Goal: Task Accomplishment & Management: Complete application form

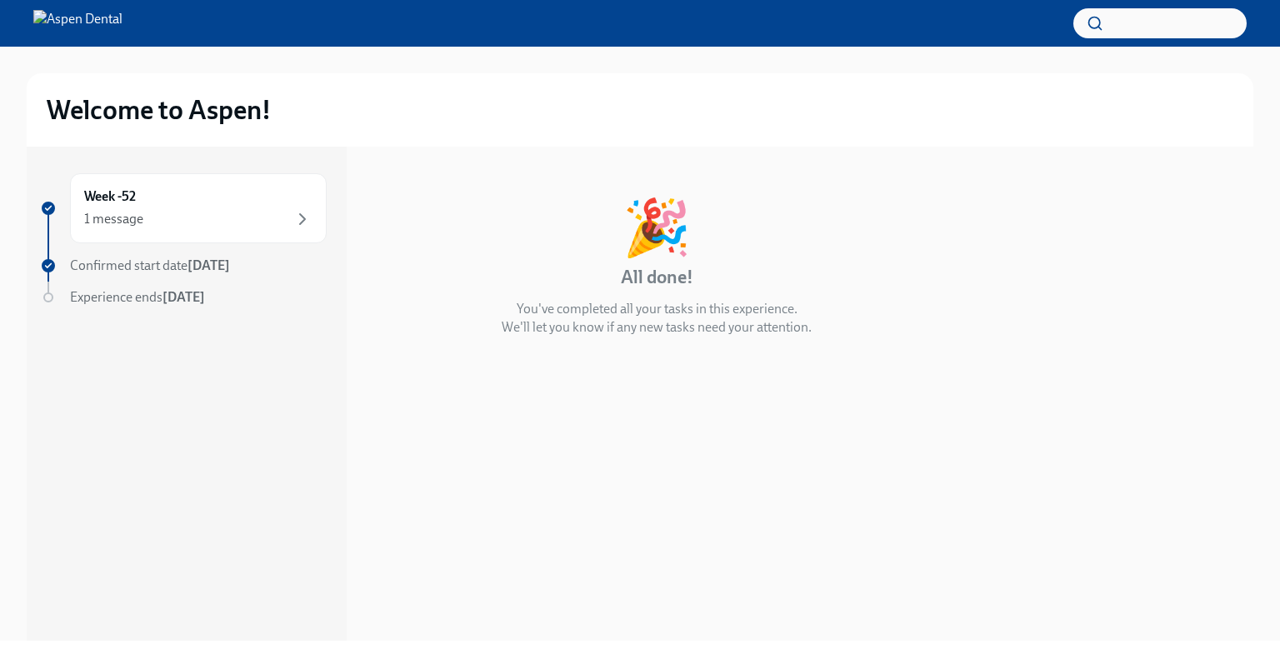
click at [100, 267] on span "Confirmed start date Dec 8th" at bounding box center [150, 265] width 160 height 16
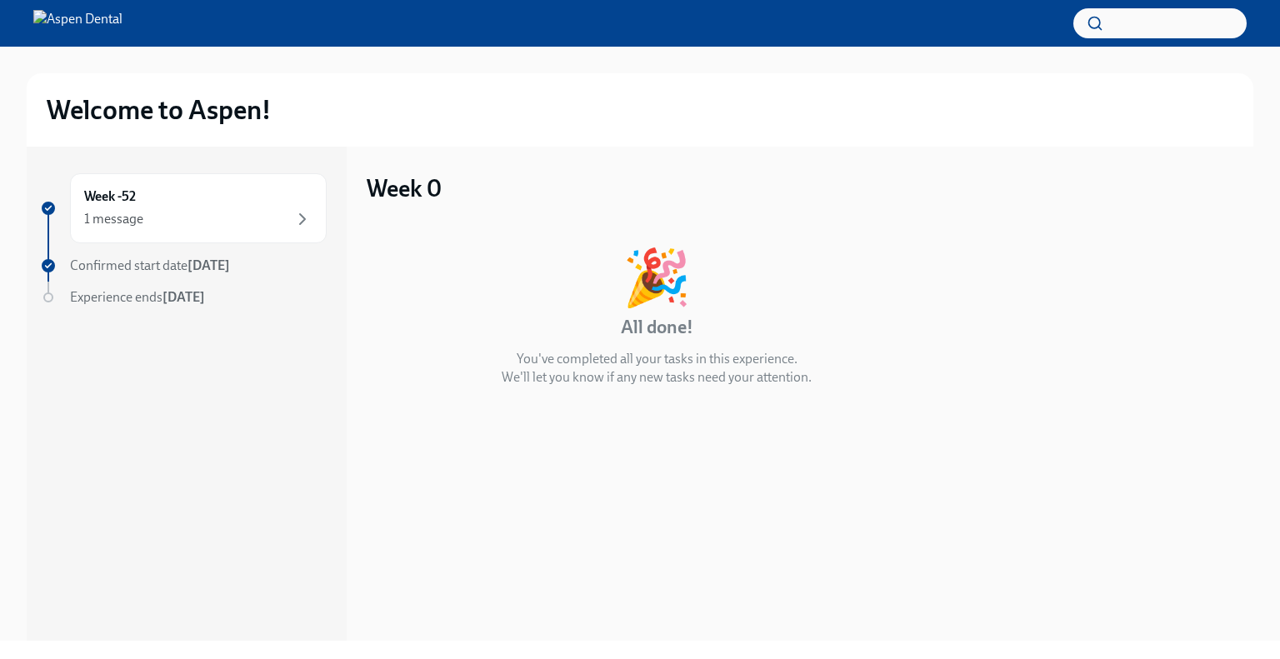
click at [591, 346] on div "🎉 All done! You've completed all your tasks in this experience. We'll let you k…" at bounding box center [657, 318] width 580 height 137
click at [57, 297] on div "Experience ends Sep 9th" at bounding box center [183, 297] width 287 height 18
click at [173, 197] on div "Week -52 1 message" at bounding box center [198, 208] width 228 height 42
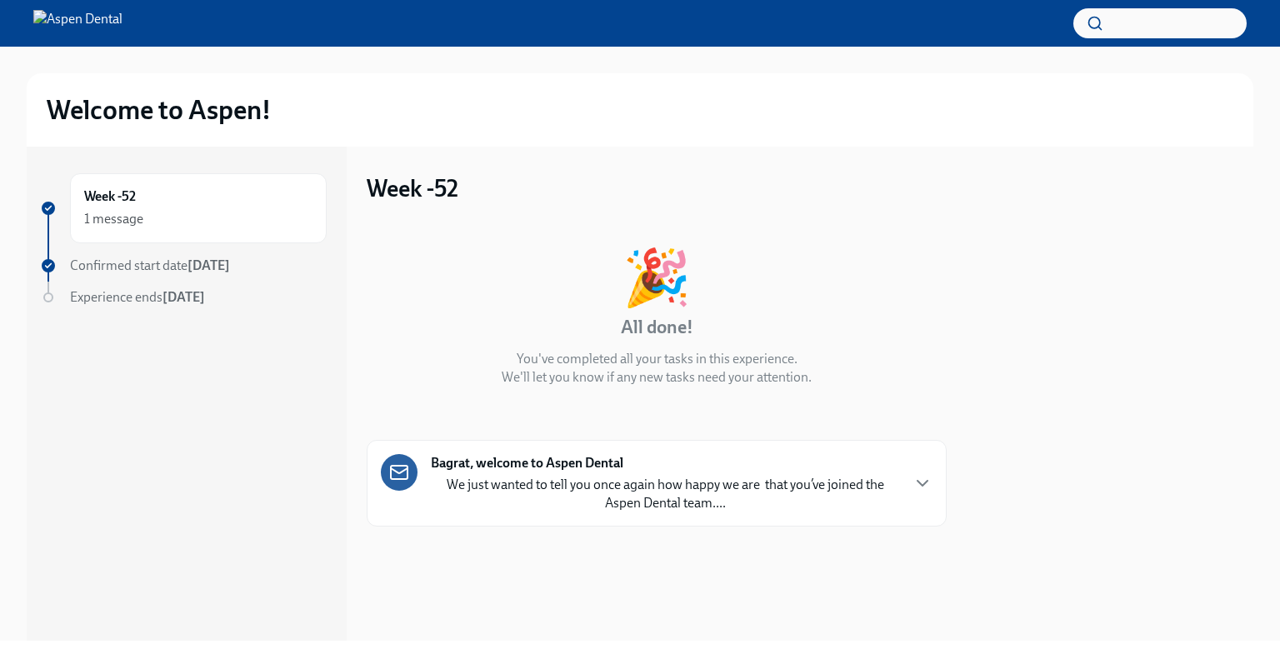
click at [650, 470] on div "Bagrat, welcome to Aspen Dental We just wanted to tell you once again how happy…" at bounding box center [665, 483] width 468 height 58
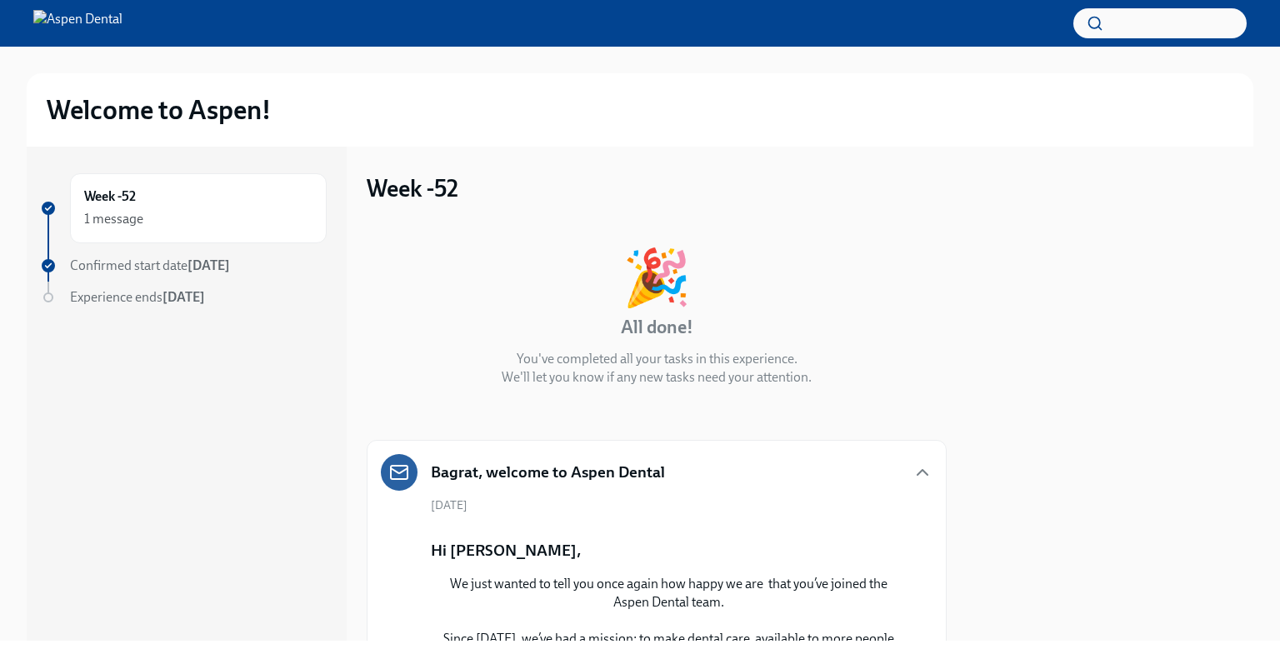
scroll to position [250, 0]
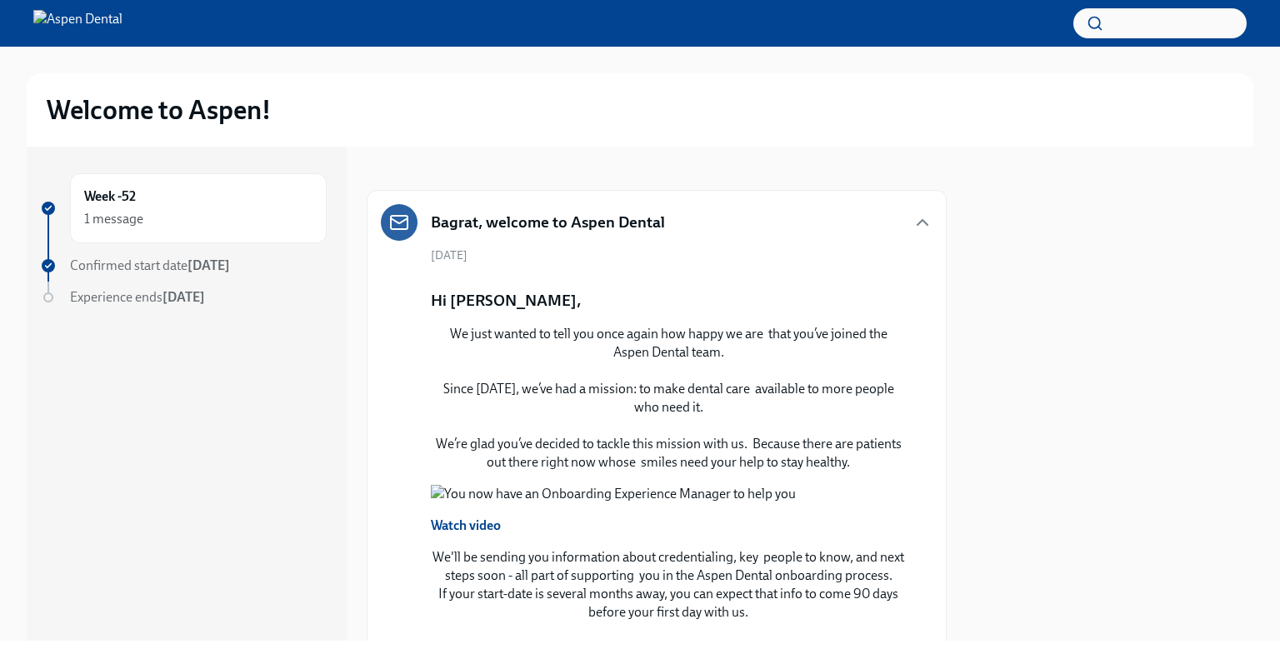
click at [638, 277] on button "Zoom image" at bounding box center [668, 277] width 475 height 0
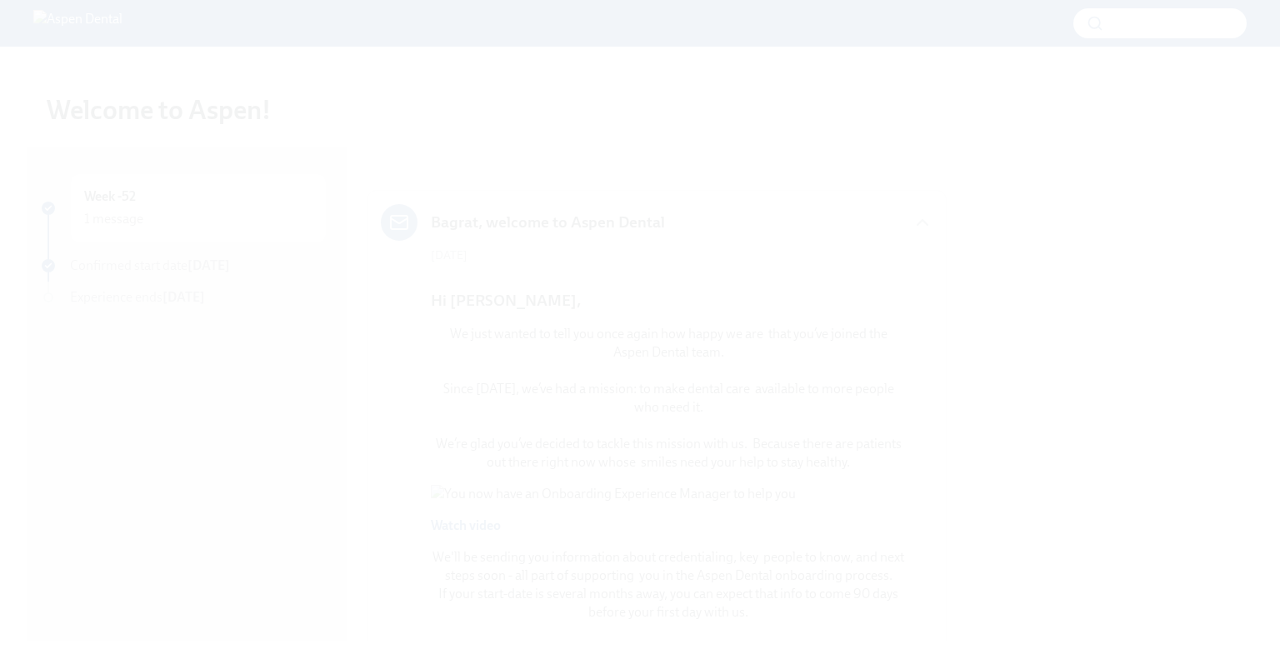
click at [652, 440] on button "Unzoom image" at bounding box center [640, 329] width 1280 height 659
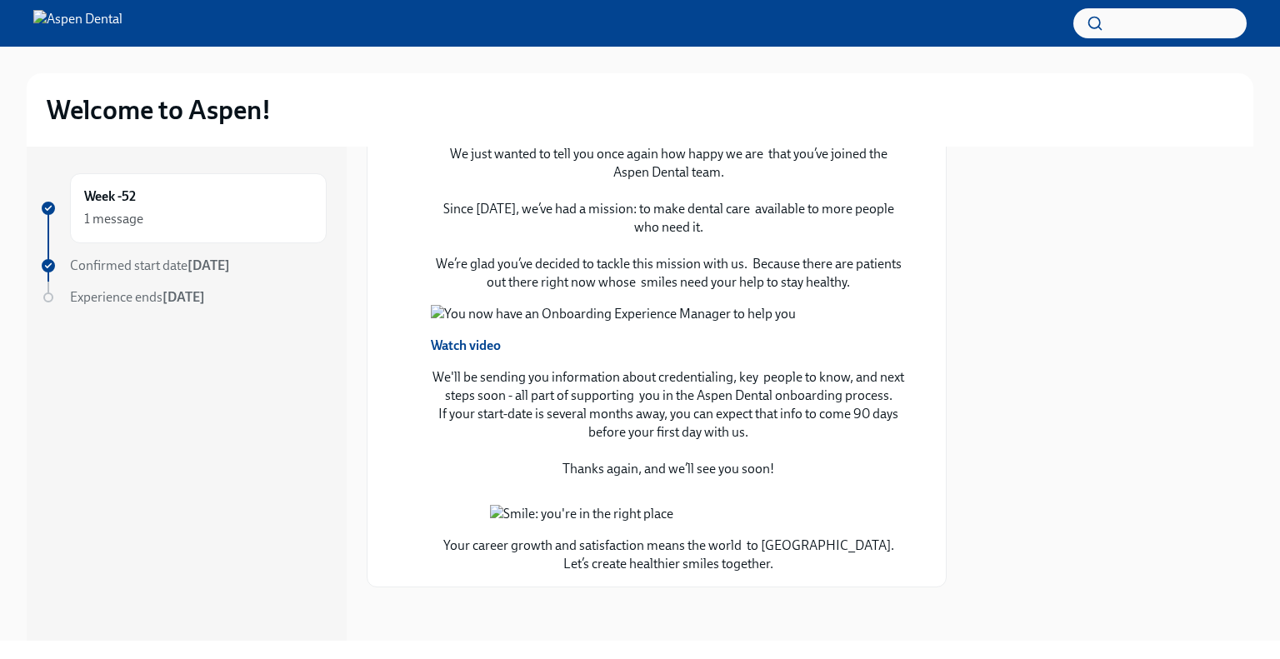
scroll to position [666, 0]
click at [668, 323] on button "Zoom image" at bounding box center [668, 314] width 475 height 18
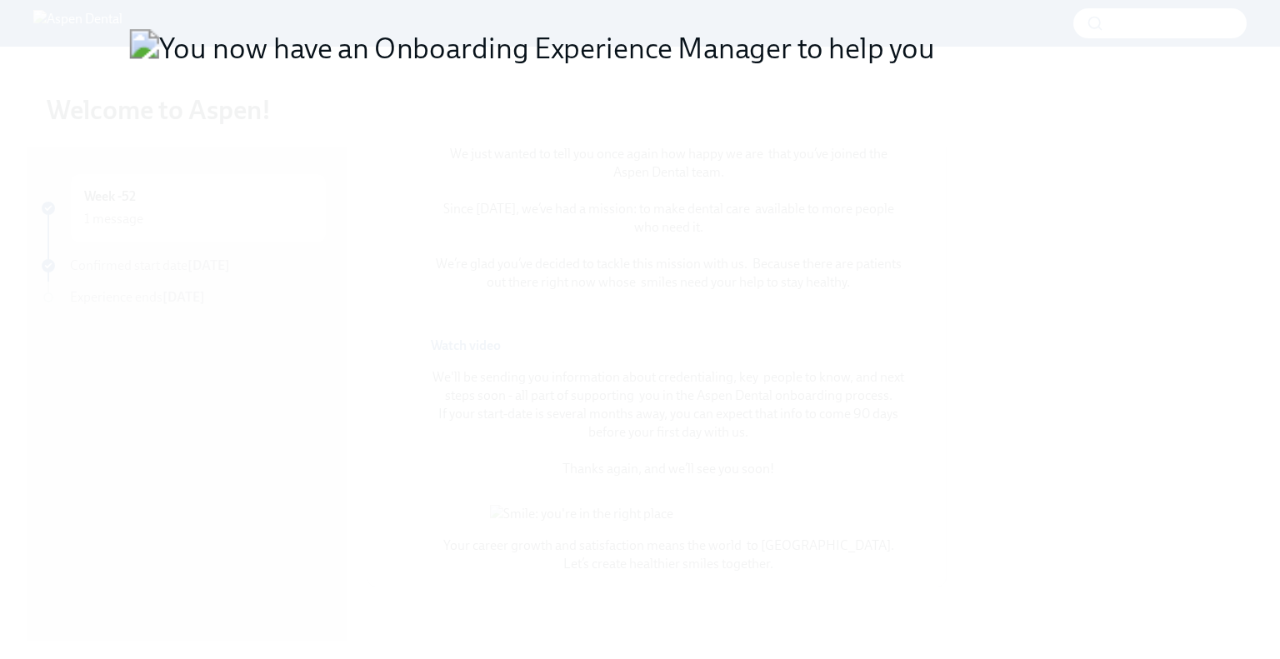
click at [633, 337] on button "Unzoom image" at bounding box center [640, 329] width 1280 height 659
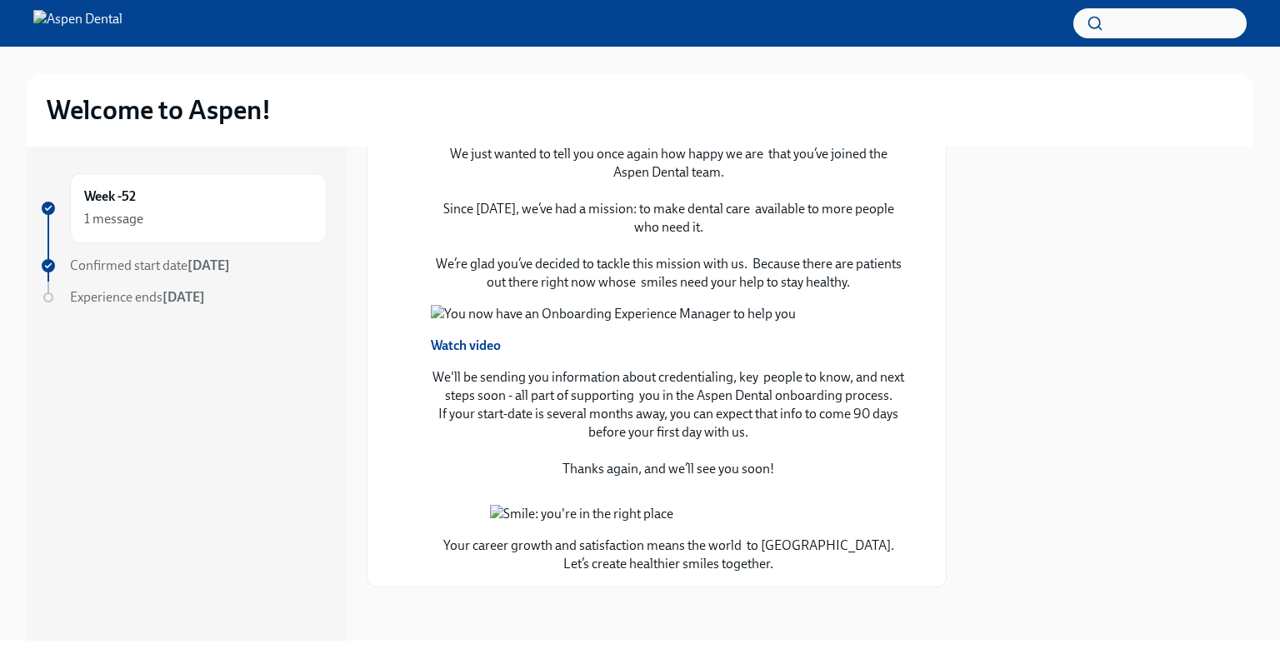
scroll to position [1036, 0]
click at [1030, 436] on div at bounding box center [1109, 394] width 287 height 494
click at [678, 462] on div "Hi Dr Abazyan, We just wanted to tell you once again how happy we are  that you…" at bounding box center [668, 335] width 475 height 477
click at [673, 323] on button "Zoom image" at bounding box center [668, 314] width 475 height 18
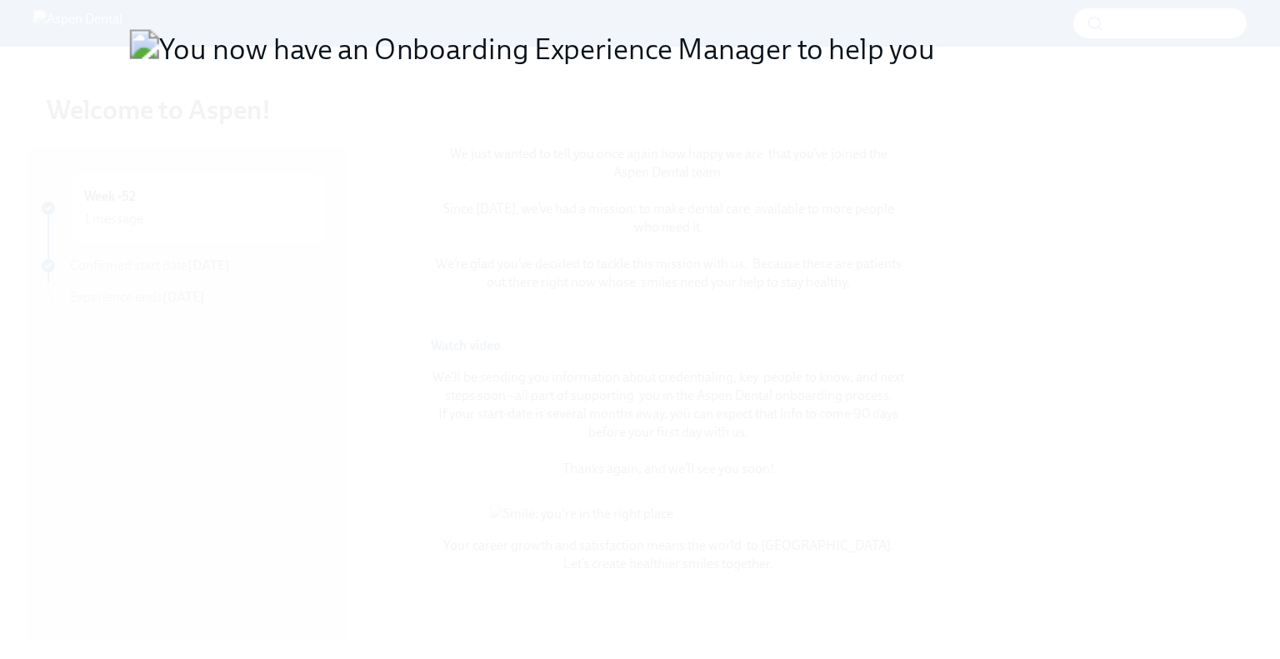
click at [673, 343] on button "Unzoom image" at bounding box center [640, 329] width 1280 height 659
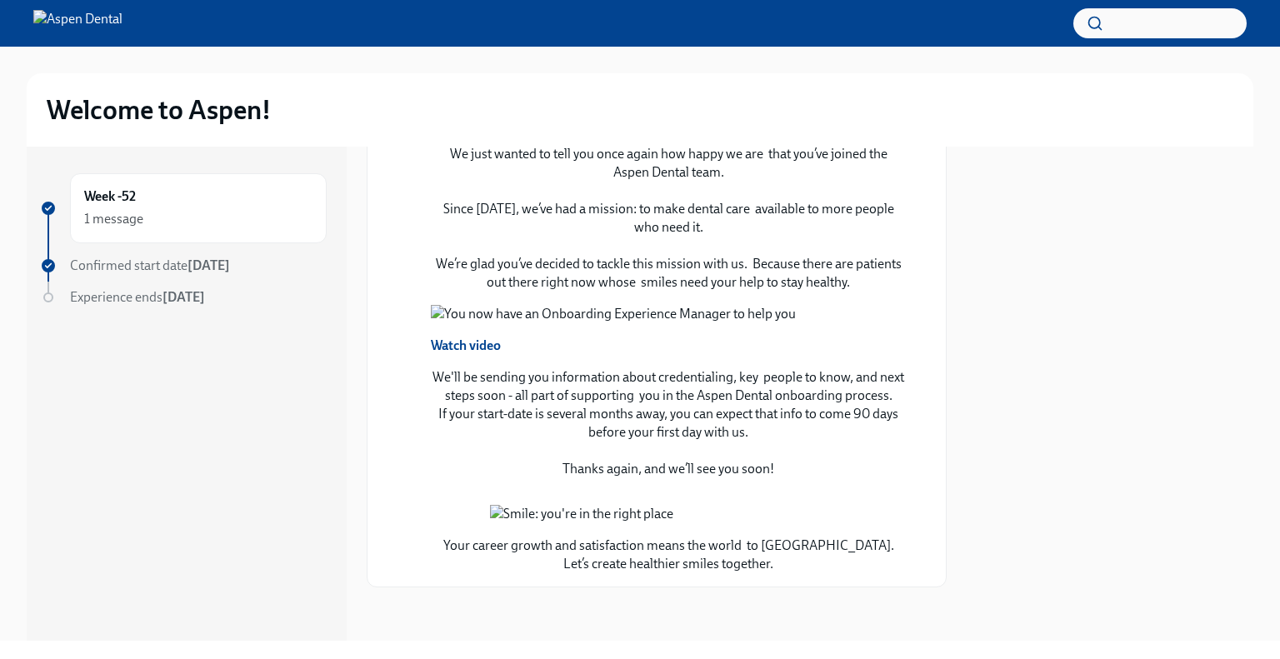
scroll to position [1036, 0]
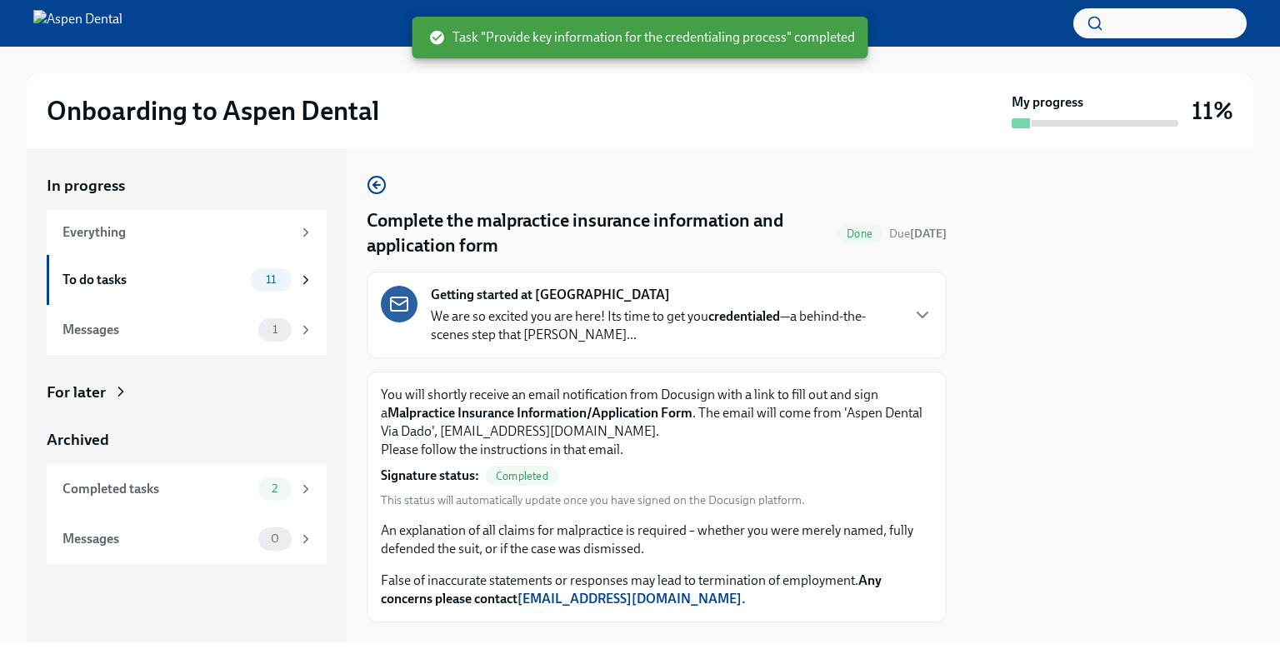
click at [588, 322] on p "We are so excited you are here! Its time to get you credentialed —a behind-the-…" at bounding box center [665, 325] width 468 height 37
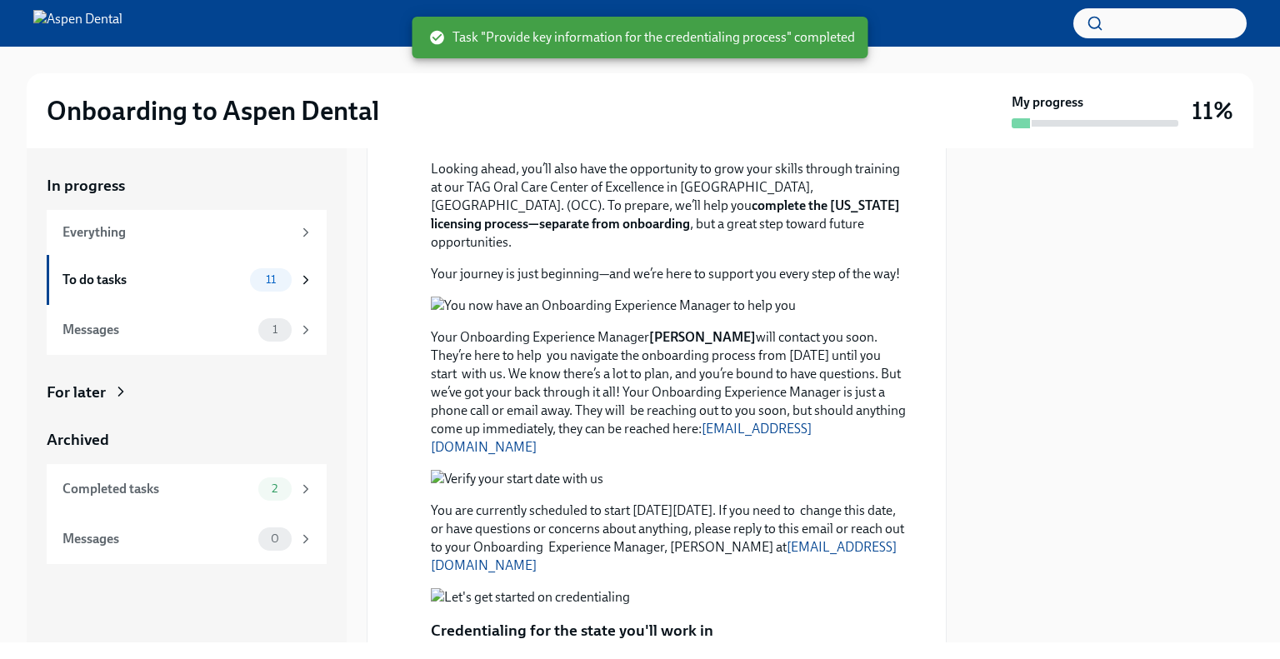
scroll to position [750, 0]
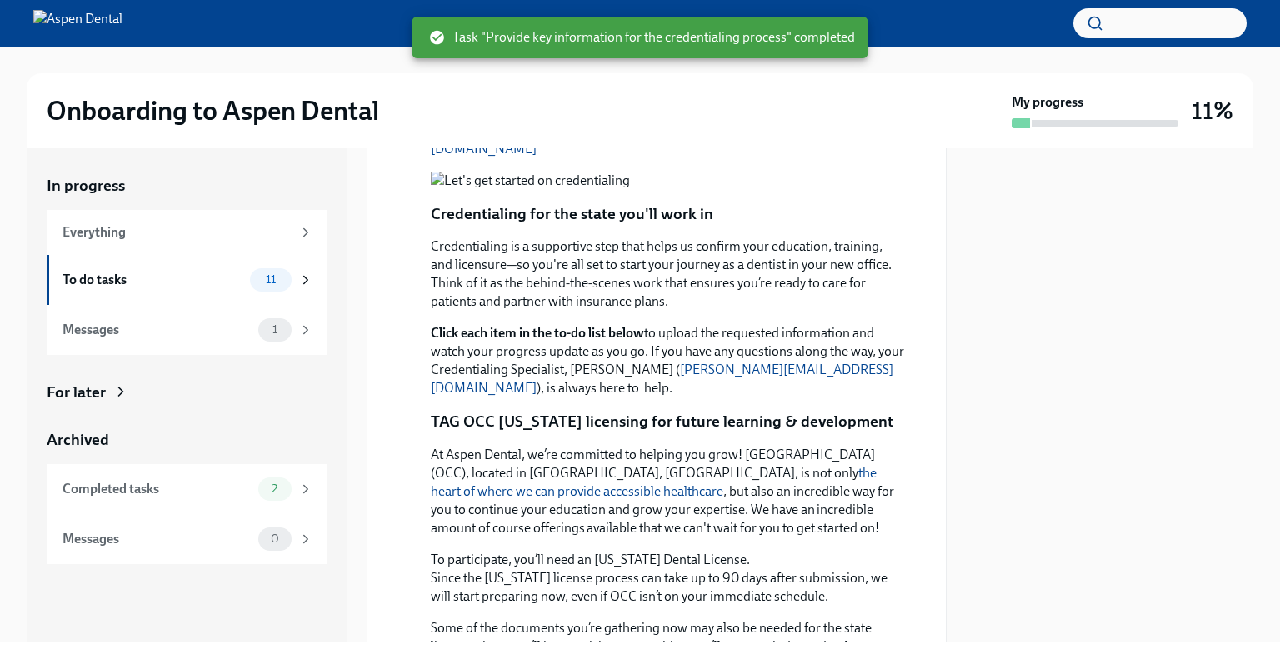
click at [622, 72] on button "Zoom image" at bounding box center [668, 62] width 475 height 18
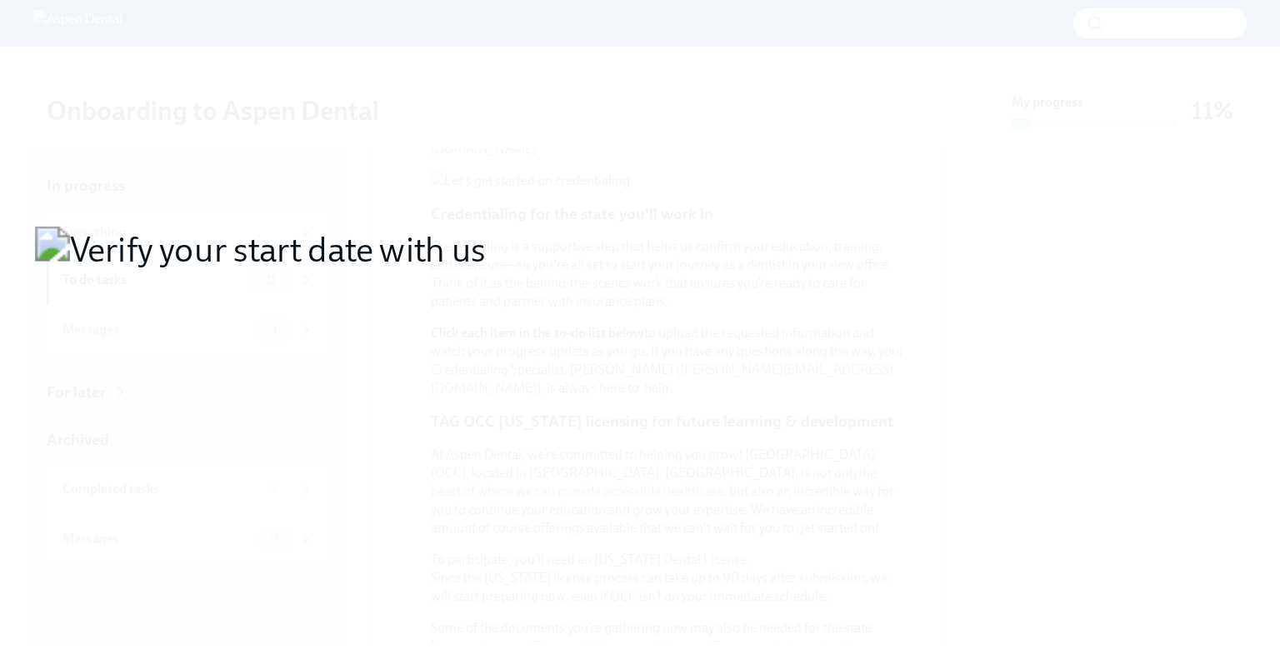
drag, startPoint x: 738, startPoint y: 600, endPoint x: 736, endPoint y: 586, distance: 14.3
click at [738, 599] on button "Unzoom image" at bounding box center [640, 329] width 1280 height 659
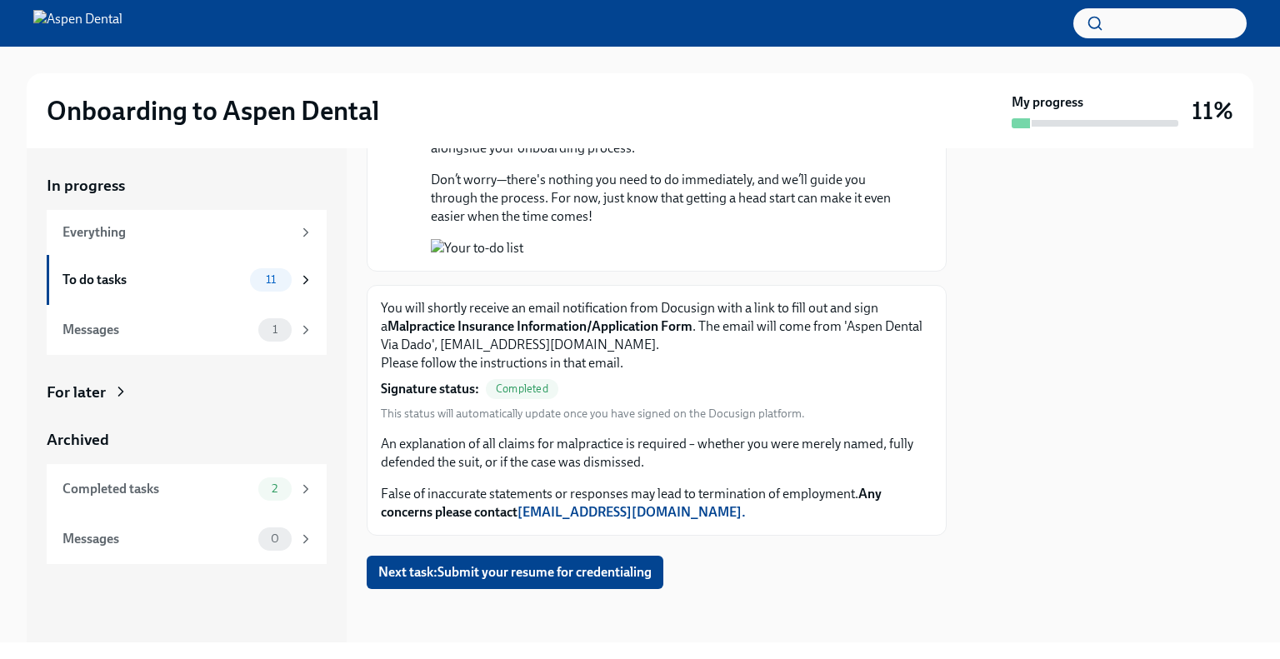
scroll to position [1723, 0]
click at [492, 578] on span "Next task : Submit your resume for credentialing" at bounding box center [514, 572] width 273 height 17
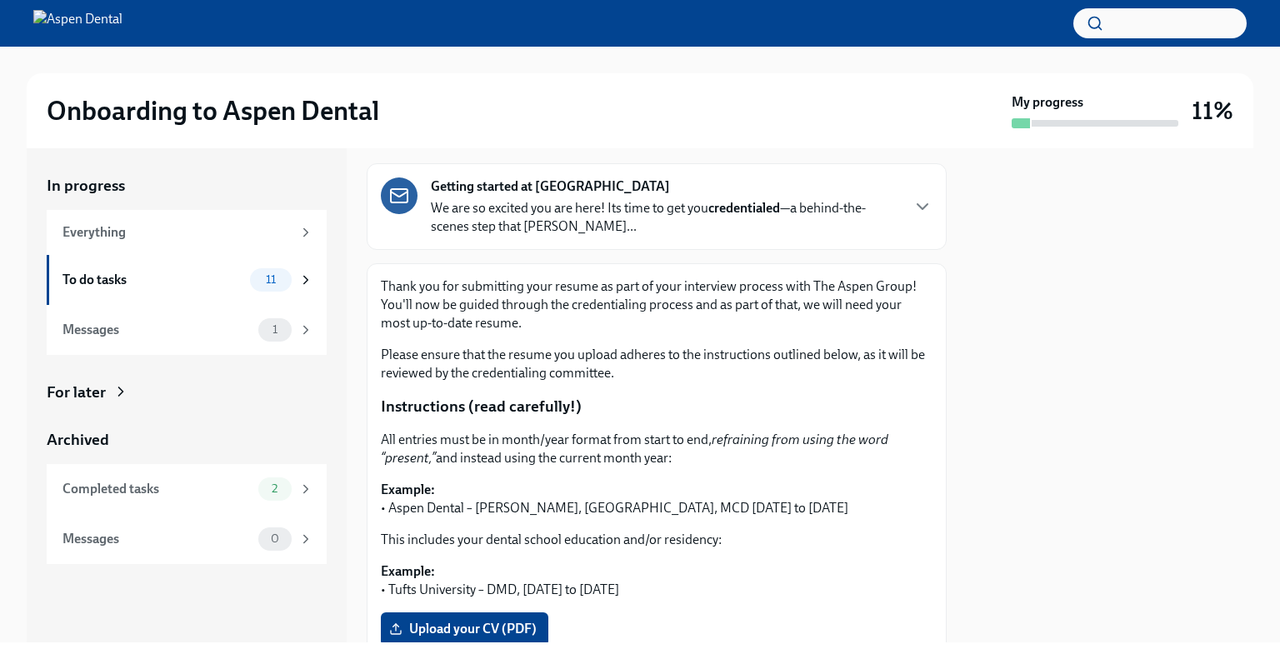
scroll to position [333, 0]
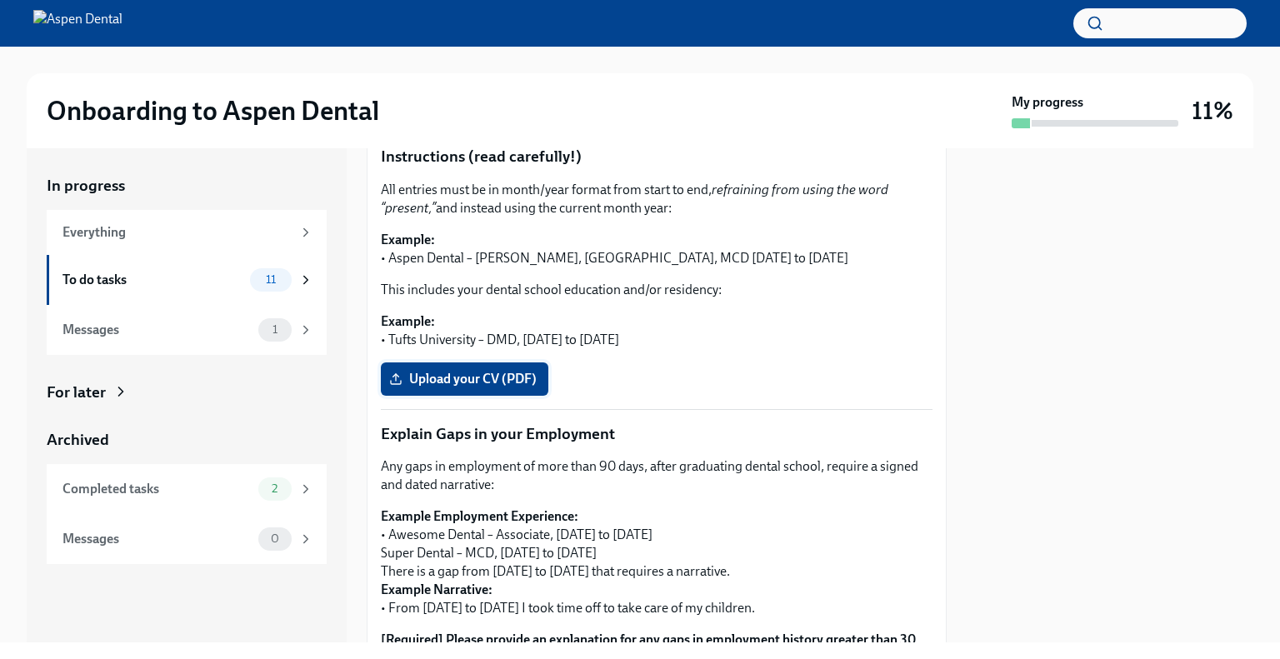
click at [463, 377] on span "Upload your CV (PDF)" at bounding box center [464, 379] width 144 height 17
click at [0, 0] on input "Upload your CV (PDF)" at bounding box center [0, 0] width 0 height 0
click at [483, 376] on span "Upload your CV (PDF)" at bounding box center [464, 379] width 144 height 17
click at [0, 0] on input "Upload your CV (PDF)" at bounding box center [0, 0] width 0 height 0
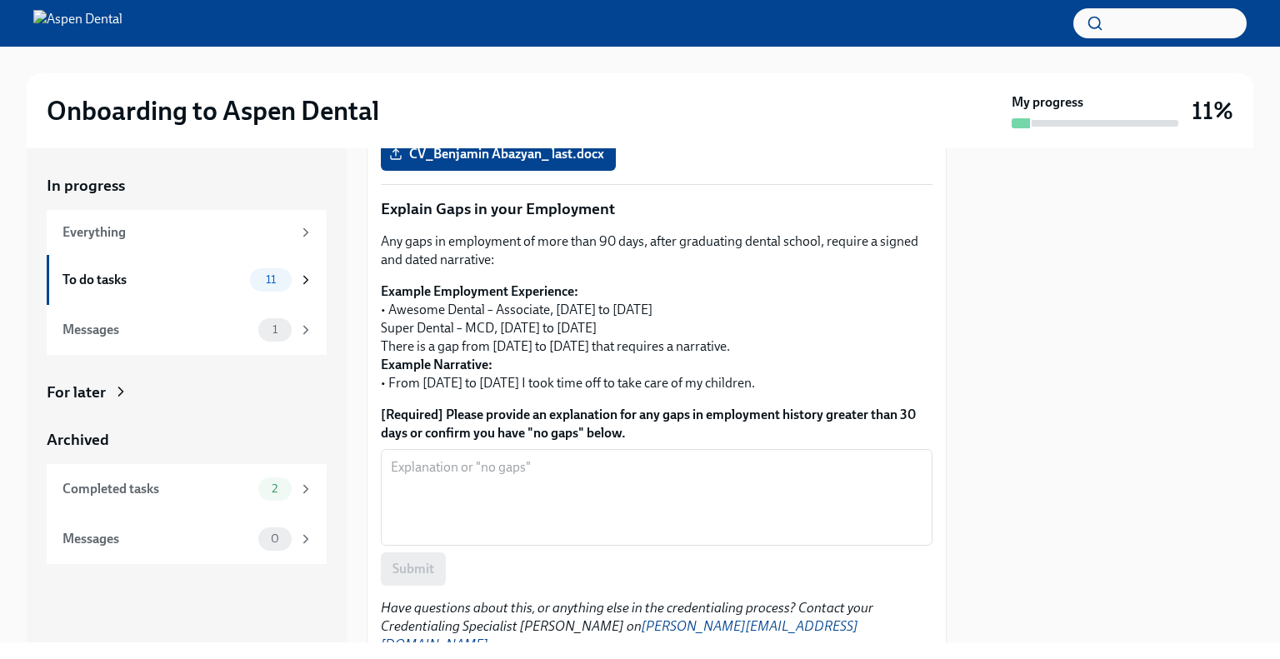
scroll to position [587, 0]
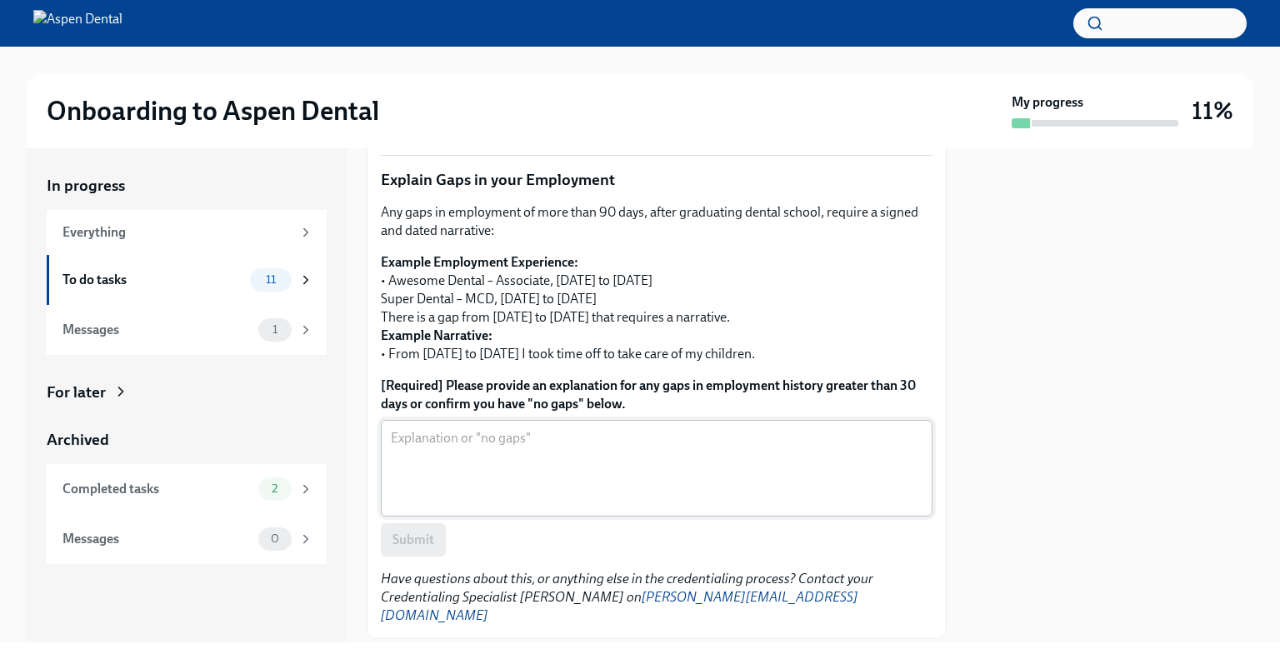
click at [662, 436] on textarea "[Required] Please provide an explanation for any gaps in employment history gre…" at bounding box center [657, 468] width 532 height 80
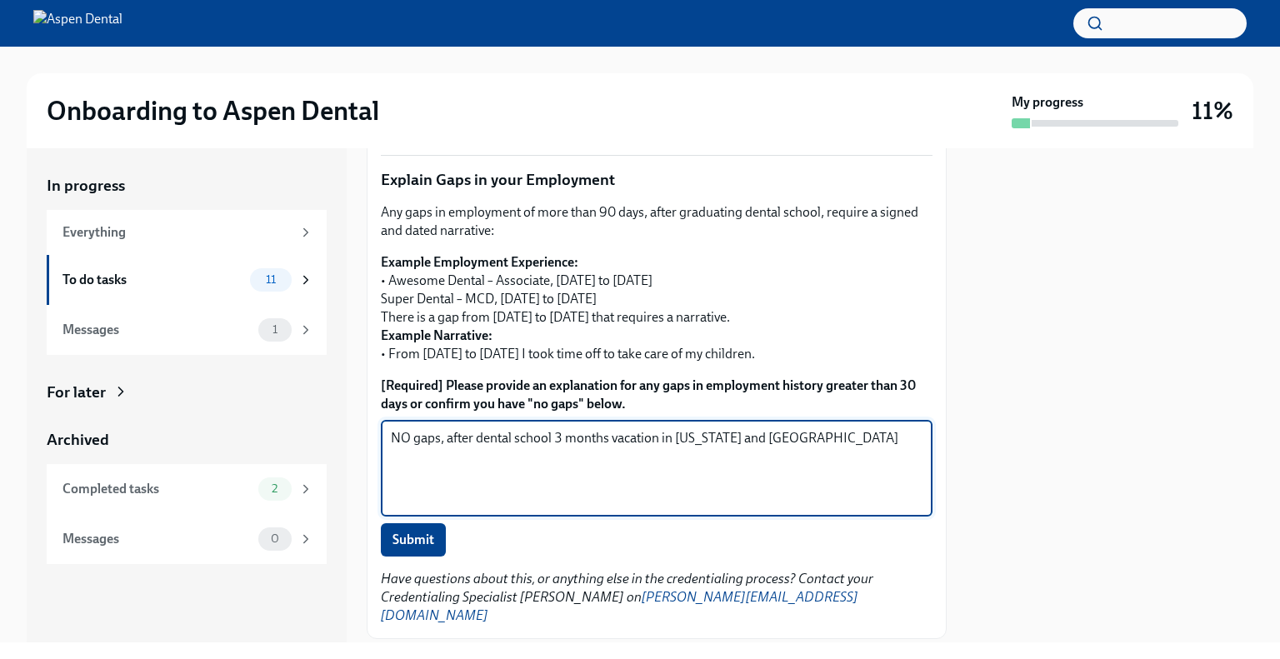
click at [872, 467] on textarea "NO gaps, after dental school 3 months vacation in [US_STATE] and [GEOGRAPHIC_DA…" at bounding box center [657, 468] width 532 height 80
type textarea "NO gaps, after dental school 3 months vacation in [US_STATE]"
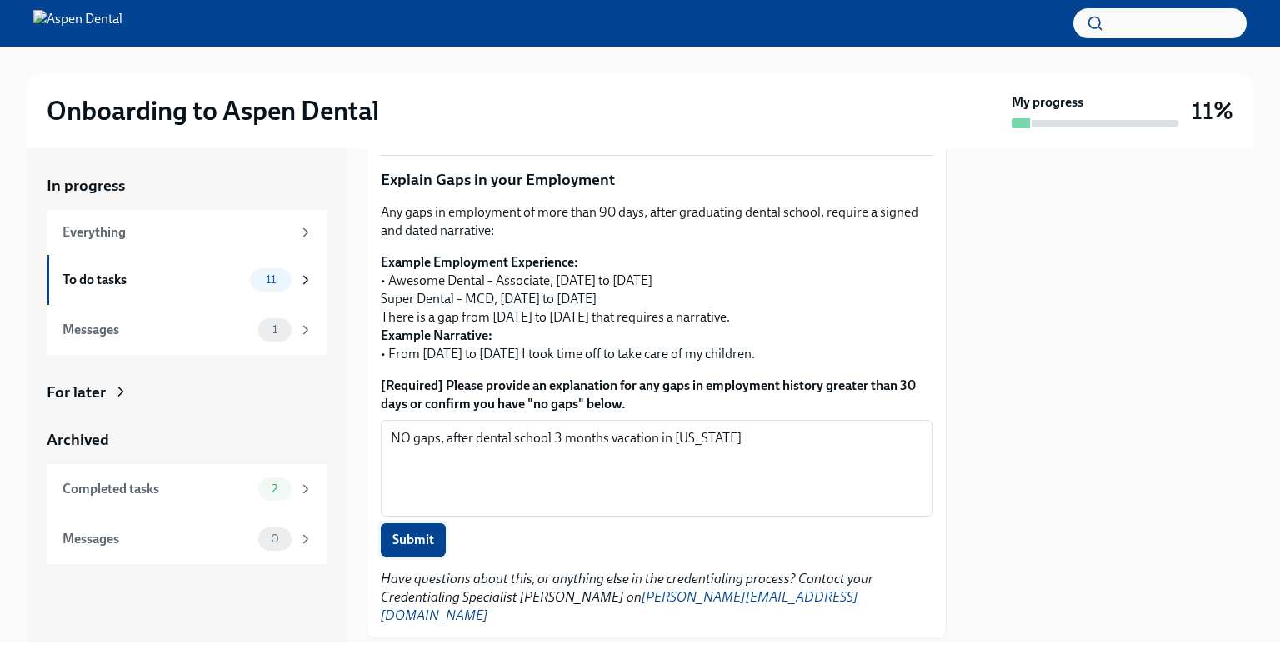
click at [417, 536] on span "Submit" at bounding box center [413, 540] width 42 height 17
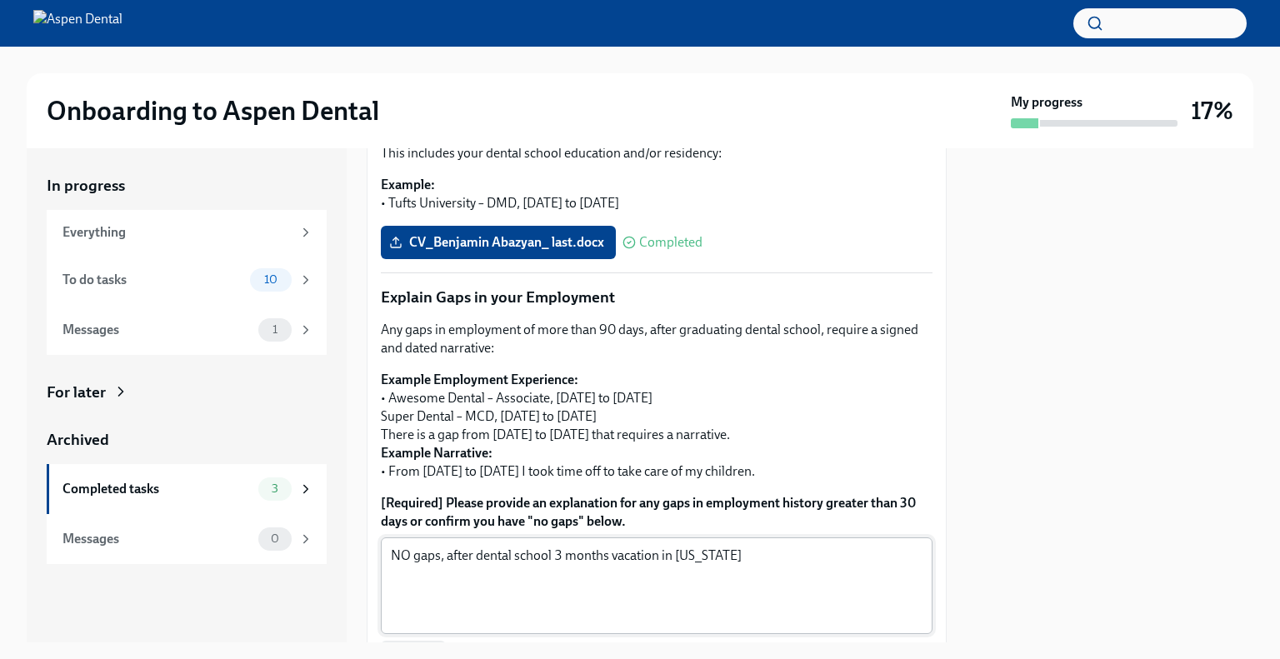
scroll to position [671, 0]
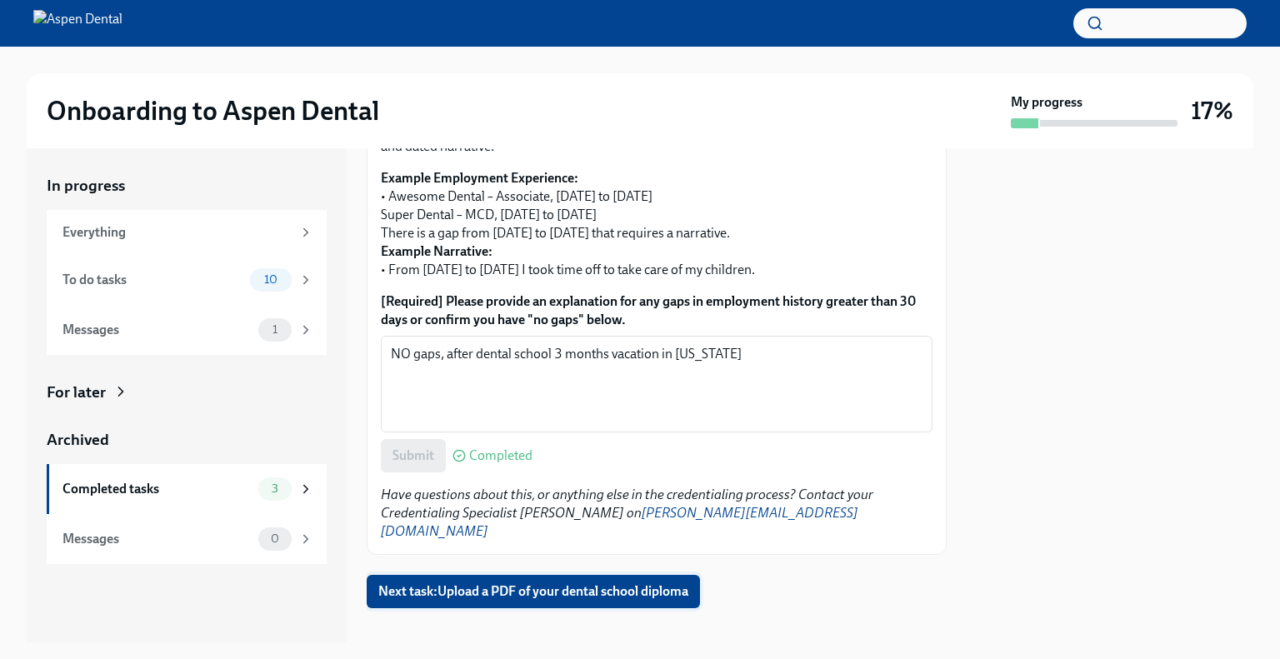
click at [532, 583] on span "Next task : Upload a PDF of your dental school diploma" at bounding box center [533, 591] width 310 height 17
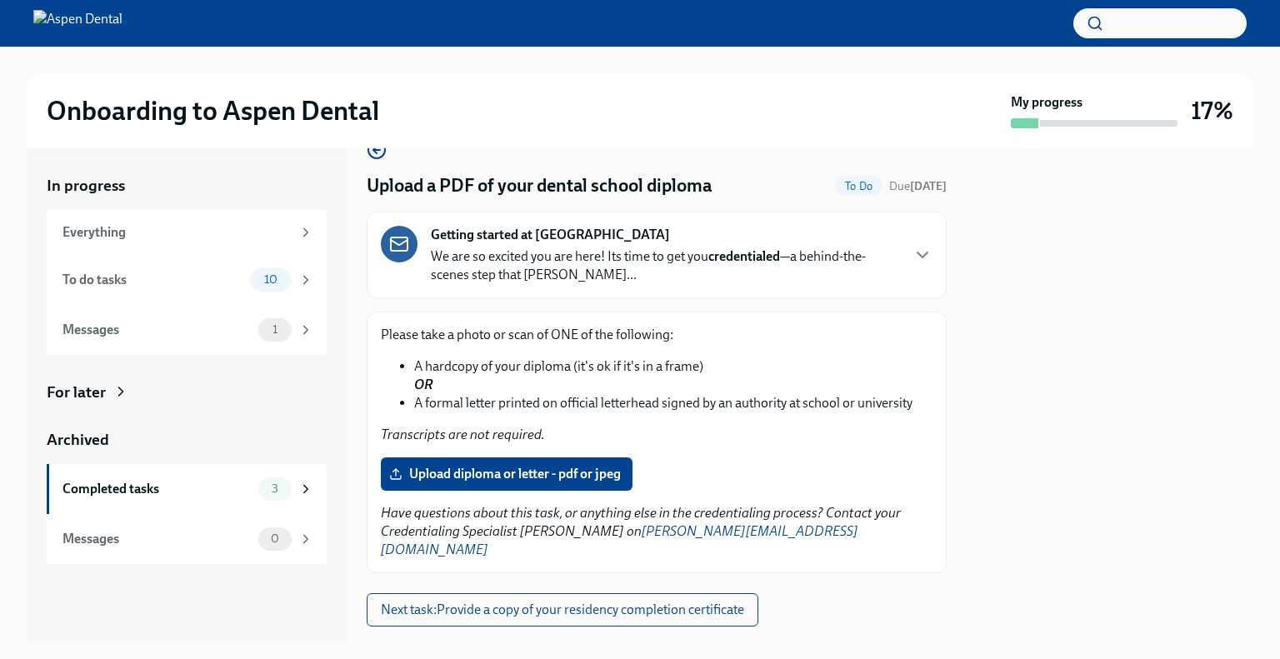
scroll to position [52, 0]
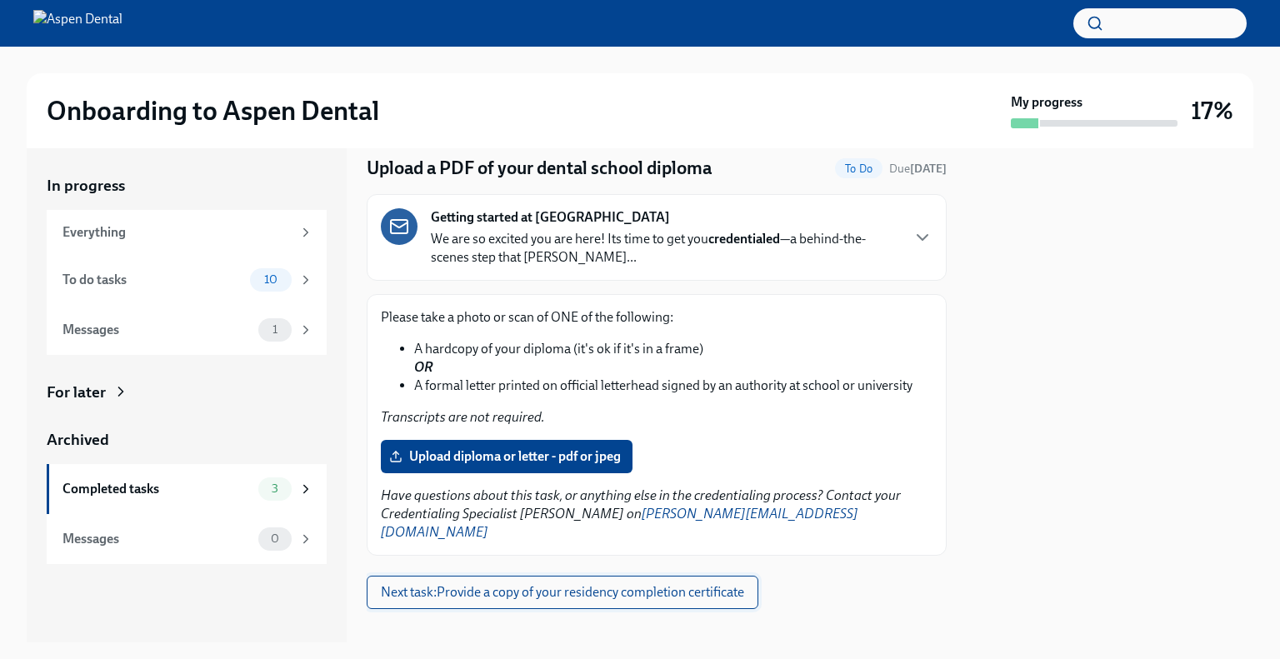
click at [542, 584] on span "Next task : Provide a copy of your residency completion certificate" at bounding box center [562, 592] width 363 height 17
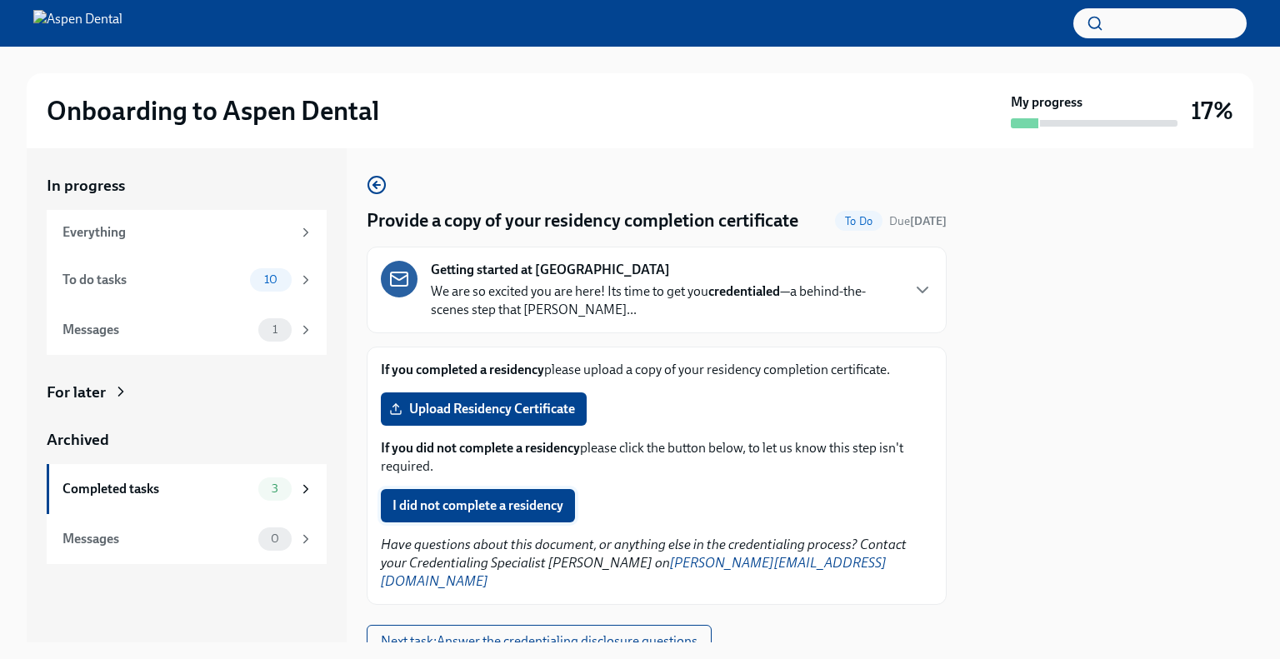
click at [457, 509] on span "I did not complete a residency" at bounding box center [477, 505] width 171 height 17
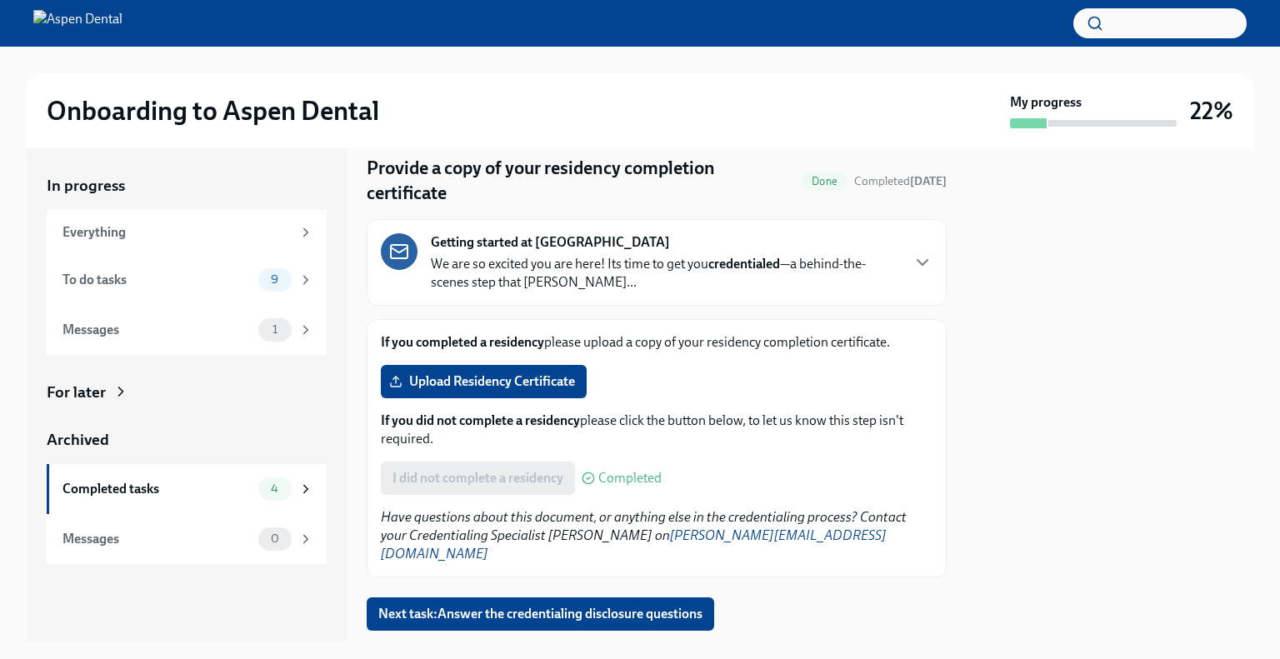
scroll to position [74, 0]
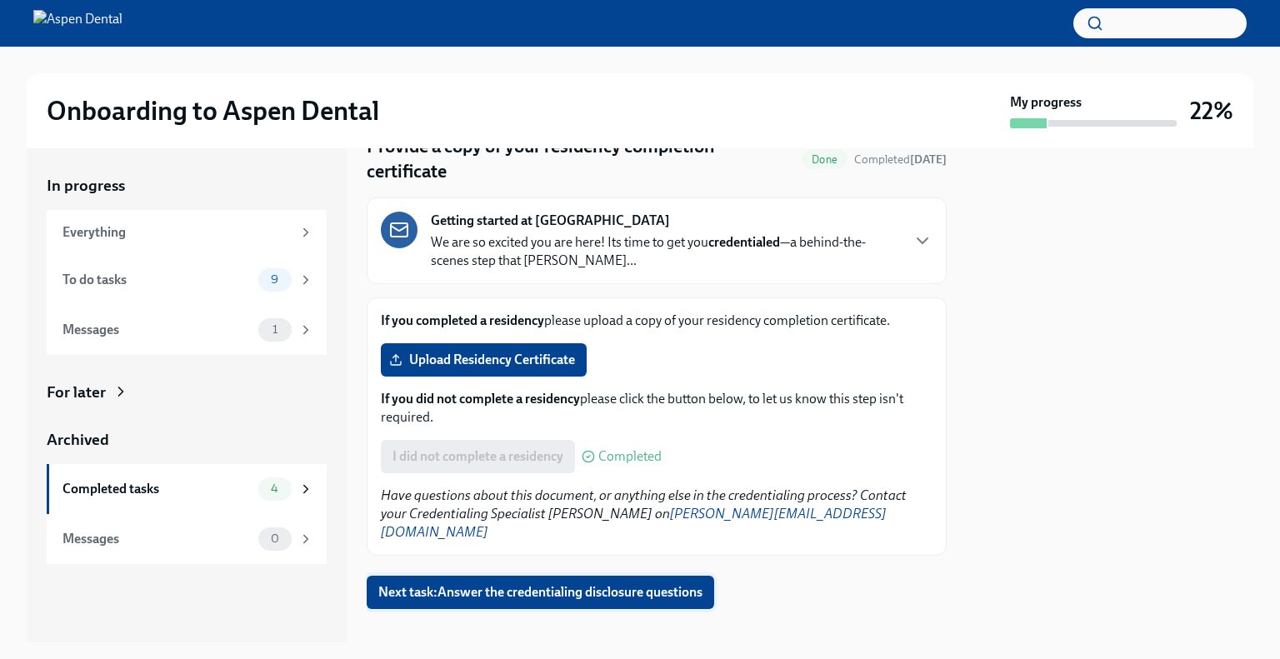
click at [577, 584] on span "Next task : Answer the credentialing disclosure questions" at bounding box center [540, 592] width 324 height 17
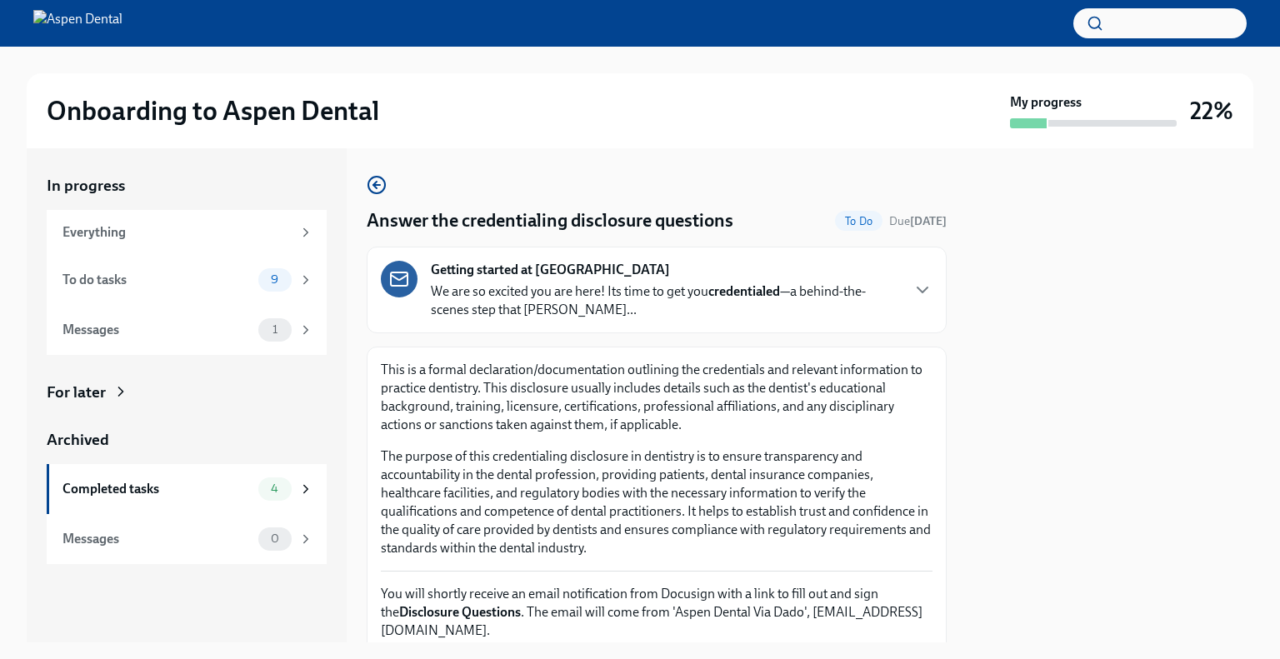
click at [639, 286] on p "We are so excited you are here! Its time to get you credentialed —a behind-the-…" at bounding box center [665, 300] width 468 height 37
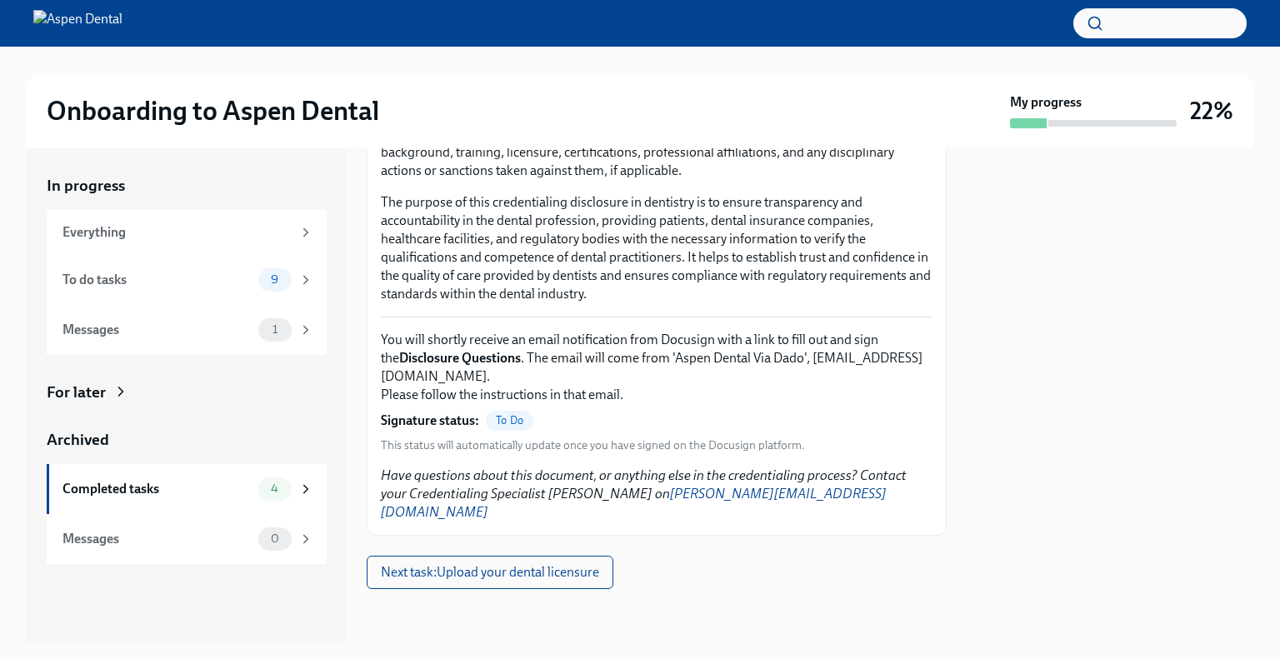
scroll to position [1872, 0]
click at [577, 569] on span "Next task : Upload your dental licensure" at bounding box center [490, 572] width 218 height 17
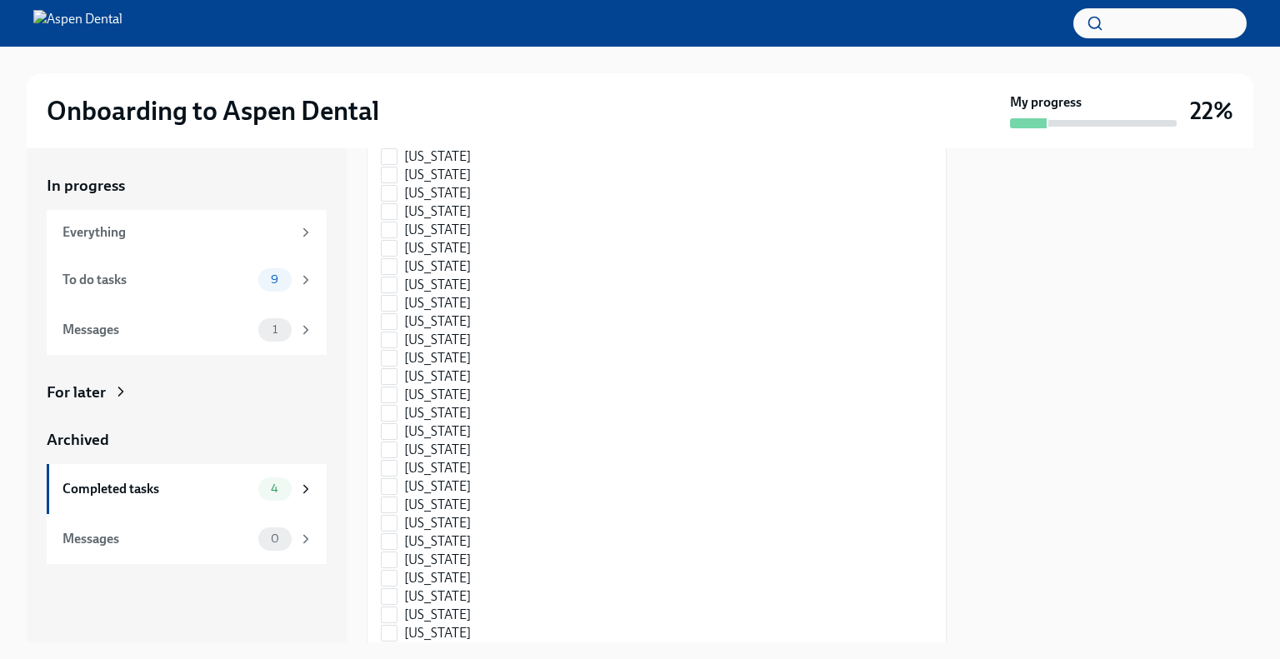
scroll to position [1750, 0]
click at [820, 472] on body "Onboarding to Aspen Dental My progress 22% In progress Everything To do tasks 9…" at bounding box center [640, 329] width 1280 height 659
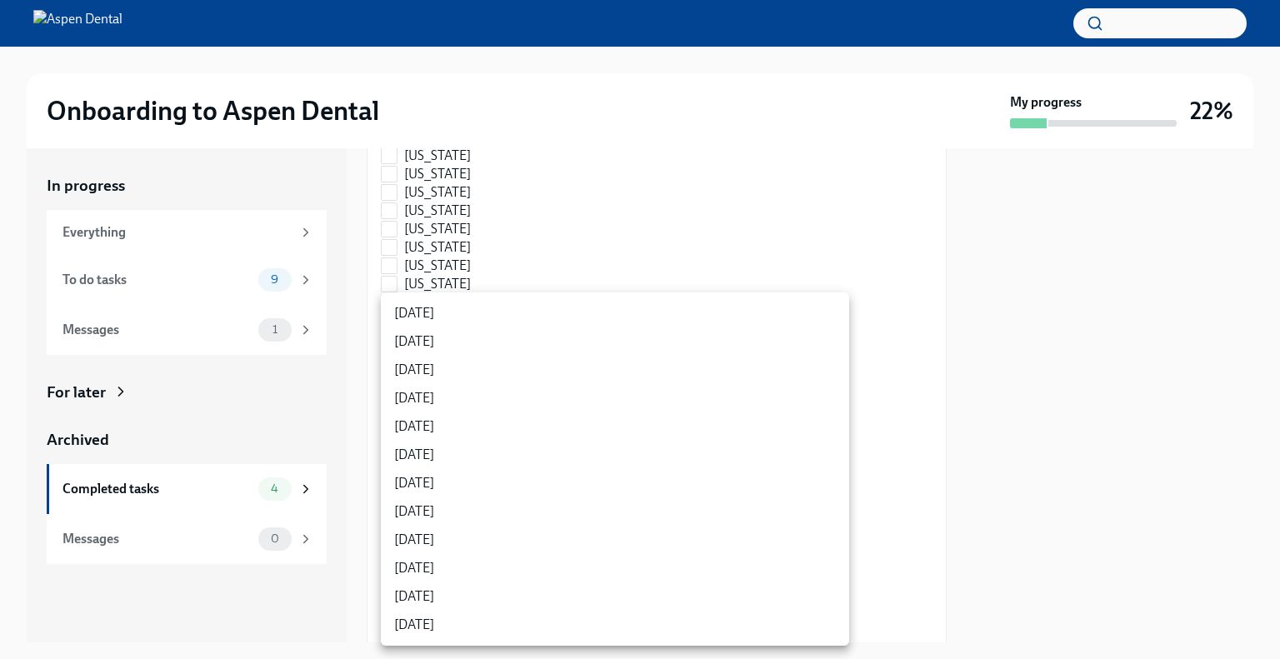
click at [1036, 497] on div at bounding box center [640, 329] width 1280 height 659
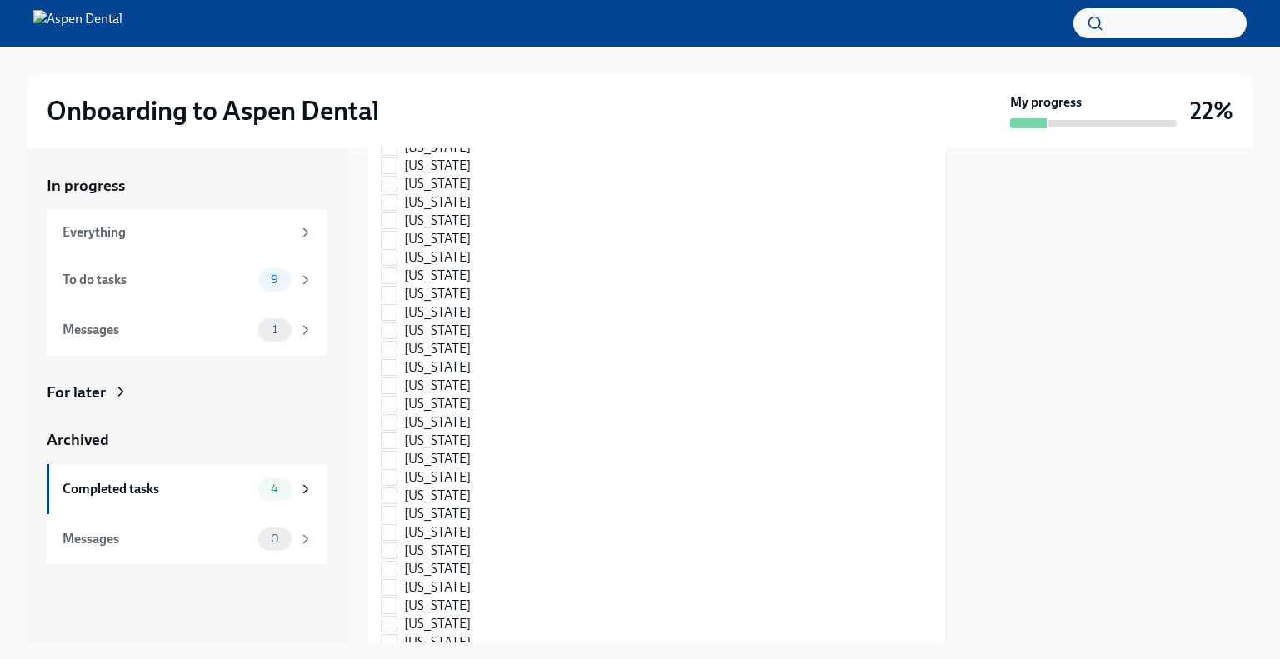
scroll to position [1999, 0]
click at [813, 216] on body "Onboarding to Aspen Dental My progress 22% In progress Everything To do tasks 9…" at bounding box center [640, 329] width 1280 height 659
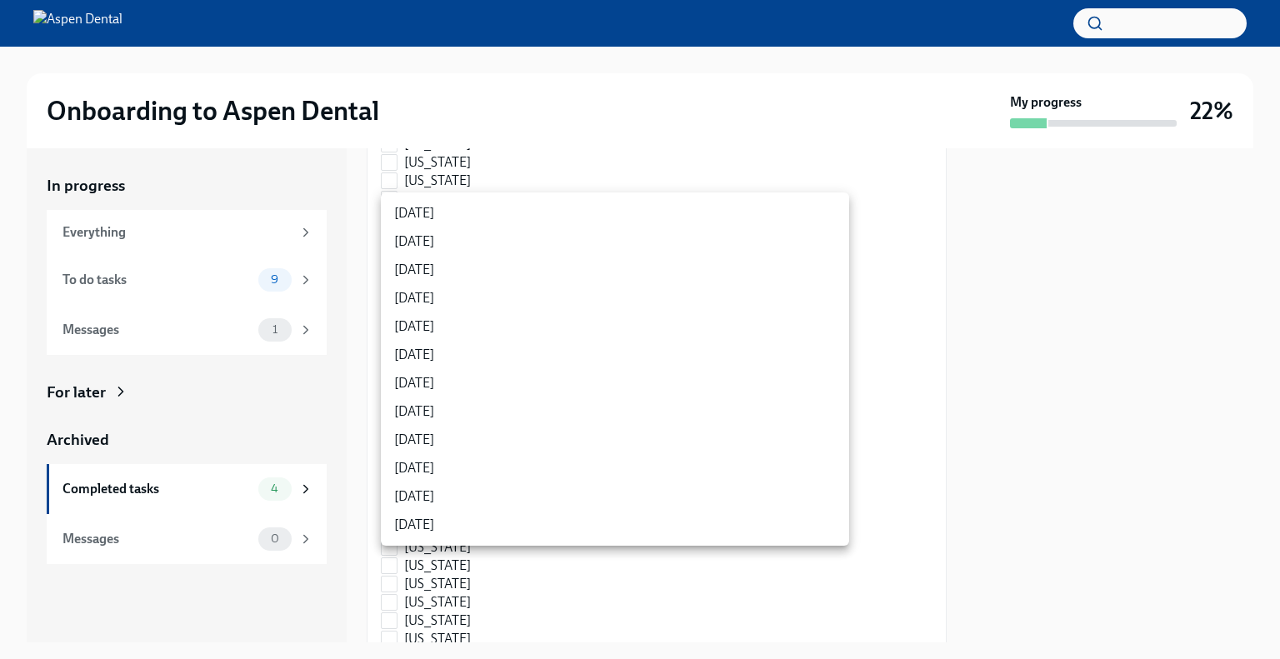
click at [527, 525] on li "[DATE]" at bounding box center [615, 525] width 468 height 28
type input "YhGPwDX1D"
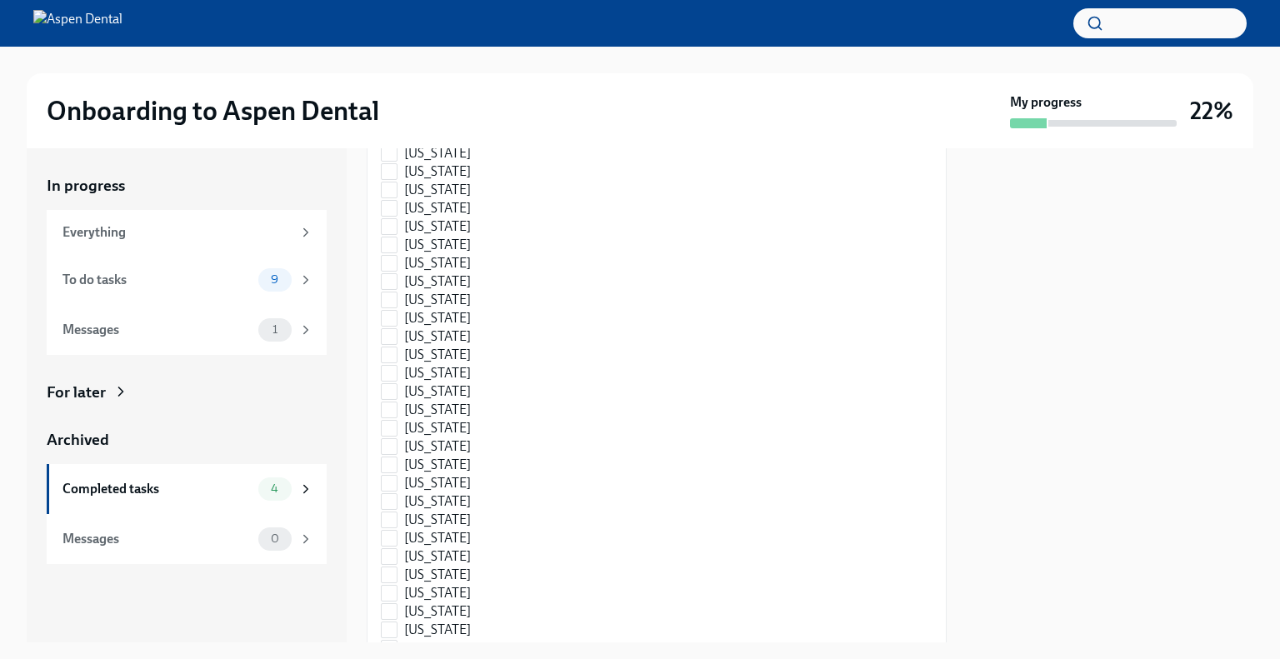
scroll to position [2166, 0]
click at [394, 113] on input "[US_STATE]" at bounding box center [389, 105] width 15 height 15
checkbox input "true"
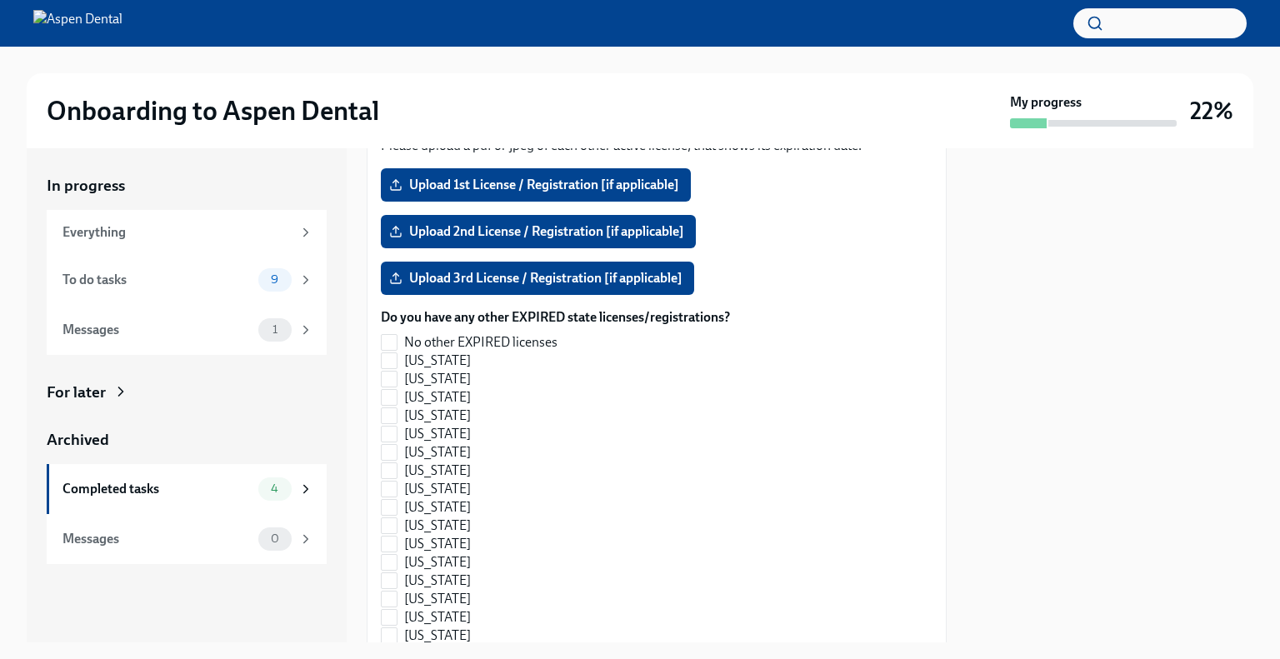
scroll to position [2999, 0]
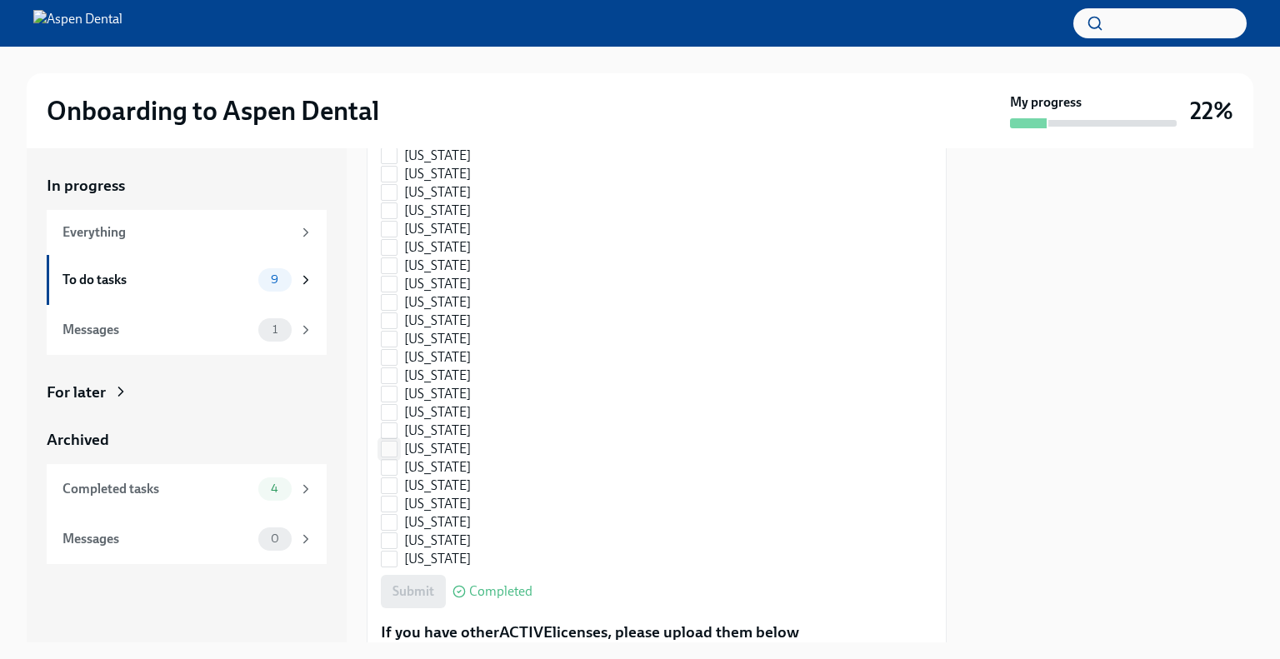
scroll to position [1416, 0]
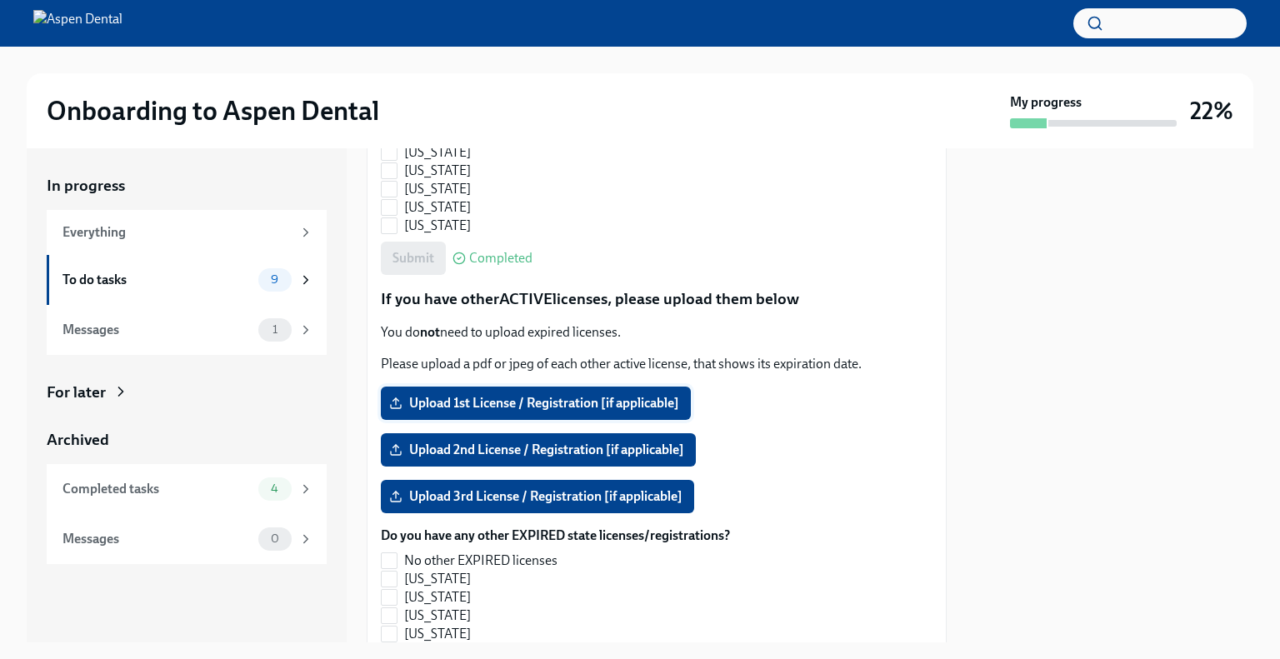
click at [492, 399] on span "Upload 1st License / Registration [if applicable]" at bounding box center [535, 403] width 287 height 17
click at [0, 0] on input "Upload 1st License / Registration [if applicable]" at bounding box center [0, 0] width 0 height 0
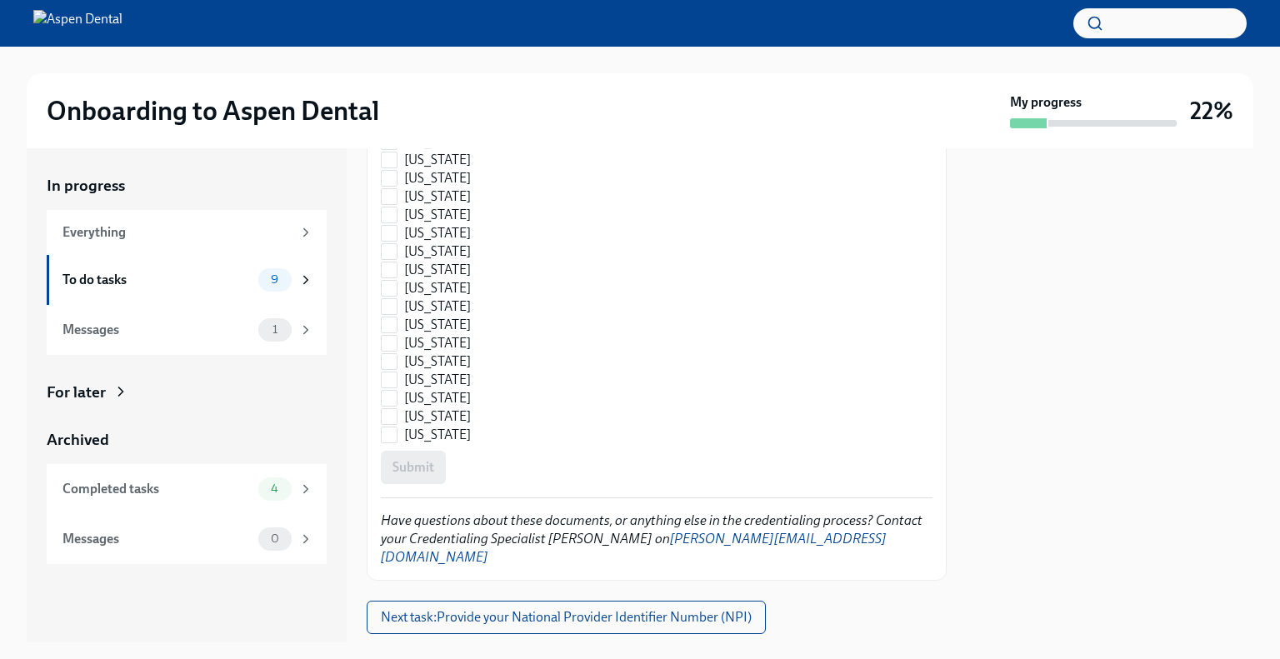
scroll to position [2486, 0]
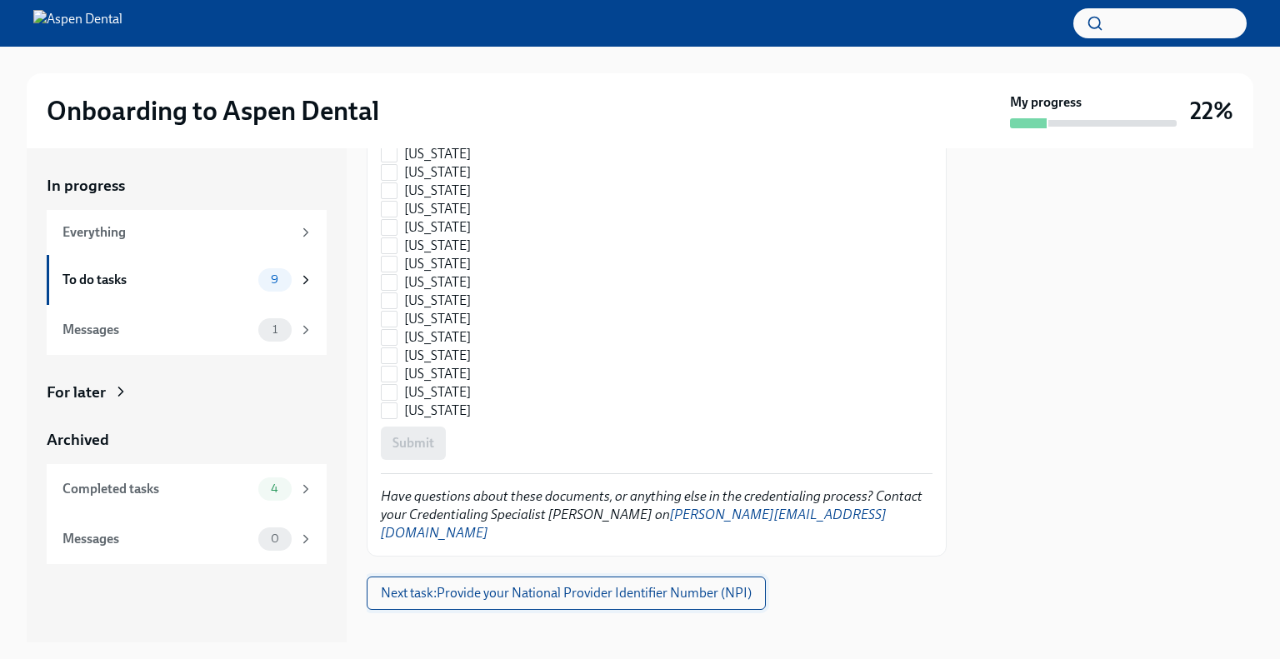
click at [627, 585] on span "Next task : Provide your National Provider Identifier Number (NPI)" at bounding box center [566, 593] width 371 height 17
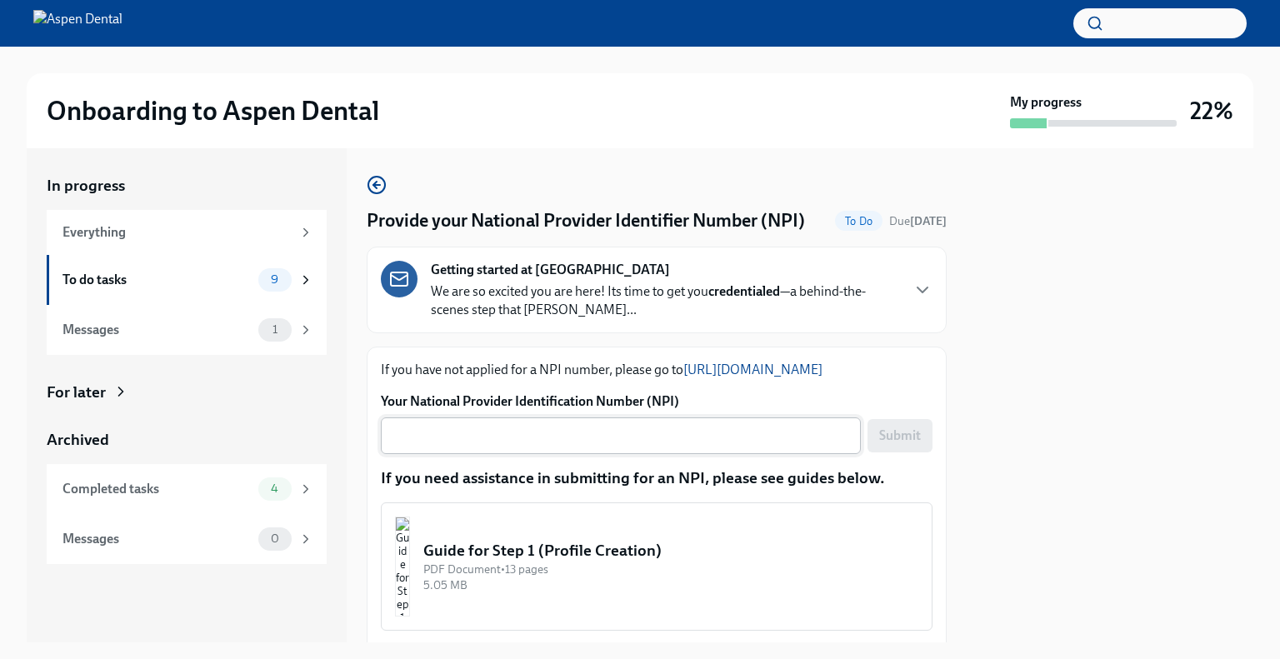
click at [550, 446] on textarea "Your National Provider Identification Number (NPI)" at bounding box center [621, 436] width 460 height 20
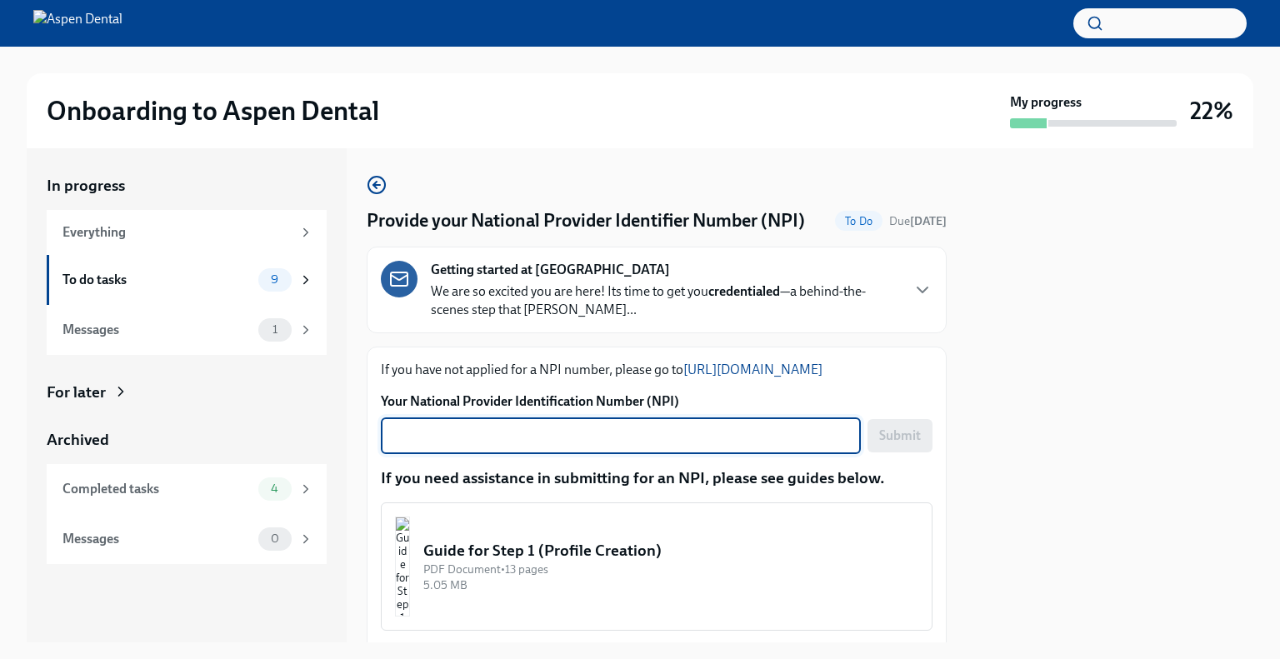
click at [550, 446] on textarea "Your National Provider Identification Number (NPI)" at bounding box center [621, 436] width 460 height 20
type textarea "1902683477"
click at [895, 444] on span "Submit" at bounding box center [900, 435] width 42 height 17
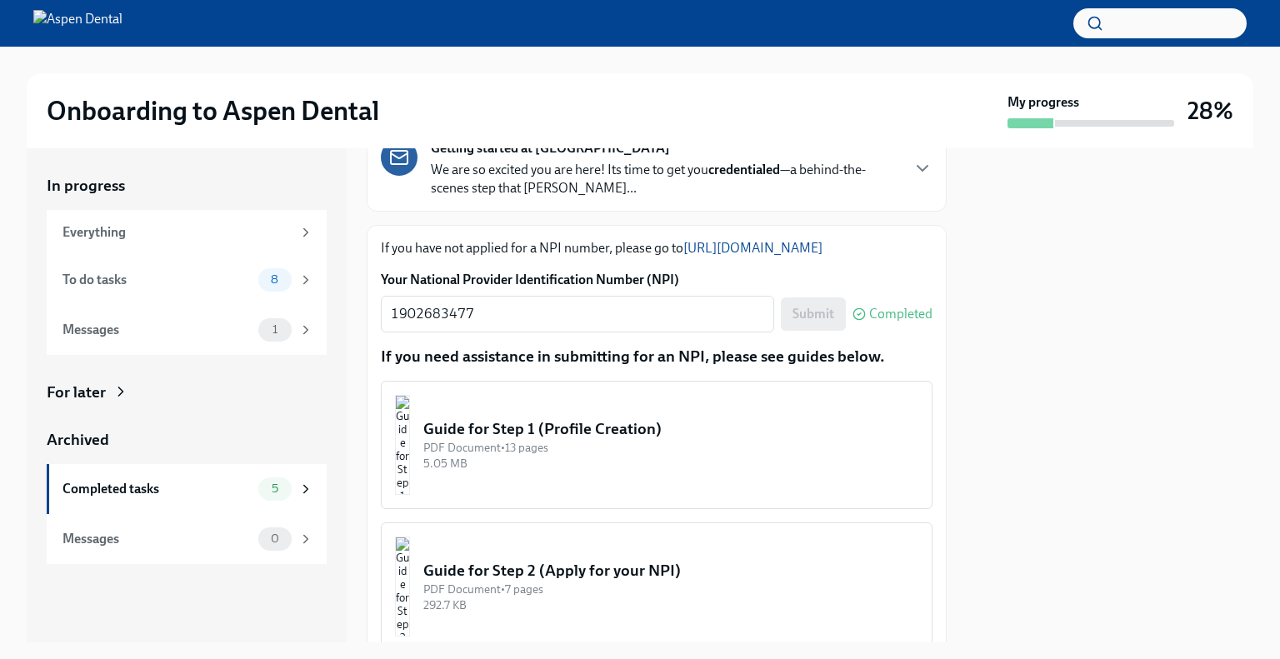
scroll to position [273, 0]
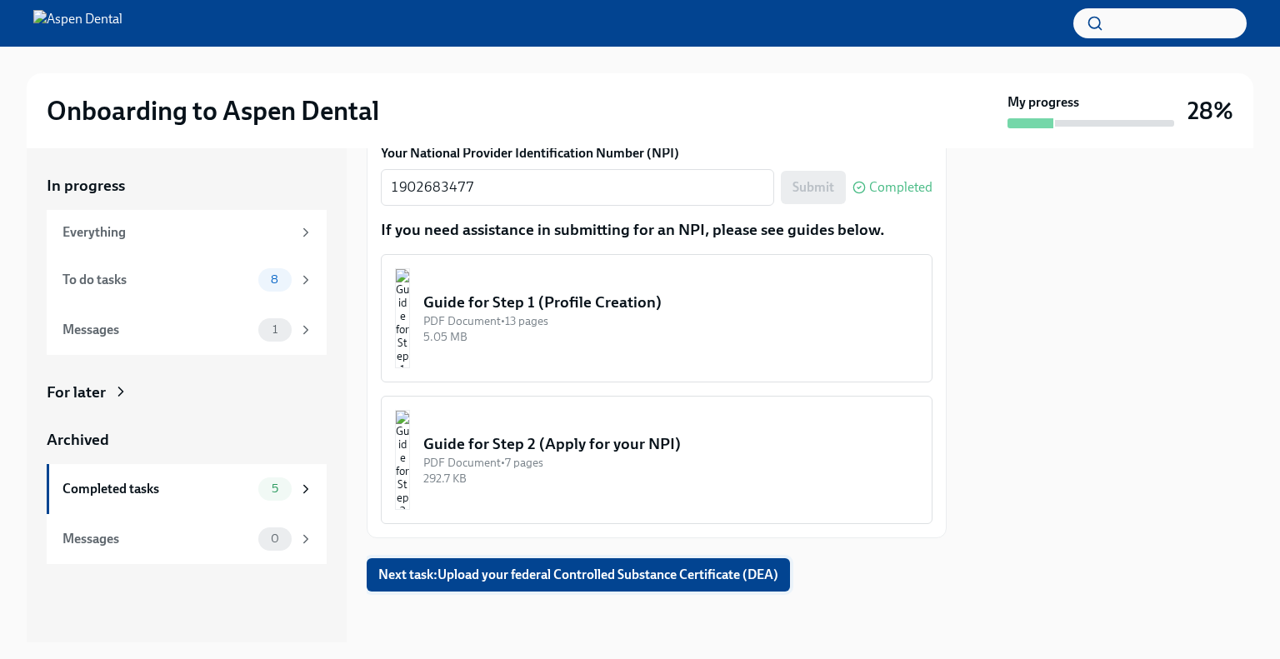
click at [572, 572] on span "Next task : Upload your federal Controlled Substance Certificate (DEA)" at bounding box center [578, 575] width 400 height 17
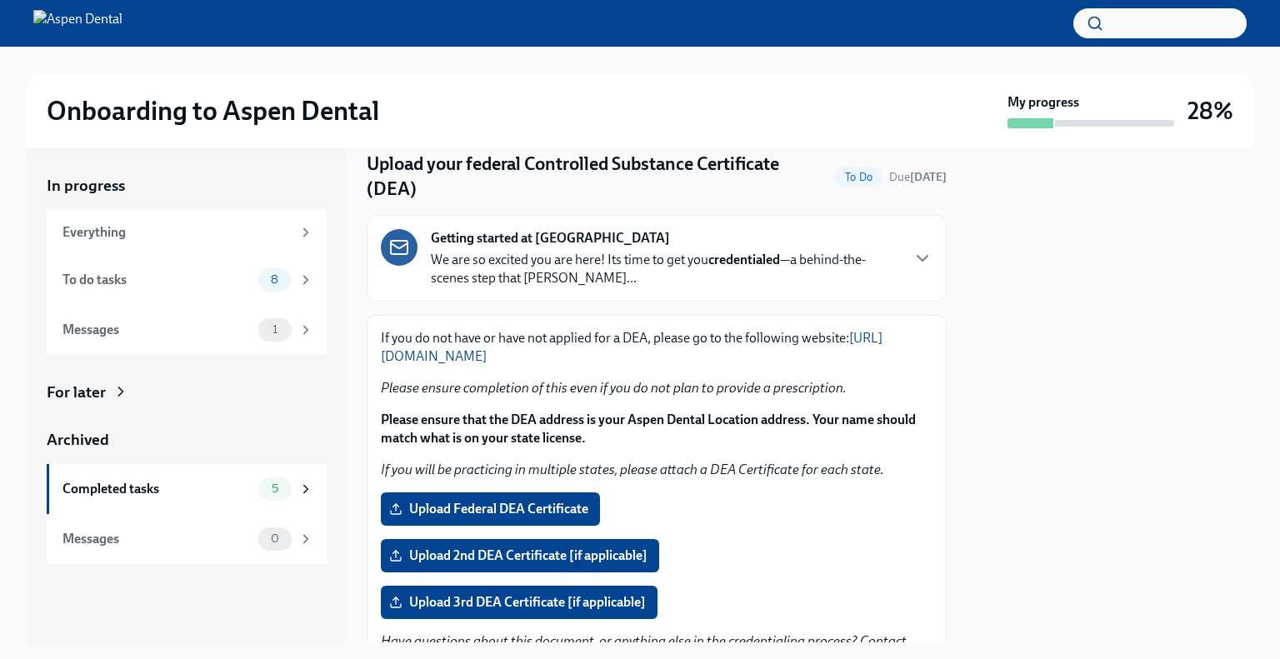
scroll to position [167, 0]
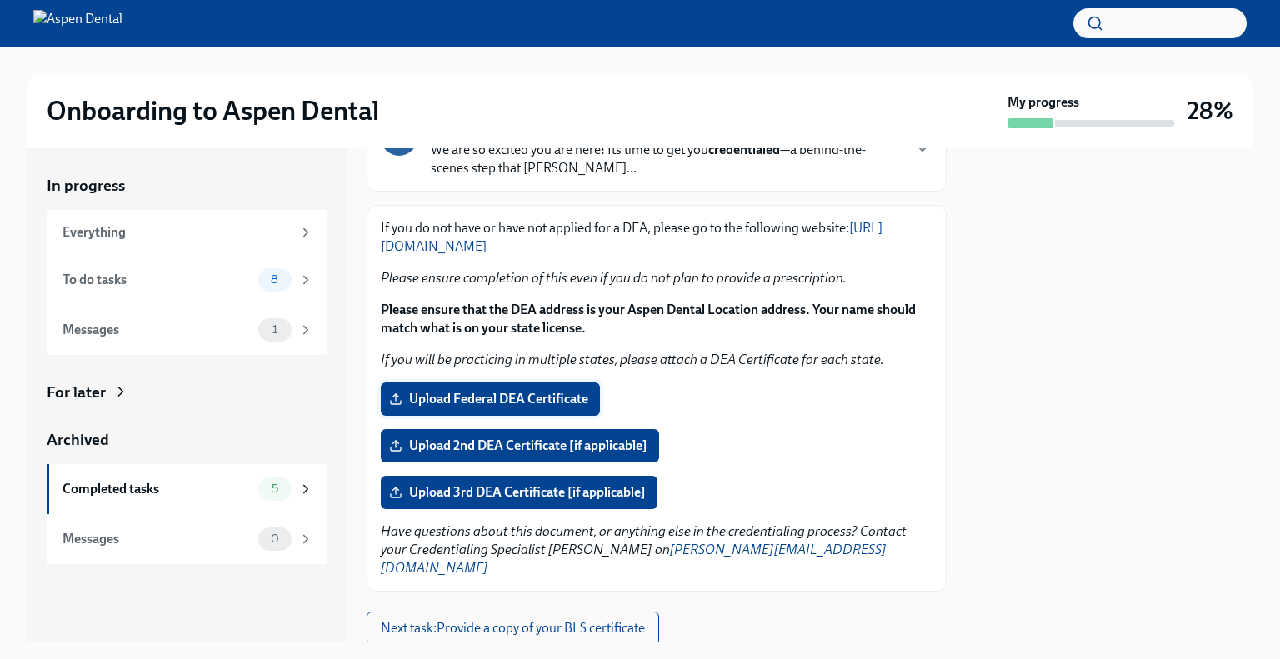
click at [529, 398] on span "Upload Federal DEA Certificate" at bounding box center [490, 399] width 196 height 17
click at [0, 0] on input "Upload Federal DEA Certificate" at bounding box center [0, 0] width 0 height 0
click at [467, 401] on span "Upload Federal DEA Certificate" at bounding box center [490, 399] width 196 height 17
click at [0, 0] on input "Upload Federal DEA Certificate" at bounding box center [0, 0] width 0 height 0
click at [523, 398] on span "Upload Federal DEA Certificate" at bounding box center [490, 399] width 196 height 17
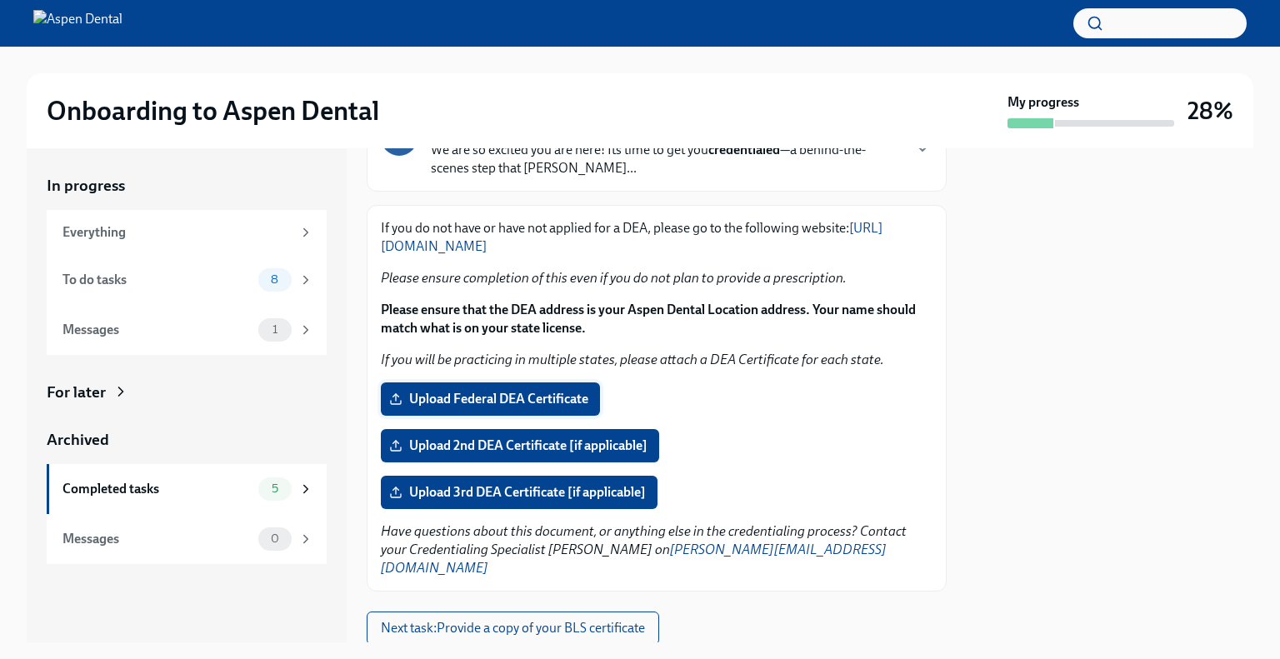
click at [0, 0] on input "Upload Federal DEA Certificate" at bounding box center [0, 0] width 0 height 0
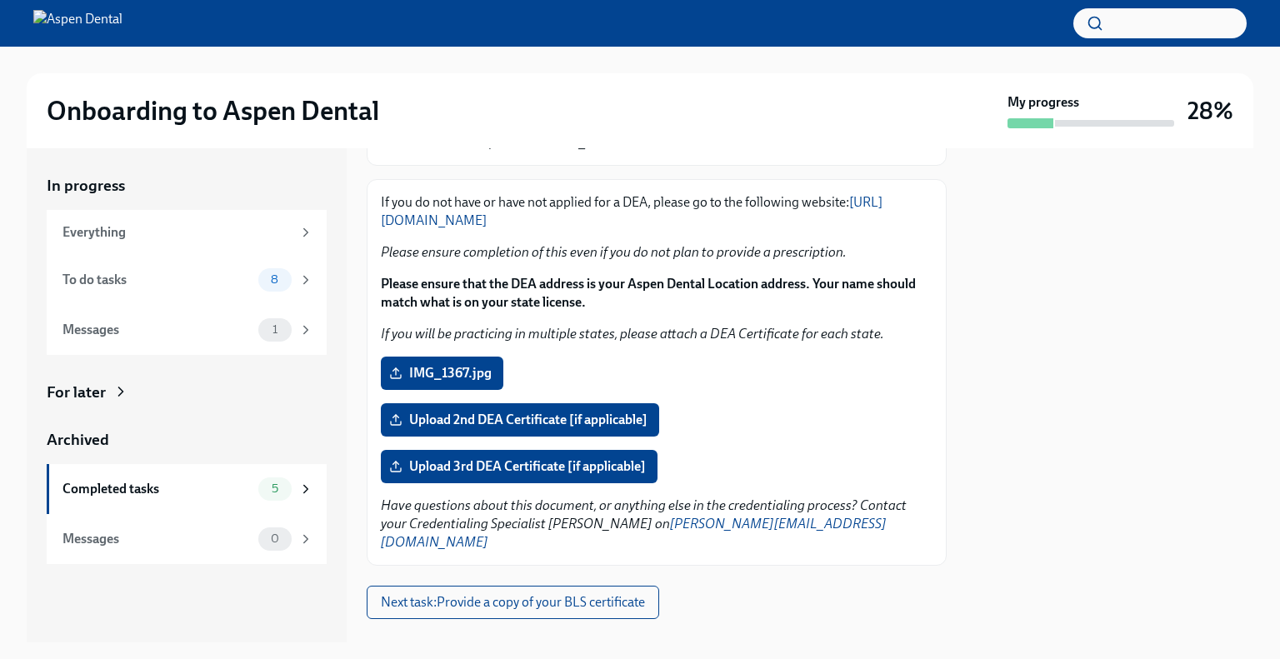
scroll to position [202, 0]
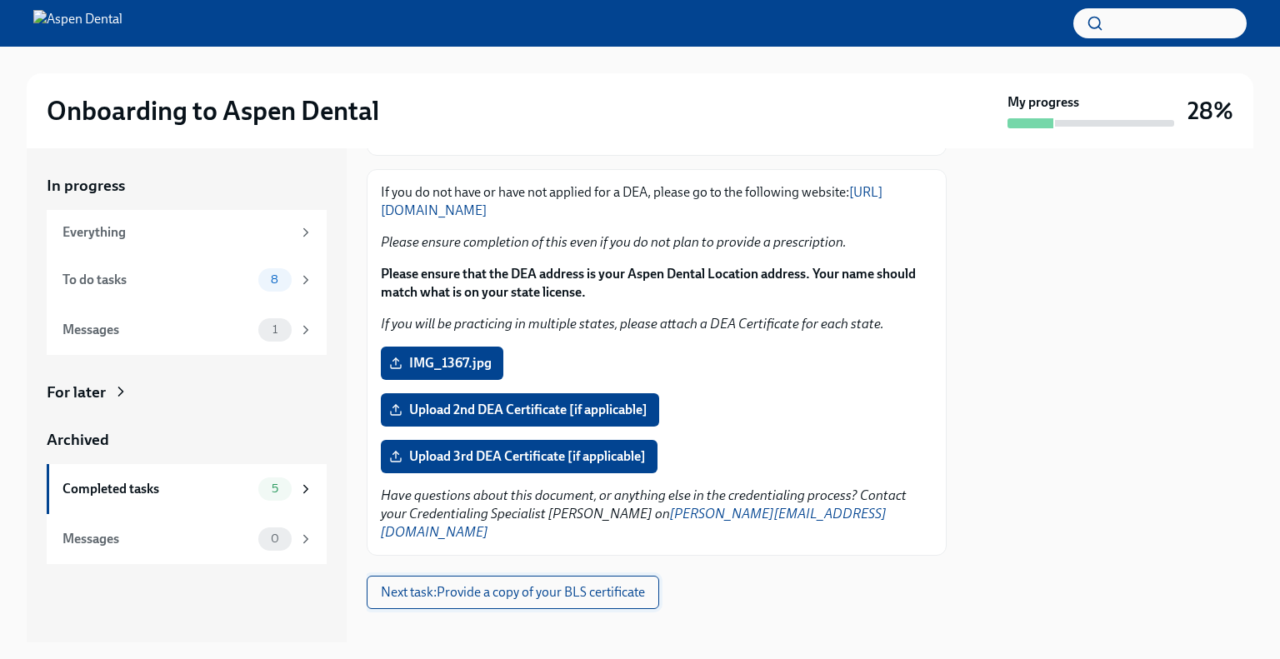
click at [591, 584] on span "Next task : Provide a copy of your BLS certificate" at bounding box center [513, 592] width 264 height 17
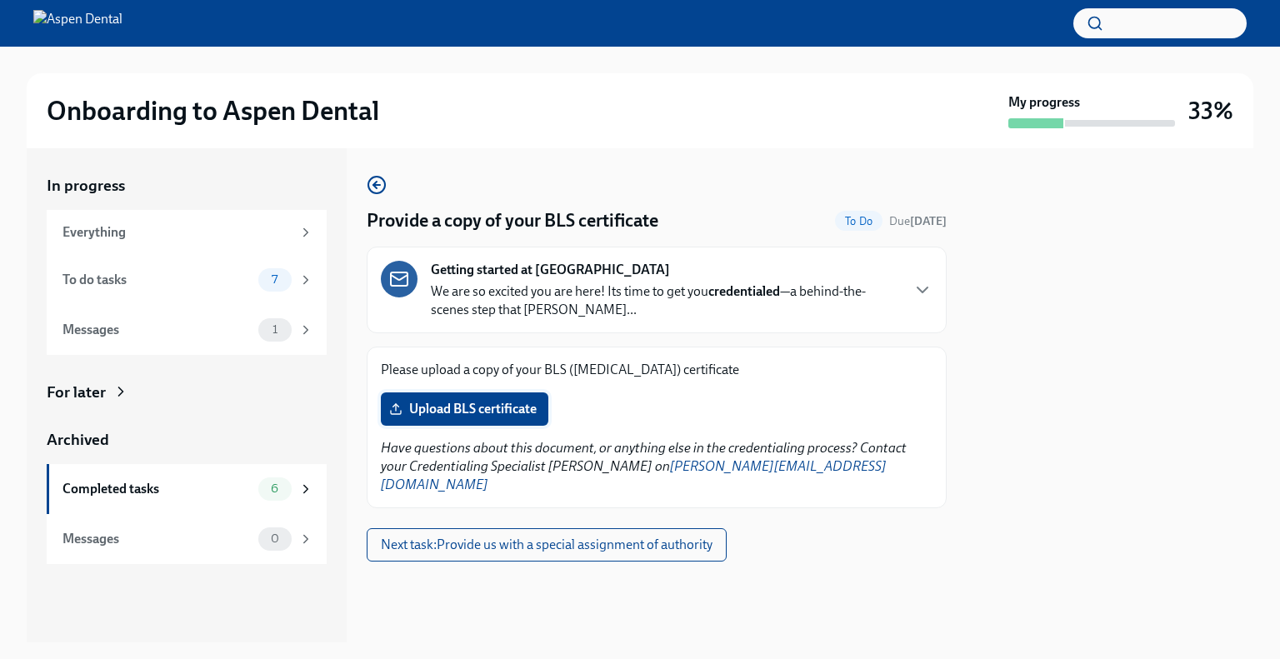
click at [470, 412] on span "Upload BLS certificate" at bounding box center [464, 409] width 144 height 17
click at [0, 0] on input "Upload BLS certificate" at bounding box center [0, 0] width 0 height 0
click at [557, 537] on span "Next task : Provide us with a special assignment of authority" at bounding box center [547, 545] width 332 height 17
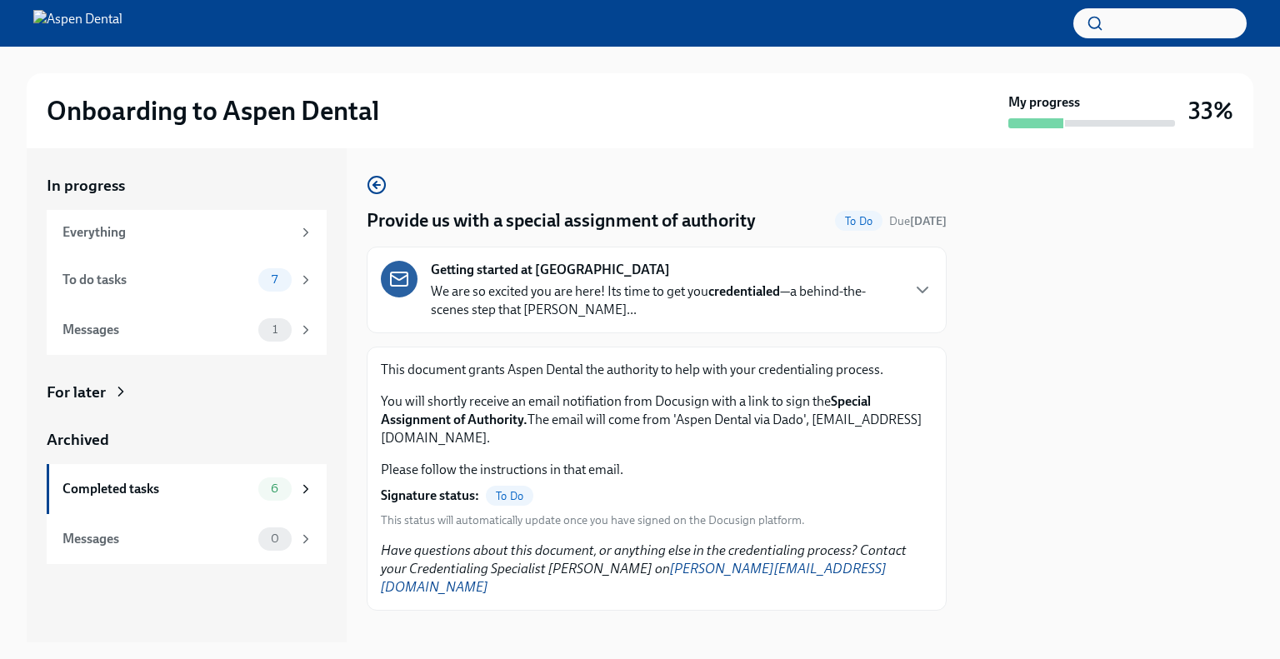
scroll to position [2, 0]
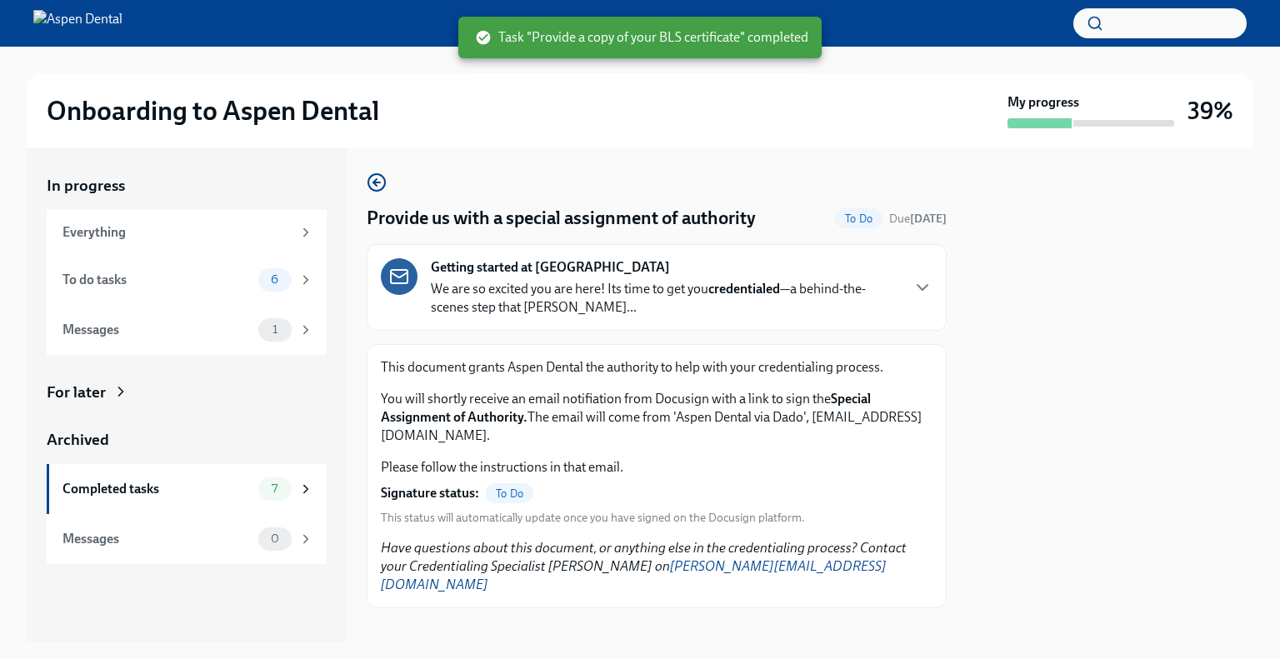
click at [1151, 421] on div at bounding box center [1109, 395] width 287 height 494
click at [512, 494] on span "To Do" at bounding box center [509, 493] width 47 height 12
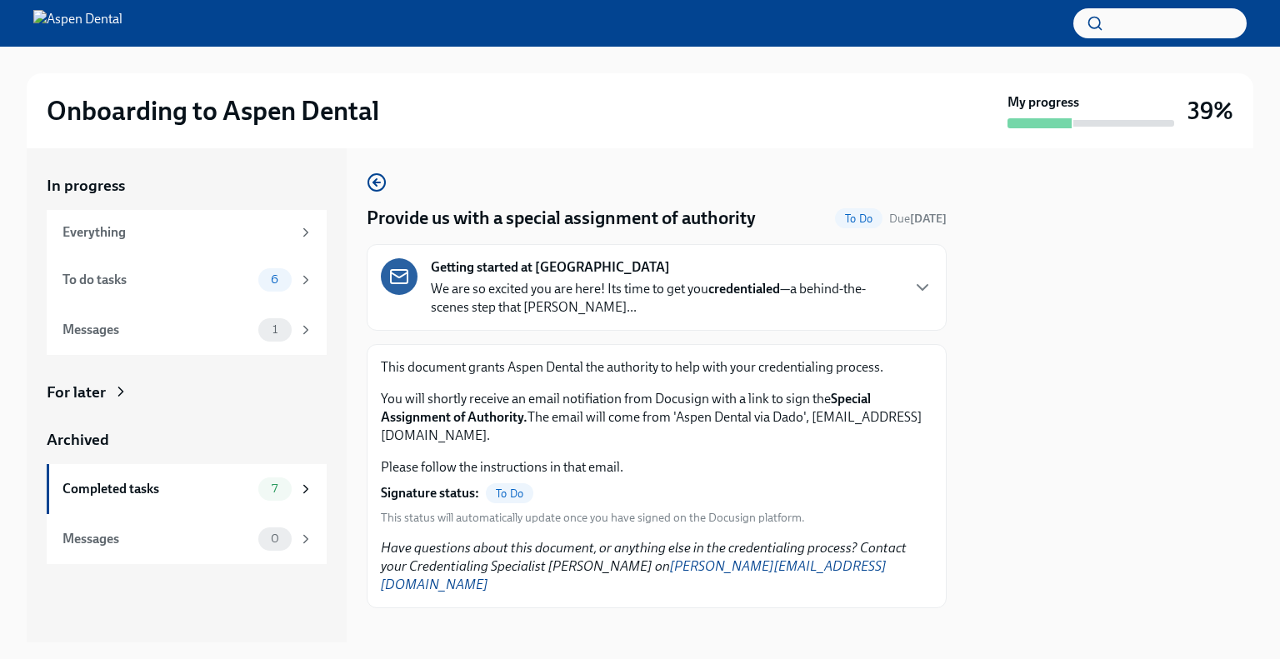
click at [845, 214] on span "To Do" at bounding box center [858, 218] width 47 height 12
click at [912, 292] on icon "button" at bounding box center [922, 287] width 20 height 20
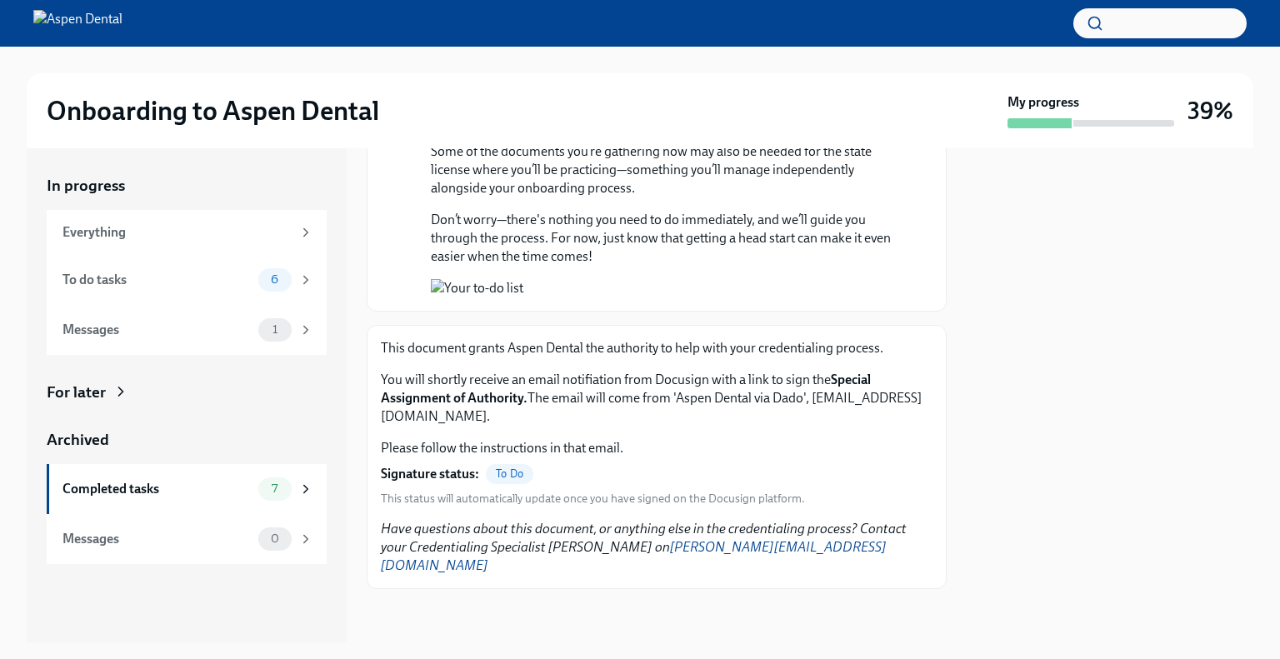
scroll to position [1640, 0]
click at [649, 279] on button "Zoom image" at bounding box center [668, 288] width 475 height 18
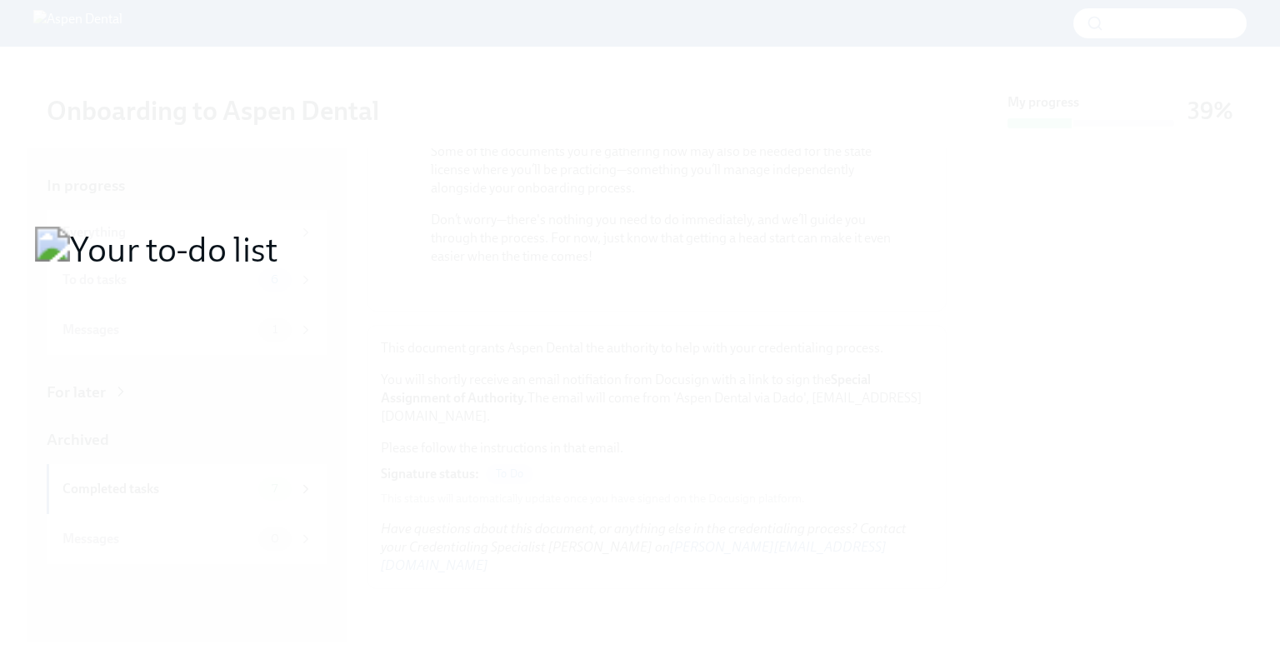
click at [840, 402] on button "Unzoom image" at bounding box center [640, 329] width 1280 height 659
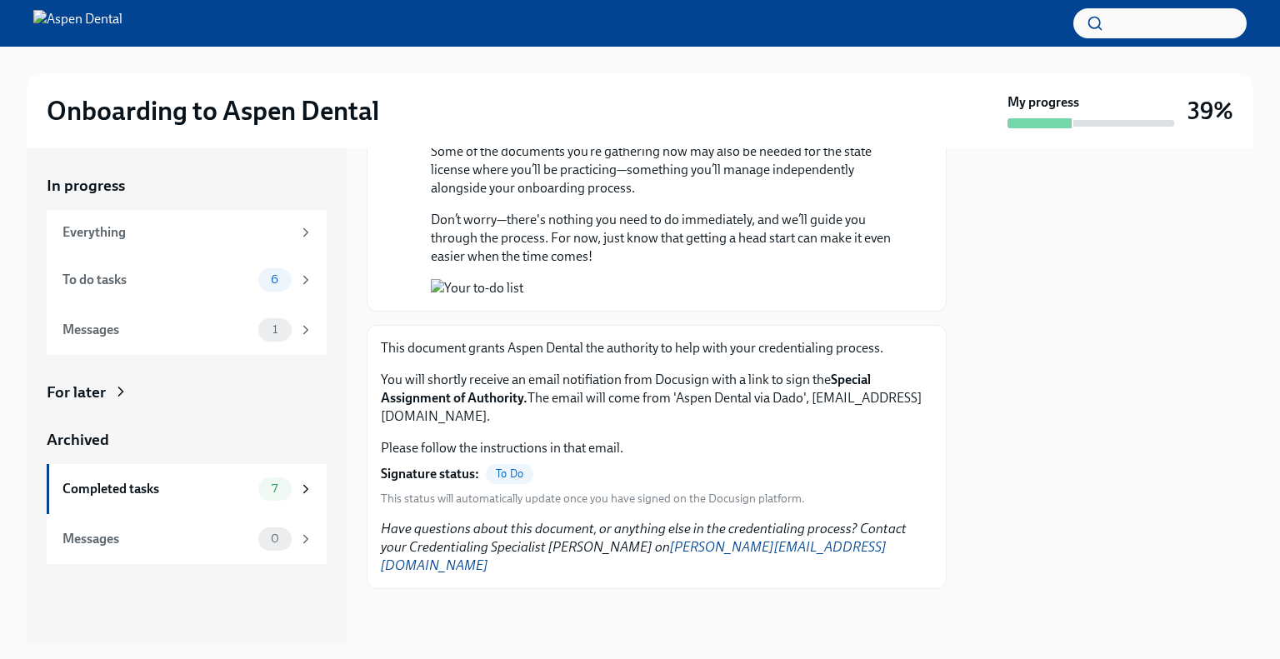
click at [1036, 282] on div at bounding box center [1109, 395] width 287 height 494
click at [131, 329] on div "Messages" at bounding box center [156, 330] width 189 height 18
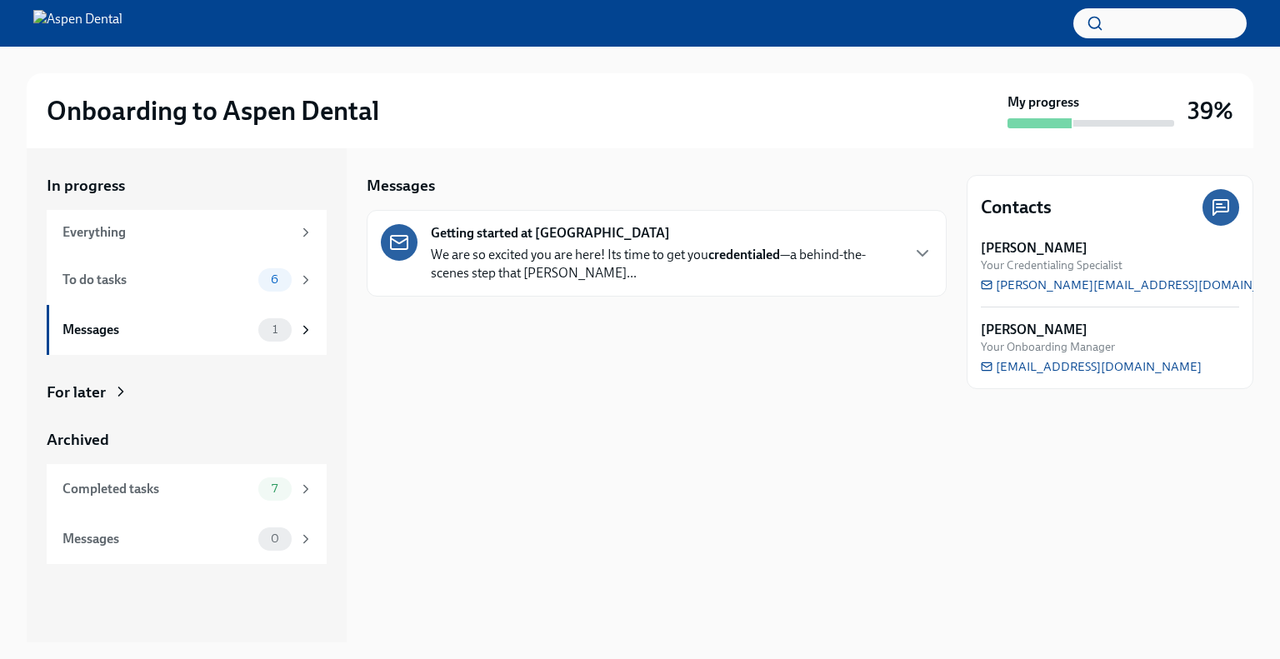
click at [530, 269] on p "We are so excited you are here! Its time to get you credentialed —a behind-the-…" at bounding box center [665, 264] width 468 height 37
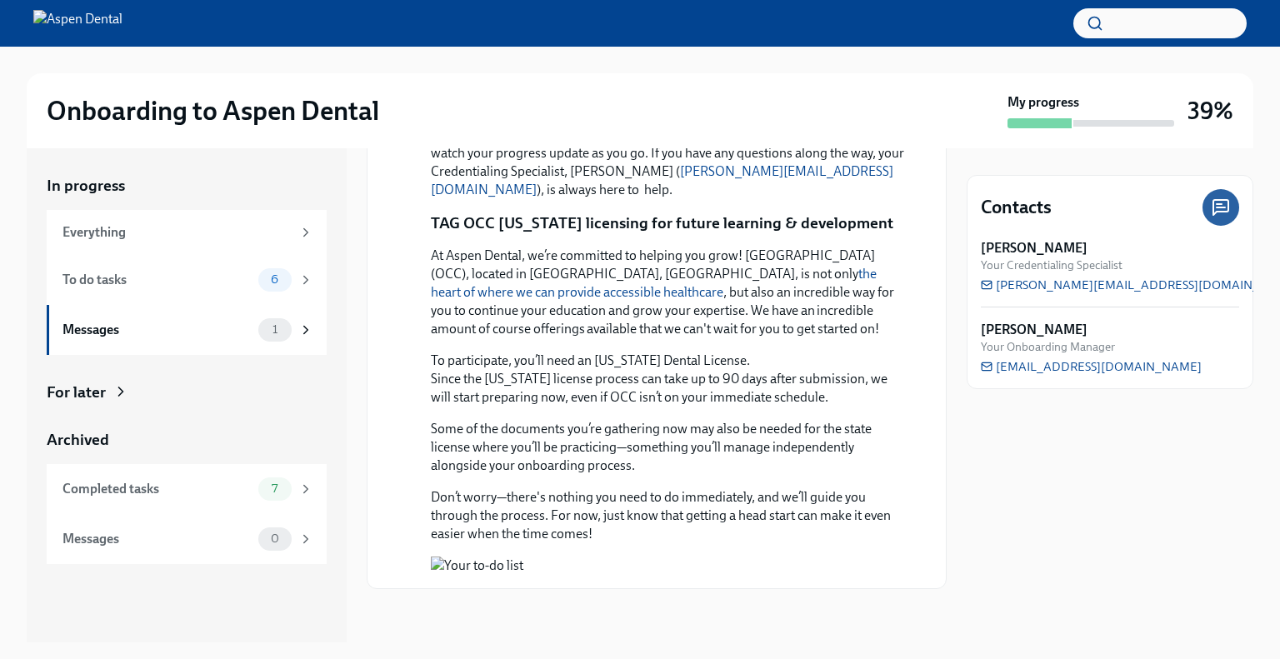
scroll to position [1344, 0]
click at [612, 557] on button "Zoom image" at bounding box center [668, 566] width 475 height 18
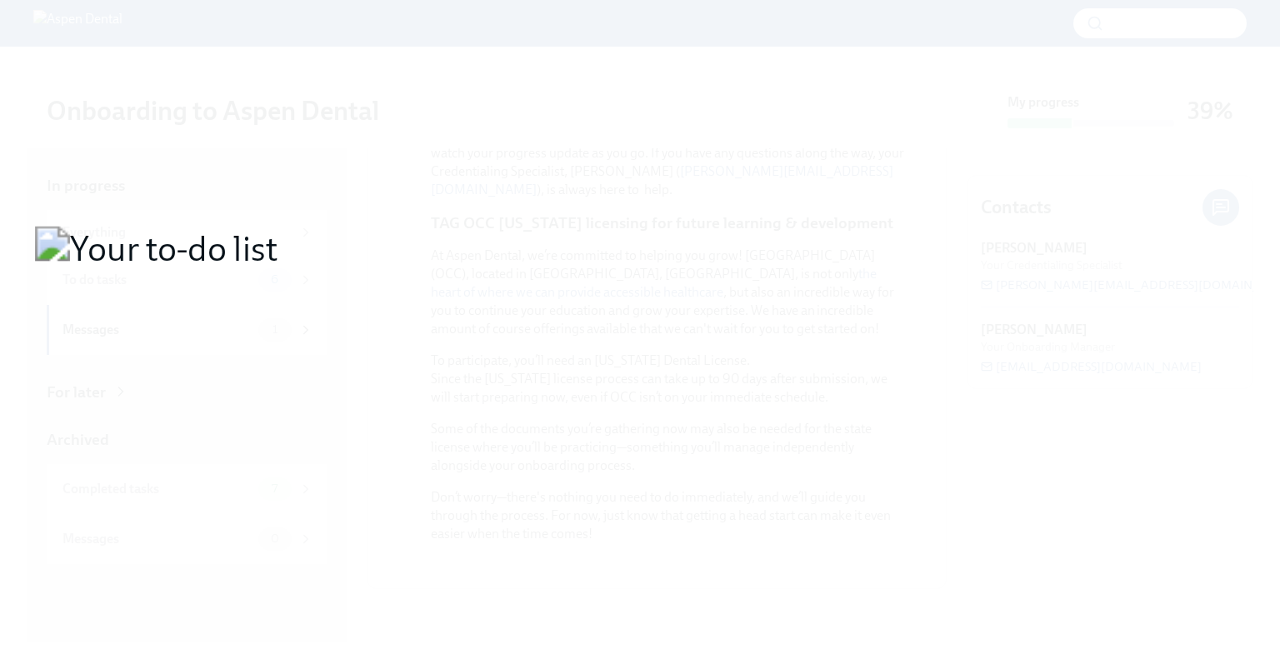
click at [423, 294] on button "Unzoom image" at bounding box center [640, 329] width 1280 height 659
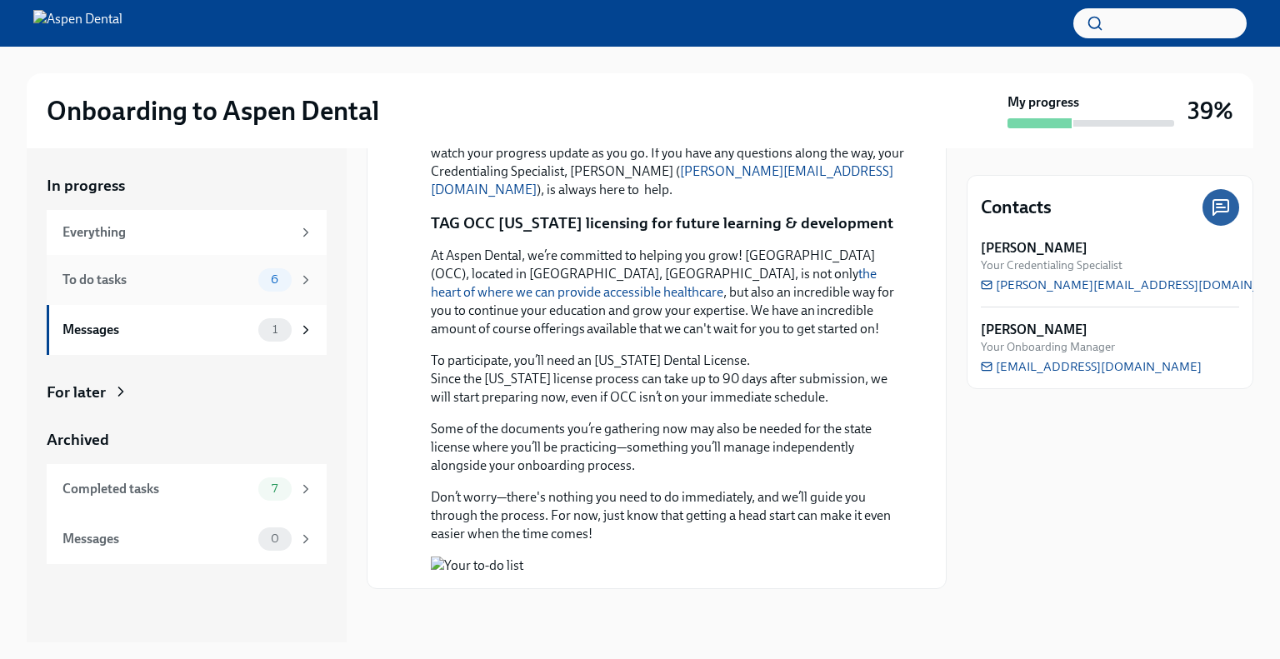
click at [144, 277] on div "To do tasks" at bounding box center [156, 280] width 189 height 18
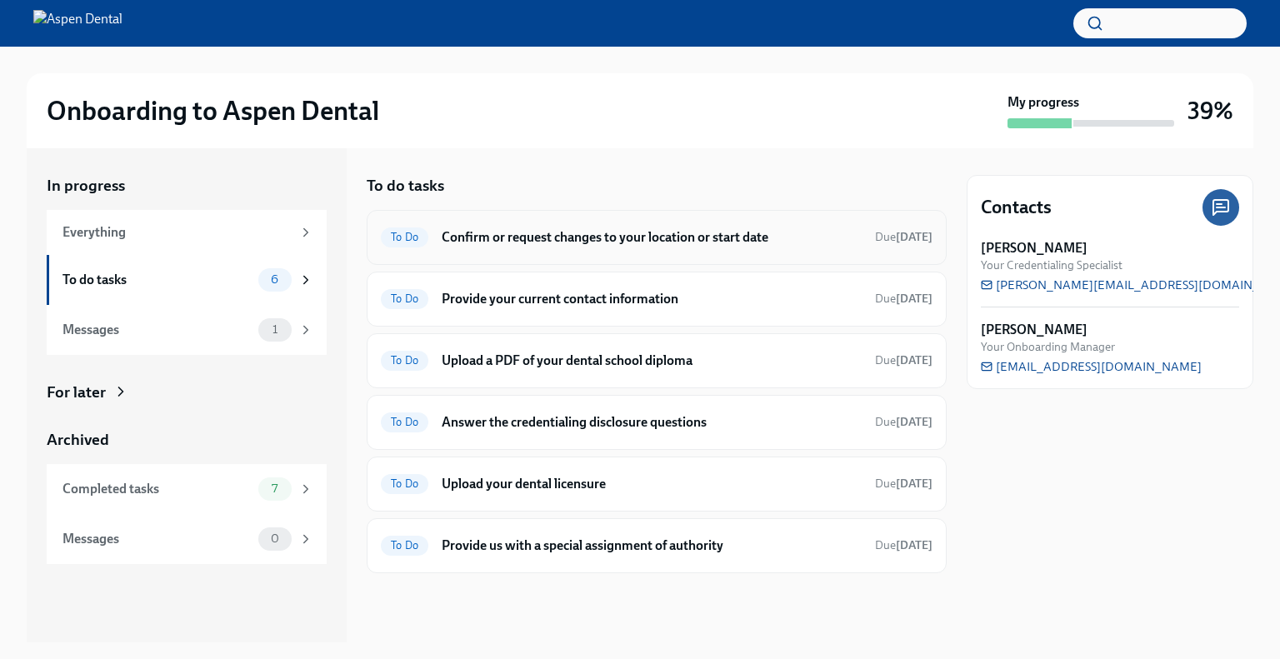
click at [689, 242] on h6 "Confirm or request changes to your location or start date" at bounding box center [652, 237] width 420 height 18
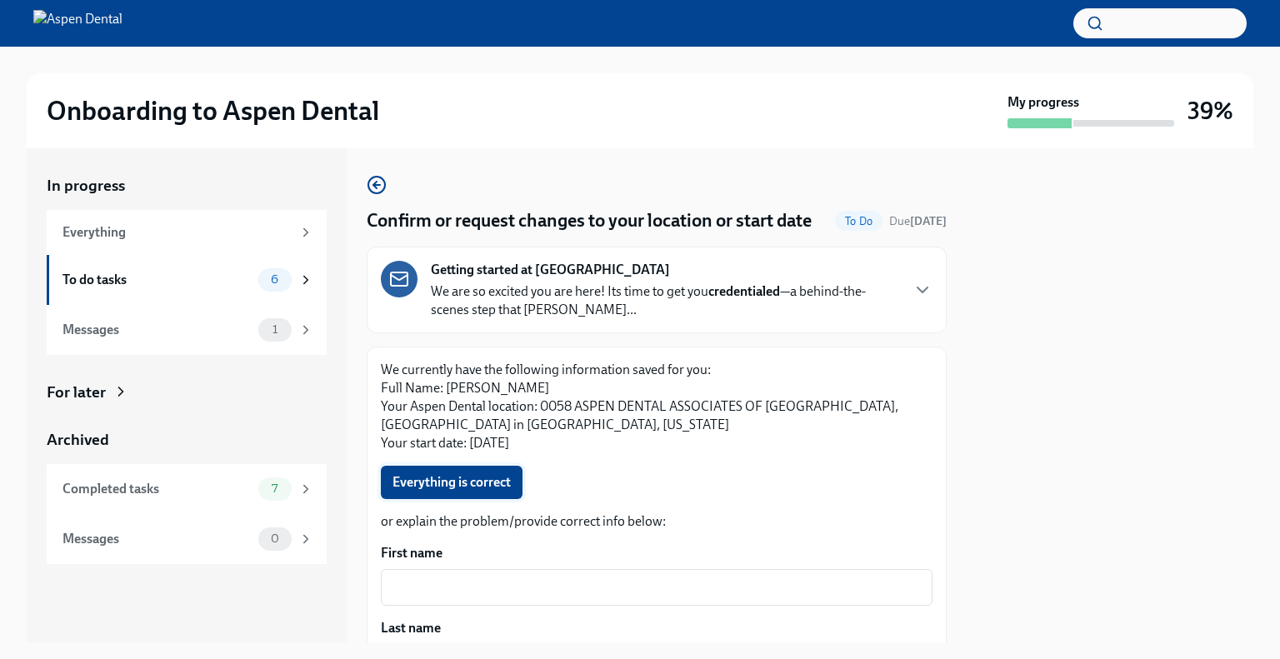
click at [474, 491] on span "Everything is correct" at bounding box center [451, 482] width 118 height 17
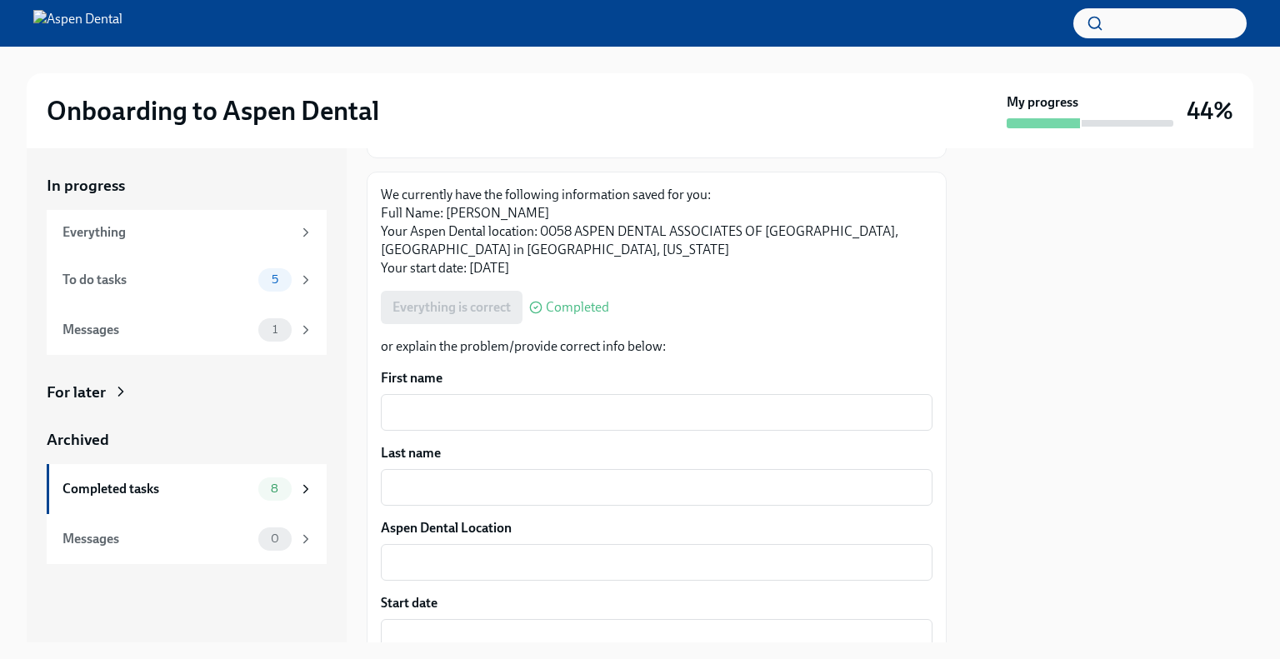
scroll to position [333, 0]
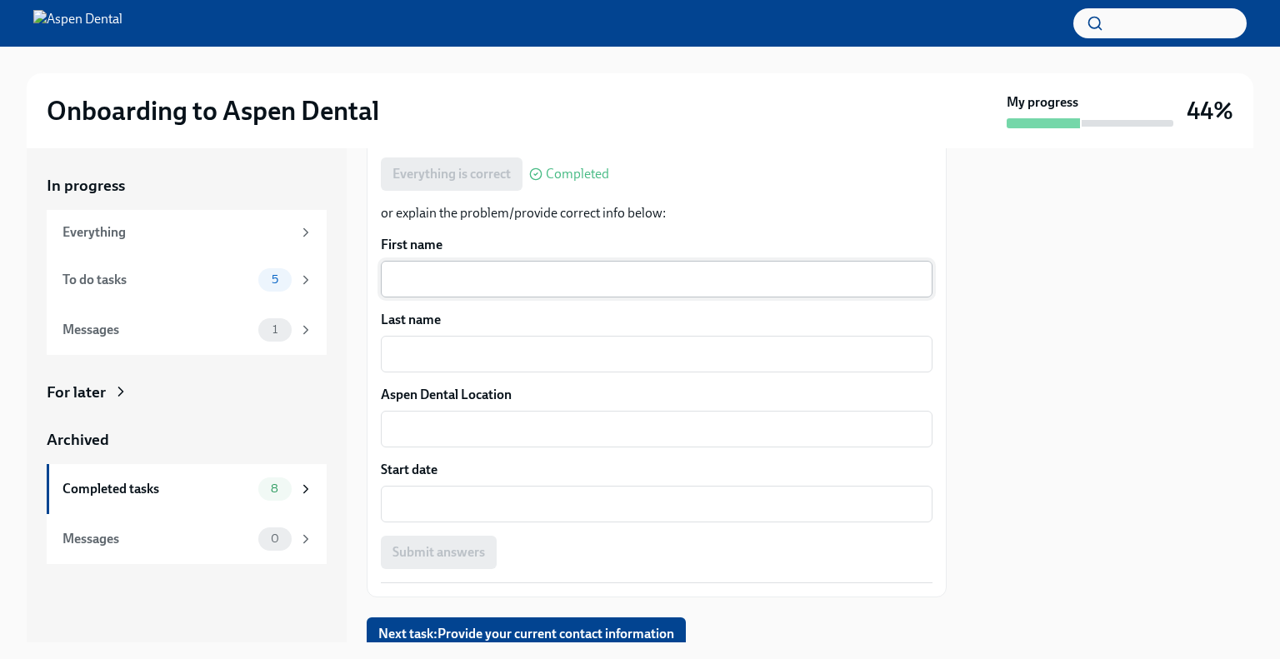
click at [600, 286] on textarea "First name" at bounding box center [657, 279] width 532 height 20
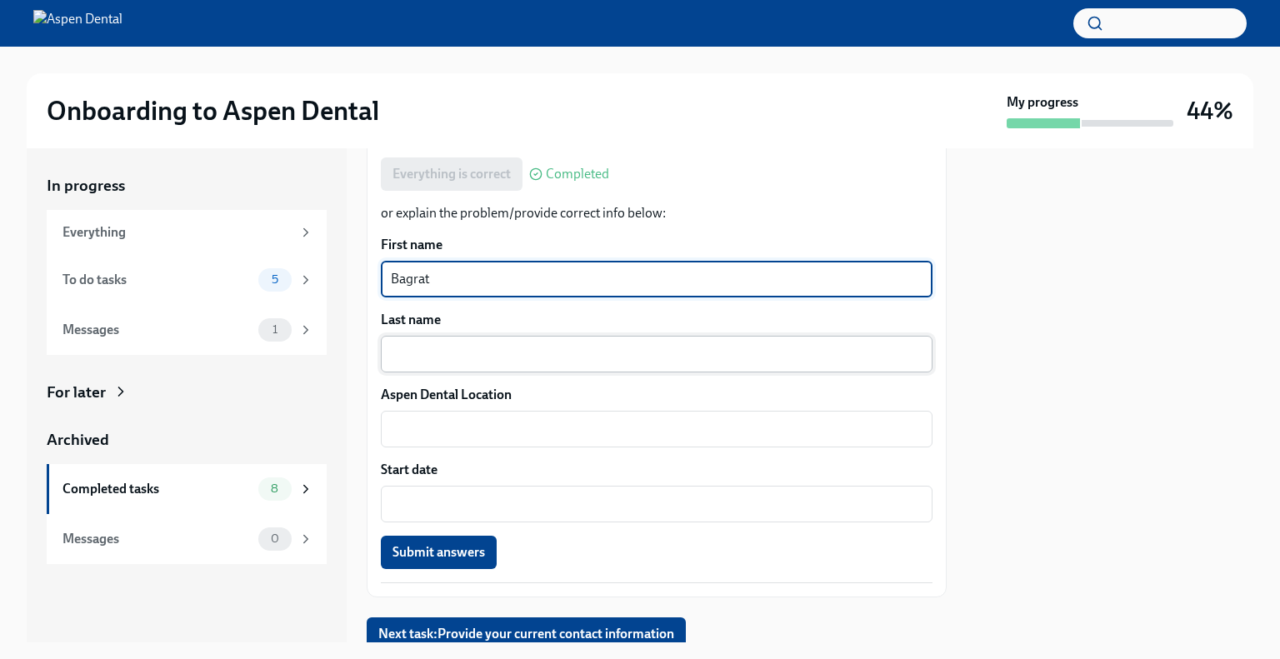
type textarea "Bagrat"
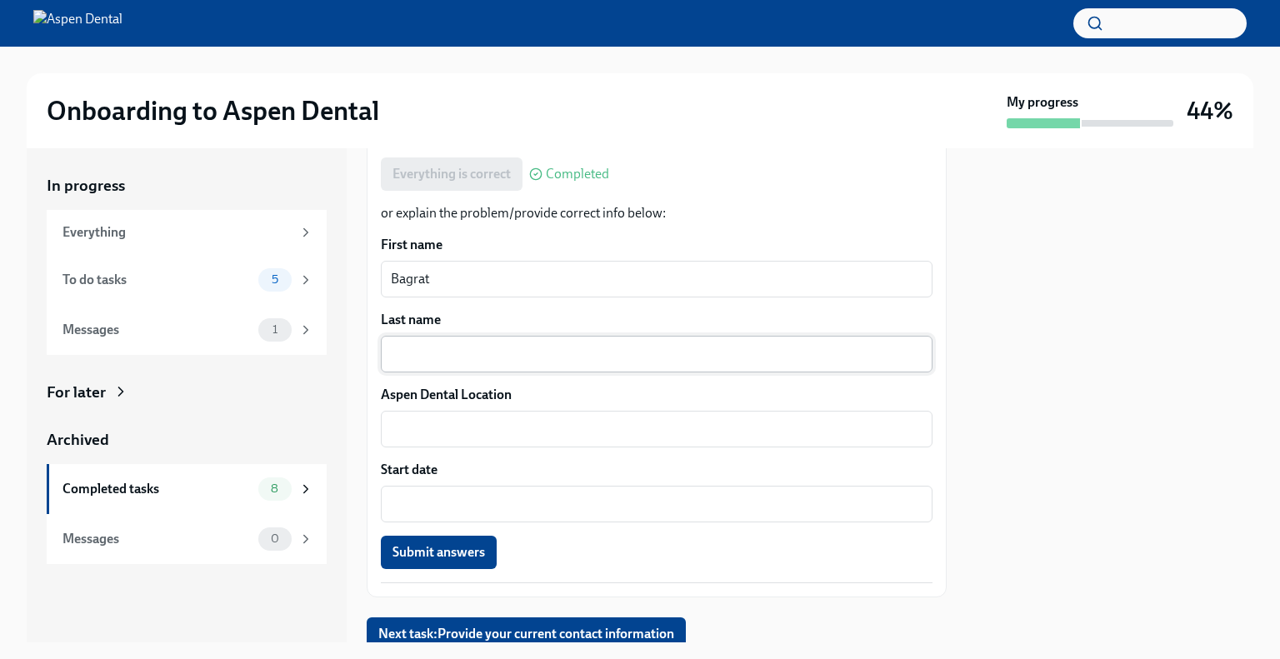
click at [617, 363] on div "x ​" at bounding box center [657, 354] width 552 height 37
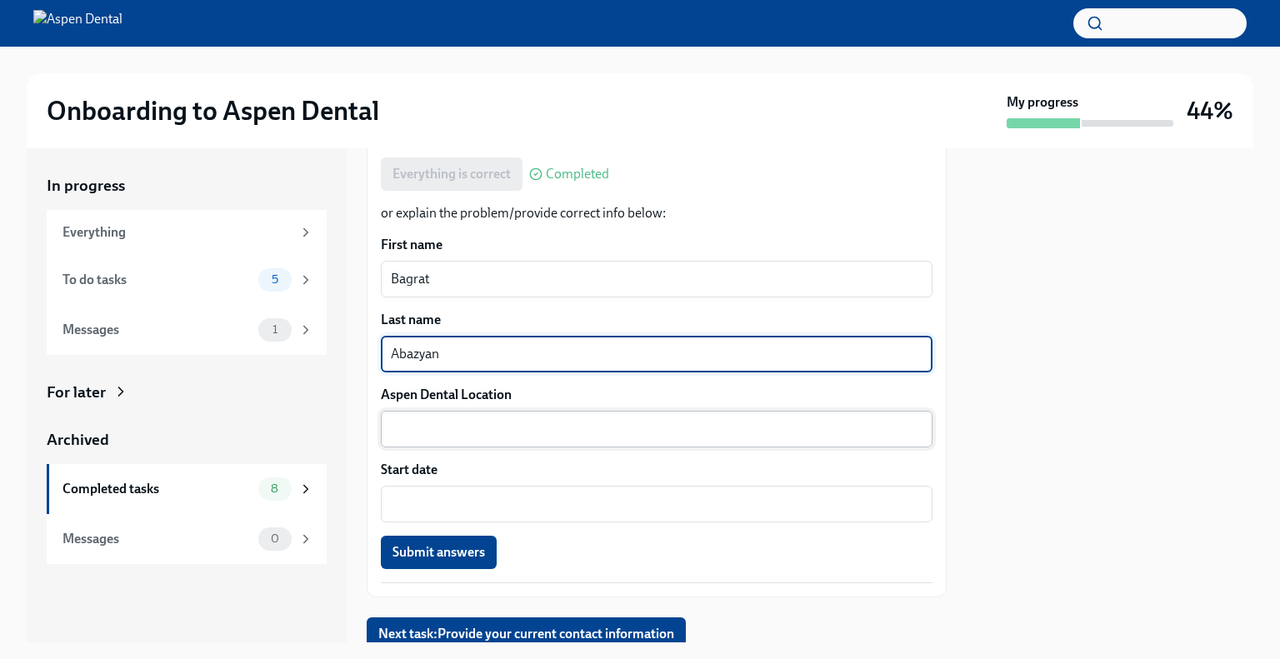
type textarea "Abazyan"
click at [602, 422] on textarea "Aspen Dental Location" at bounding box center [657, 429] width 532 height 20
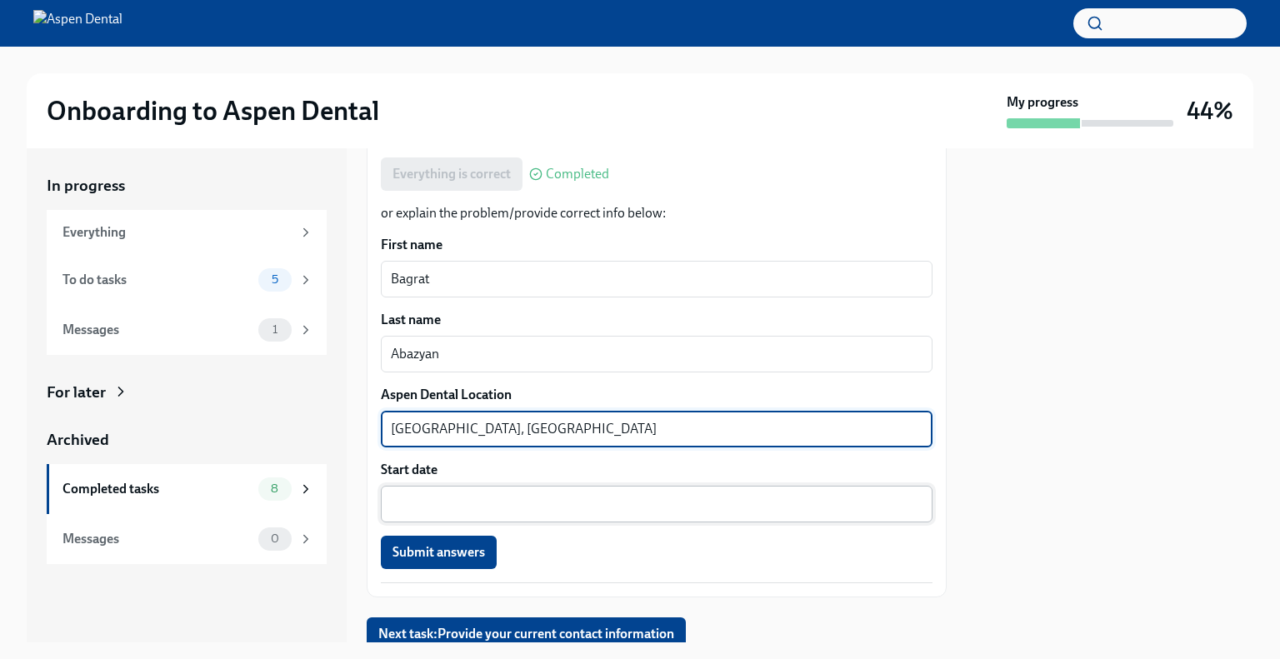
type textarea "[GEOGRAPHIC_DATA], [GEOGRAPHIC_DATA]"
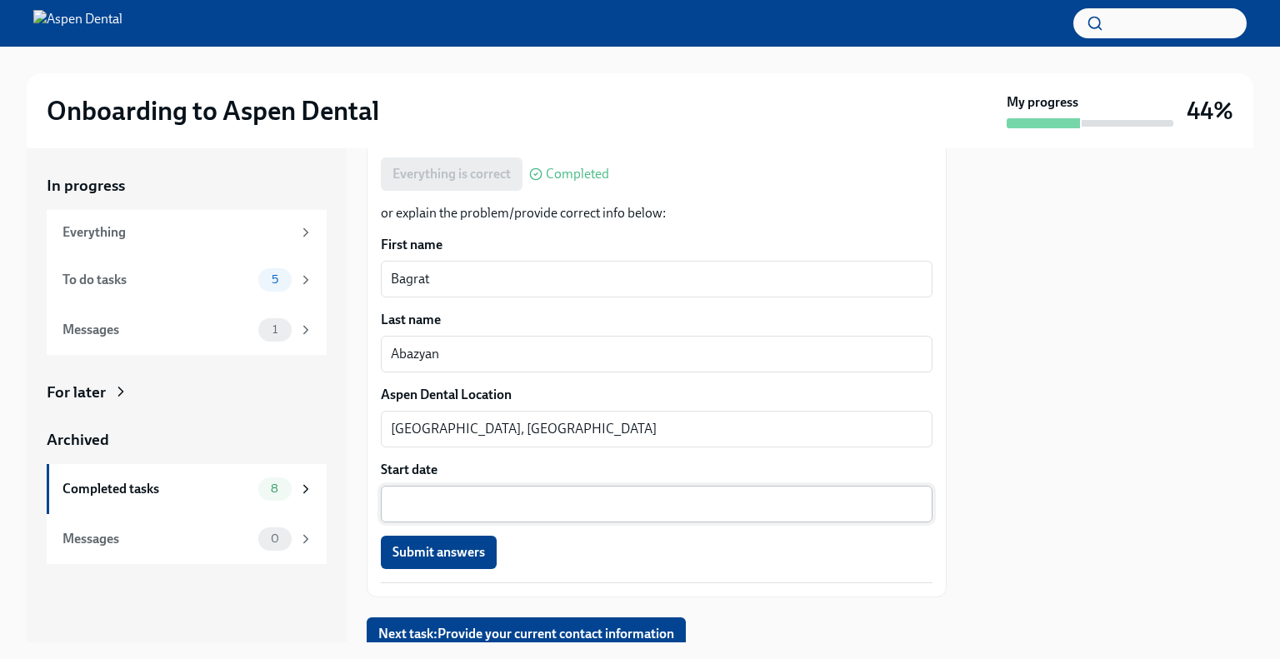
click at [437, 491] on div "x ​" at bounding box center [657, 504] width 552 height 37
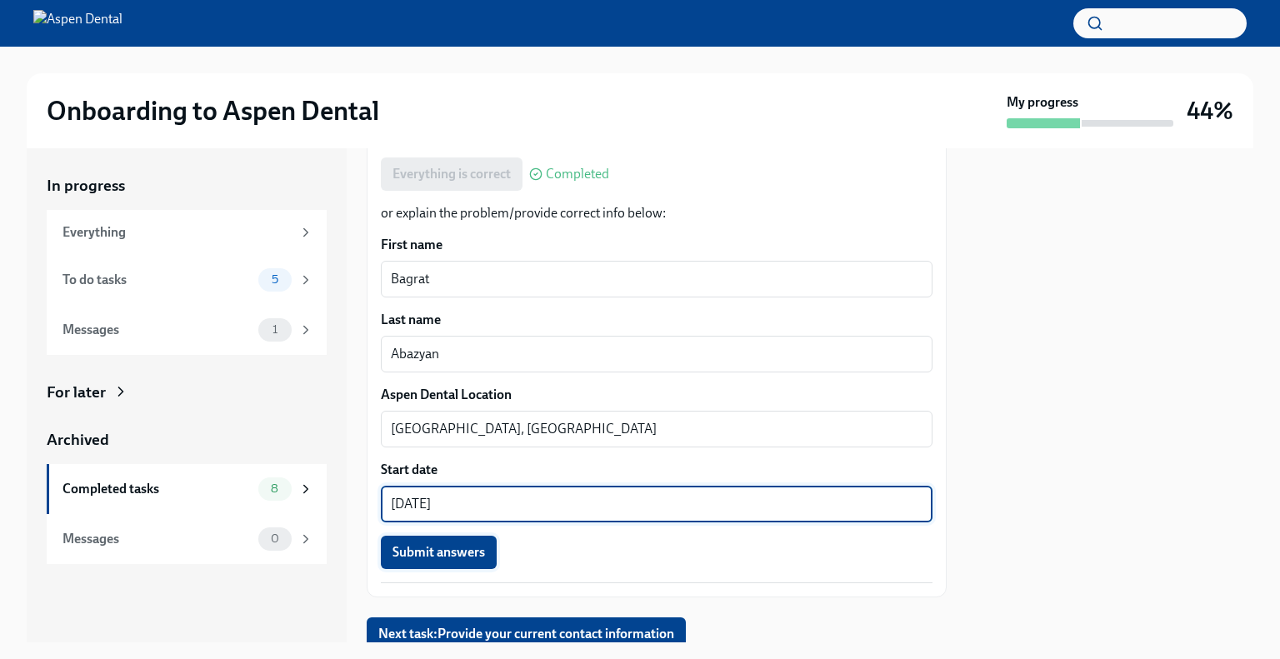
type textarea "[DATE]"
click at [427, 552] on span "Submit answers" at bounding box center [438, 552] width 92 height 17
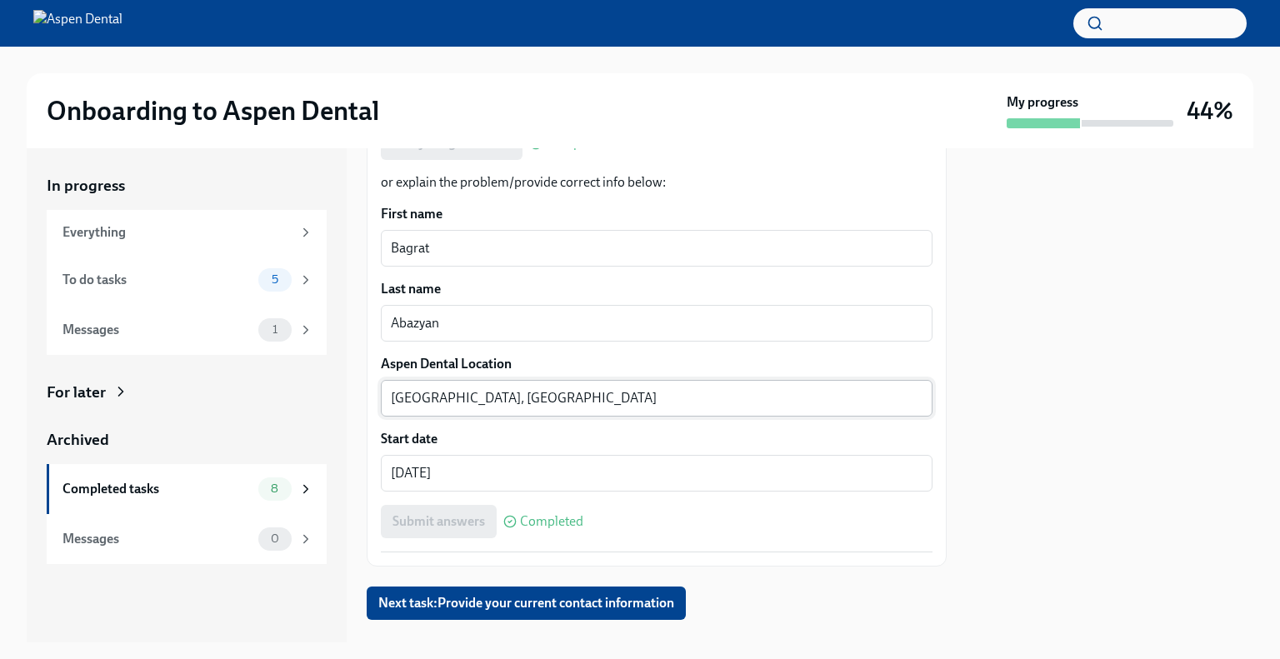
scroll to position [393, 0]
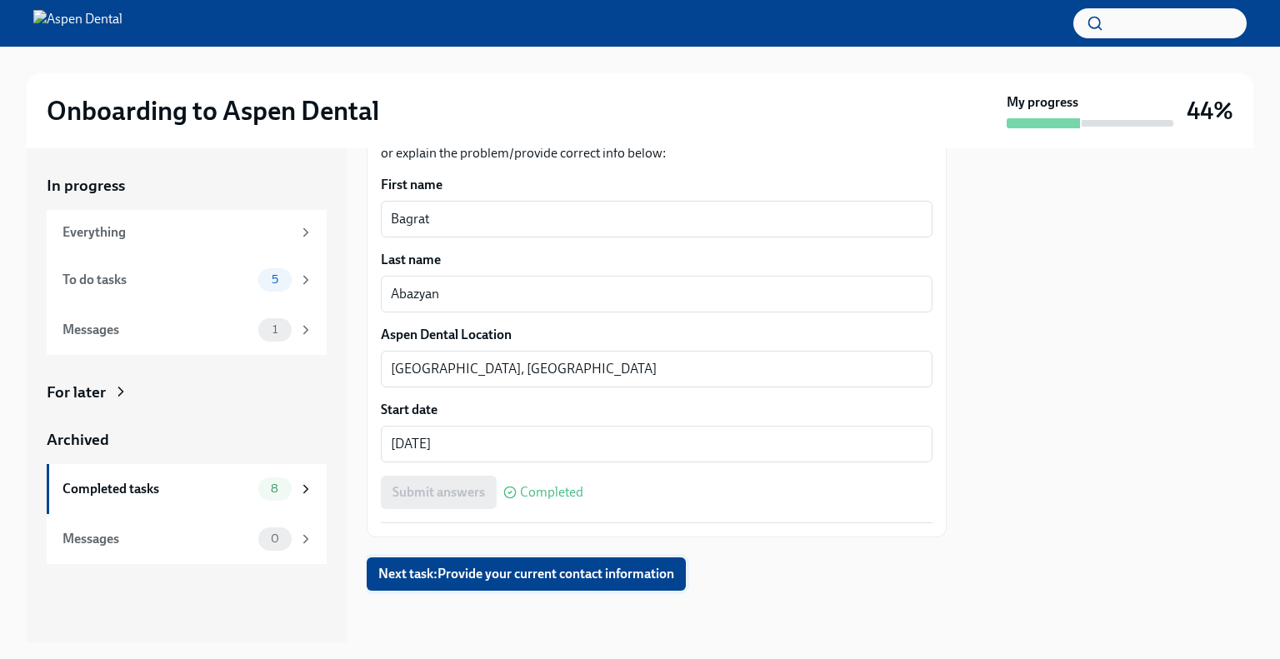
click at [497, 569] on span "Next task : Provide your current contact information" at bounding box center [526, 574] width 296 height 17
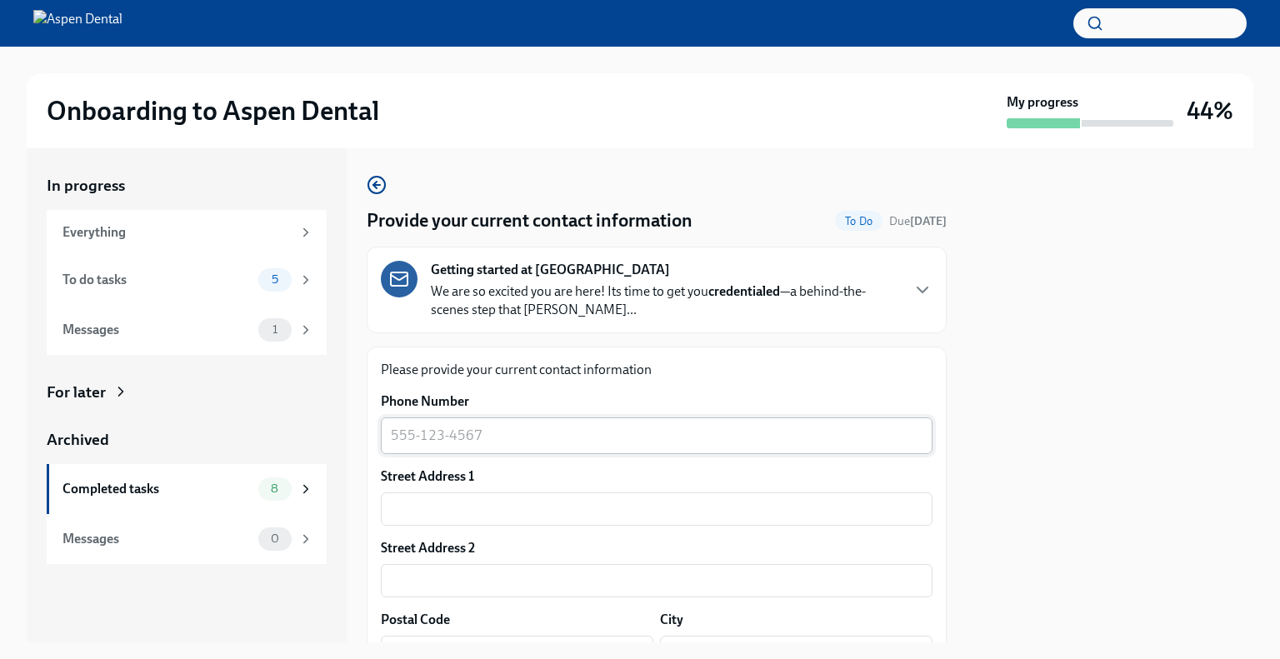
click at [602, 434] on textarea "Phone Number" at bounding box center [657, 436] width 532 height 20
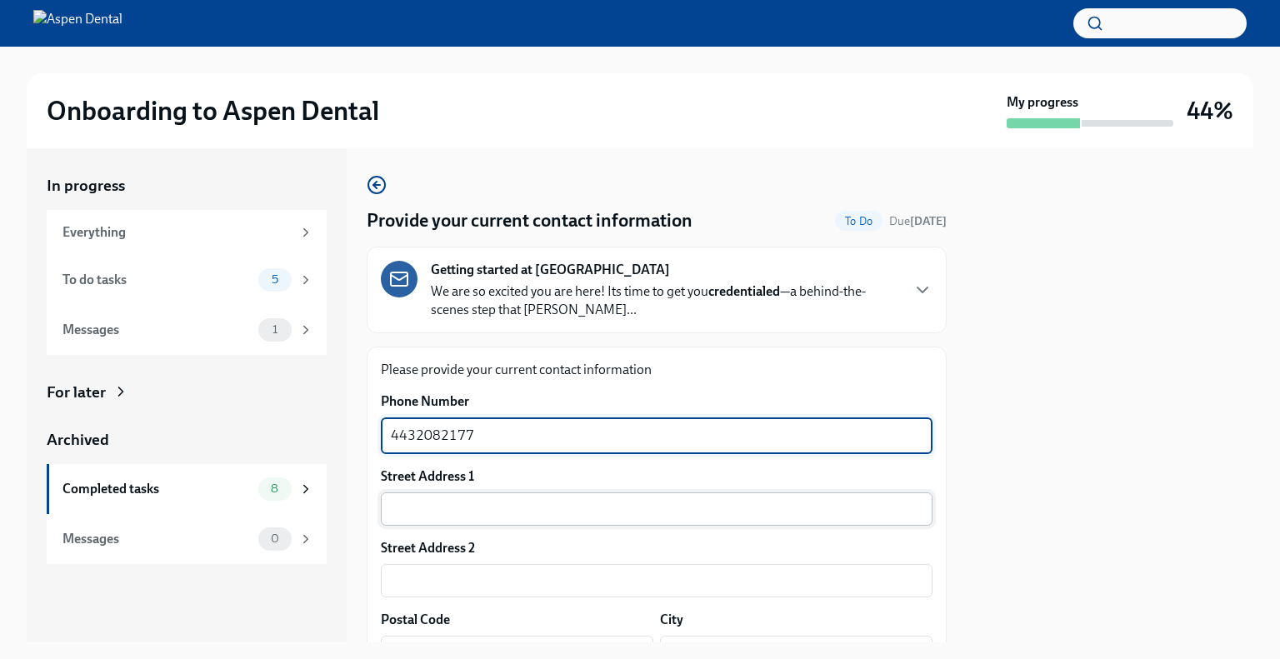
type textarea "4432082177"
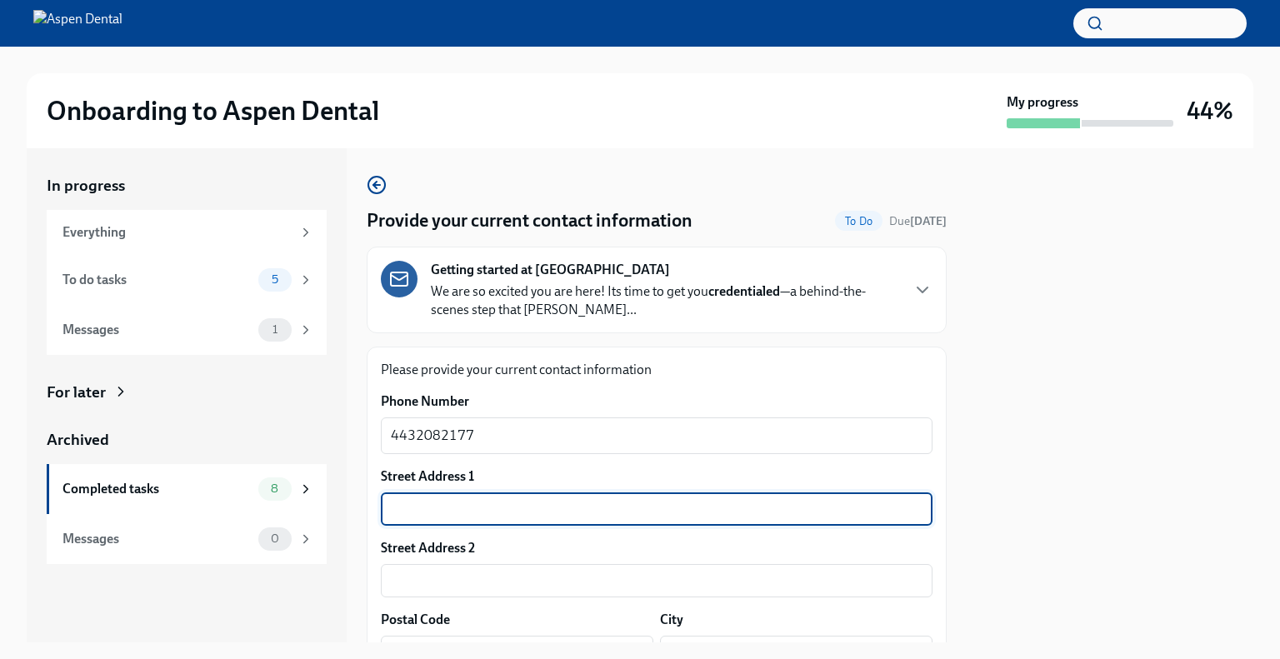
click at [574, 507] on input "text" at bounding box center [657, 508] width 552 height 33
type input "[STREET_ADDRESS]"
type input "21225"
type input "[GEOGRAPHIC_DATA]"
type input "MD"
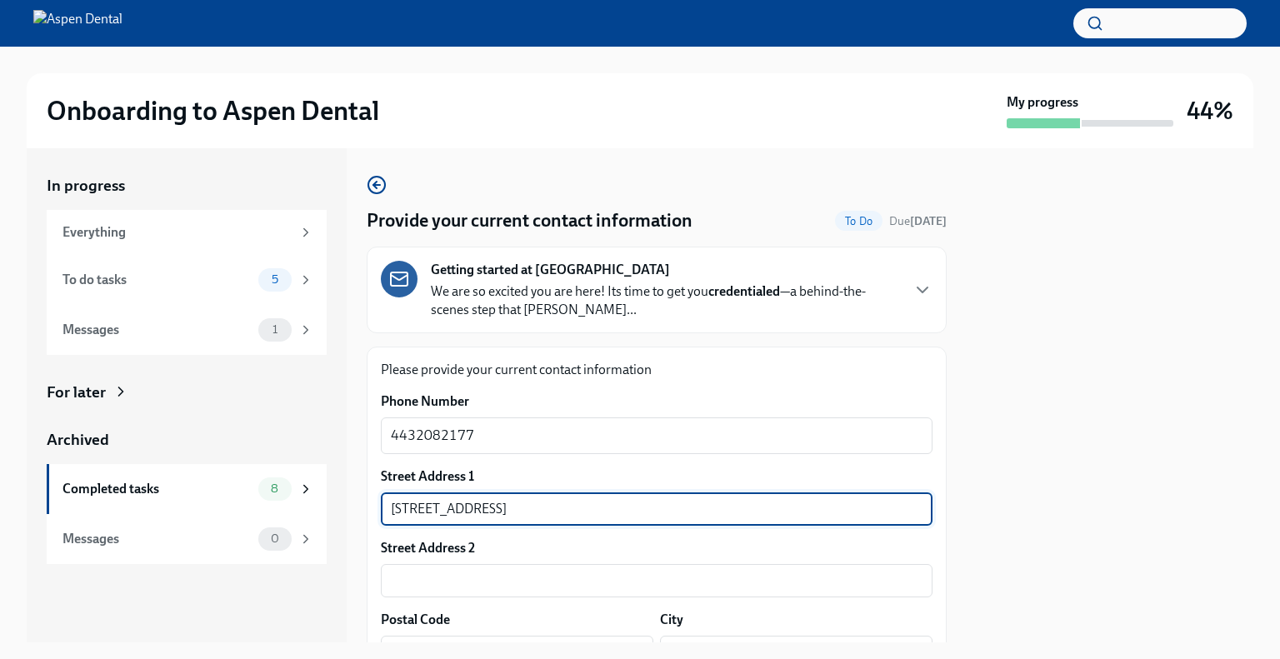
type input "US"
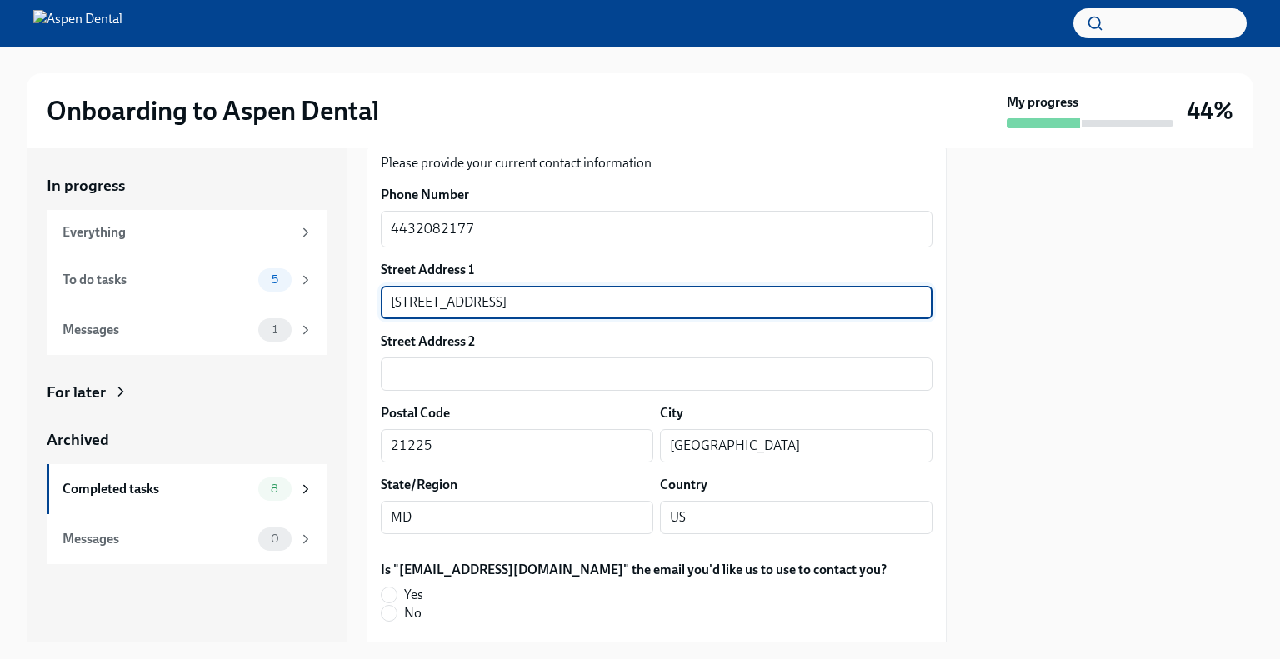
scroll to position [333, 0]
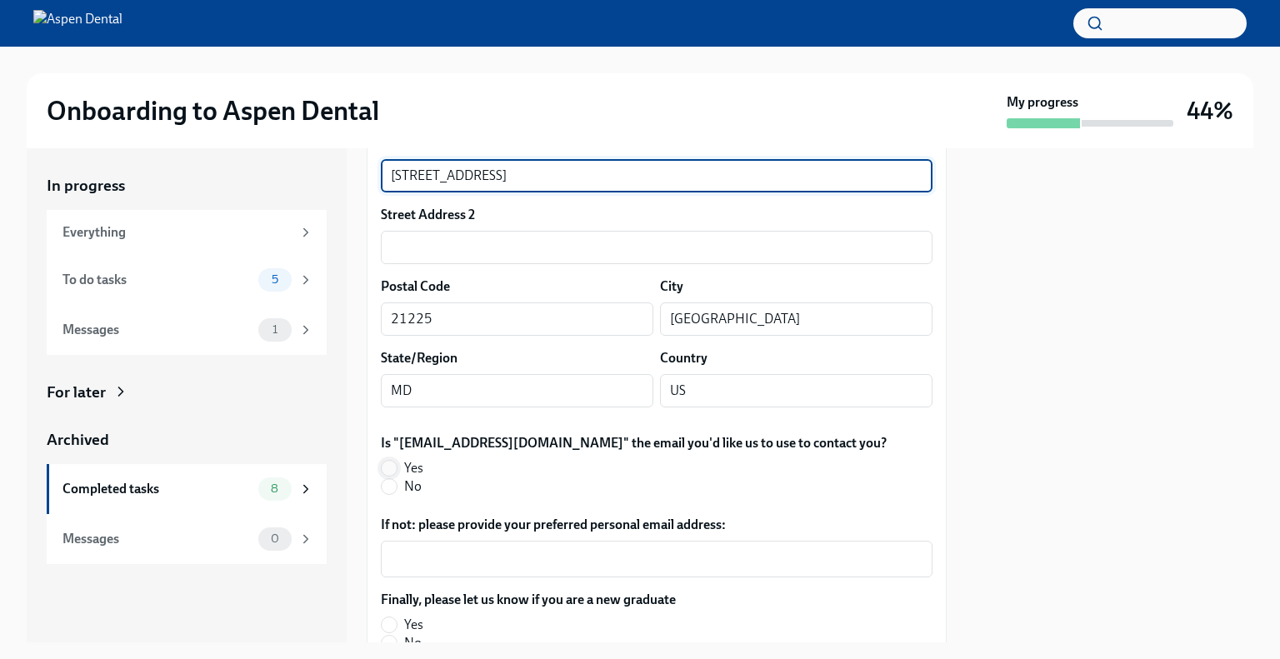
click at [391, 466] on input "Yes" at bounding box center [389, 468] width 15 height 15
radio input "true"
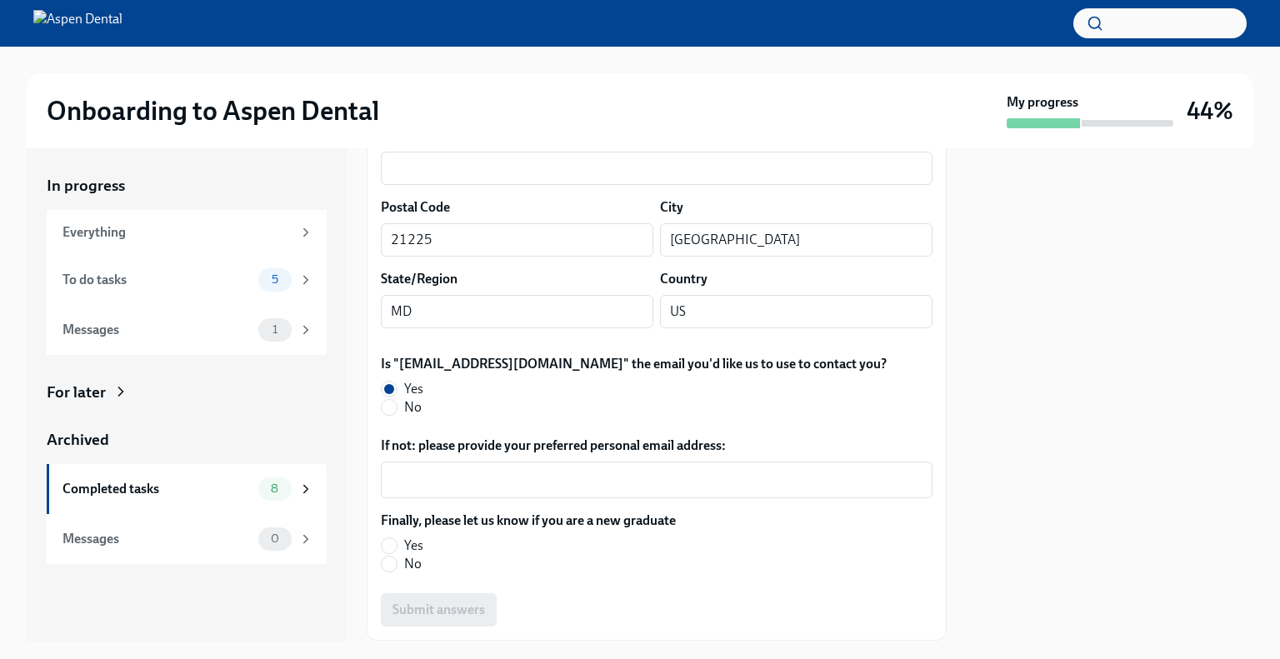
scroll to position [500, 0]
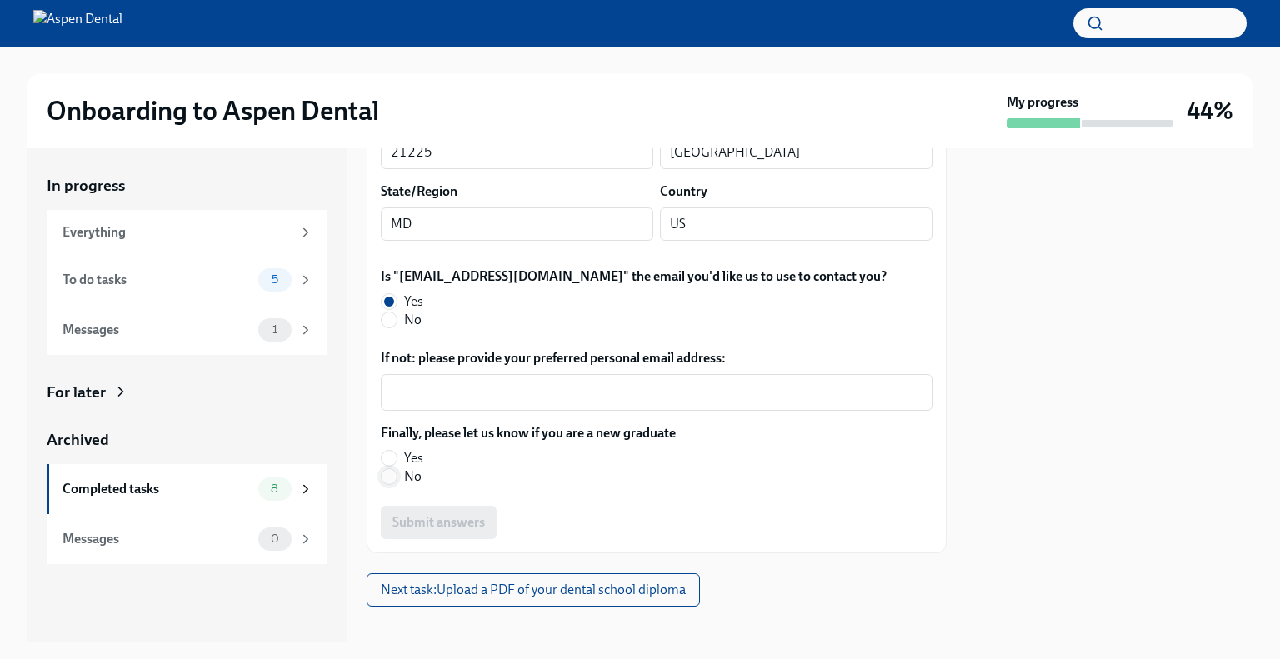
click at [392, 477] on input "No" at bounding box center [389, 476] width 15 height 15
radio input "true"
click at [390, 456] on input "Yes" at bounding box center [389, 458] width 15 height 15
radio input "true"
click at [433, 520] on span "Submit answers" at bounding box center [438, 522] width 92 height 17
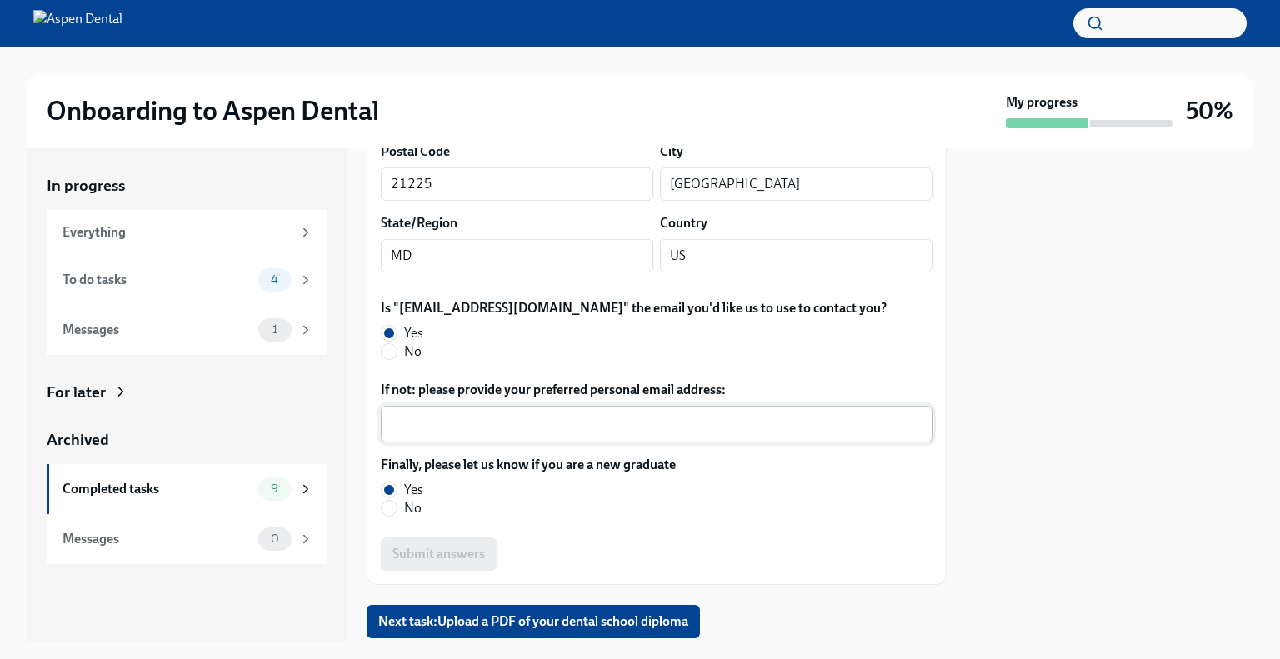
scroll to position [517, 0]
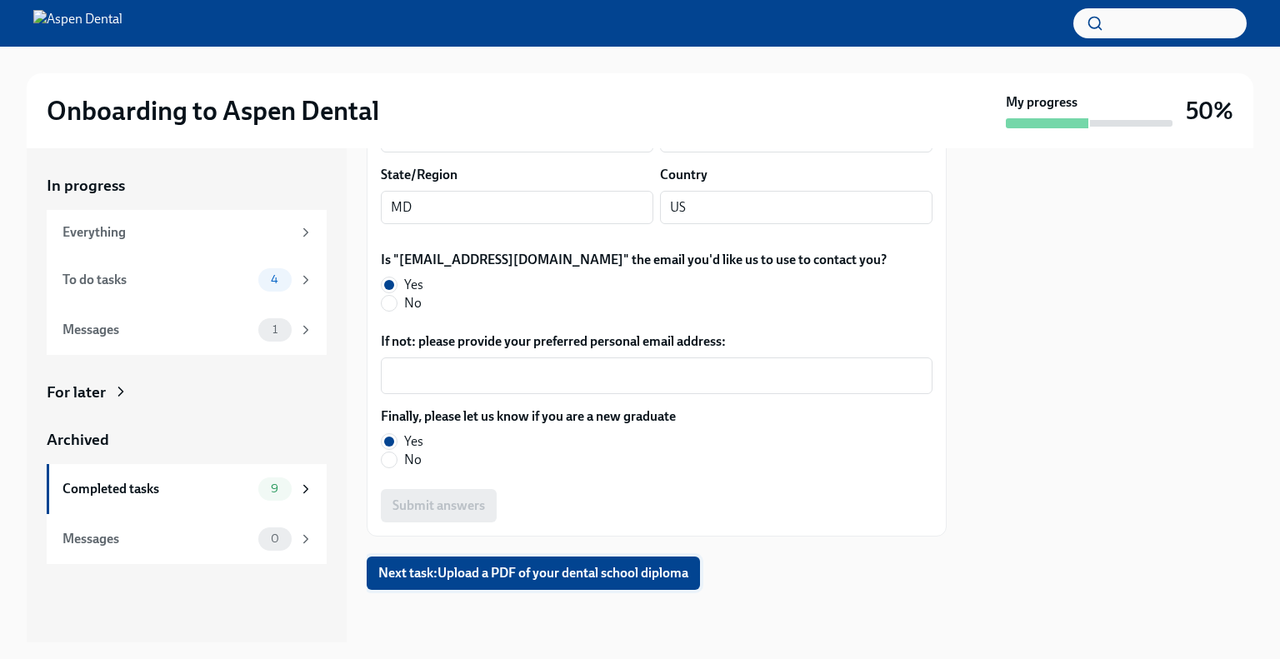
click at [565, 576] on span "Next task : Upload a PDF of your dental school diploma" at bounding box center [533, 573] width 310 height 17
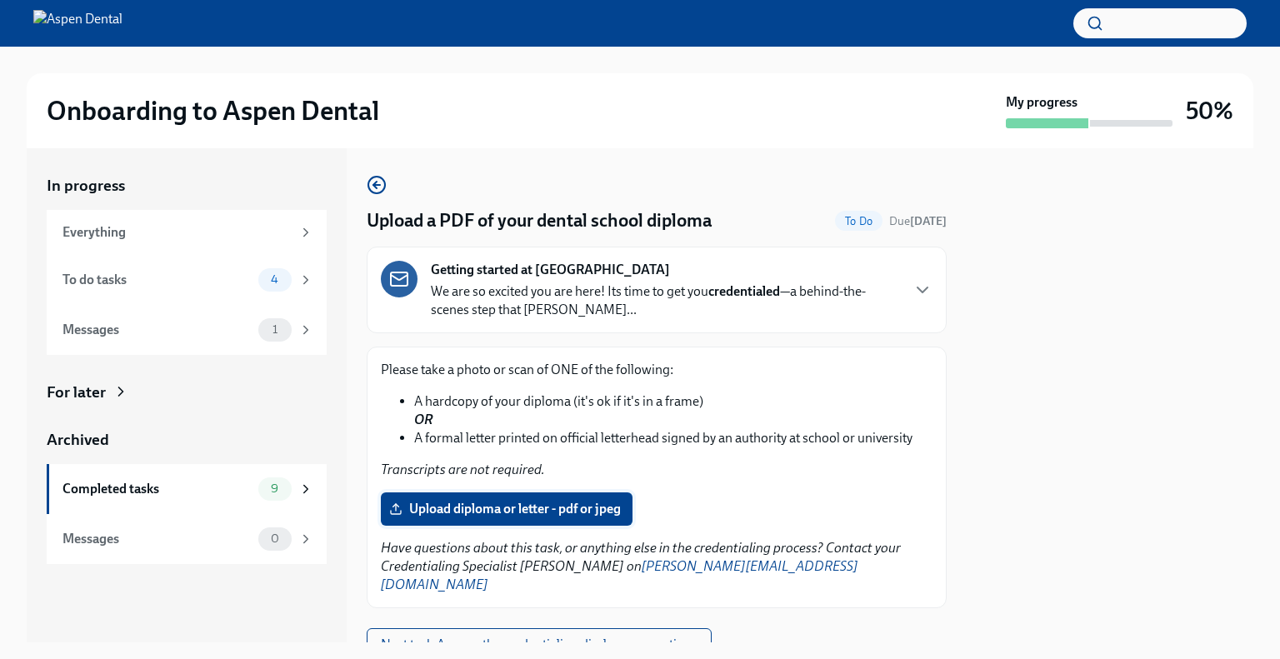
click at [552, 513] on span "Upload diploma or letter - pdf or jpeg" at bounding box center [506, 509] width 228 height 17
click at [0, 0] on input "Upload diploma or letter - pdf or jpeg" at bounding box center [0, 0] width 0 height 0
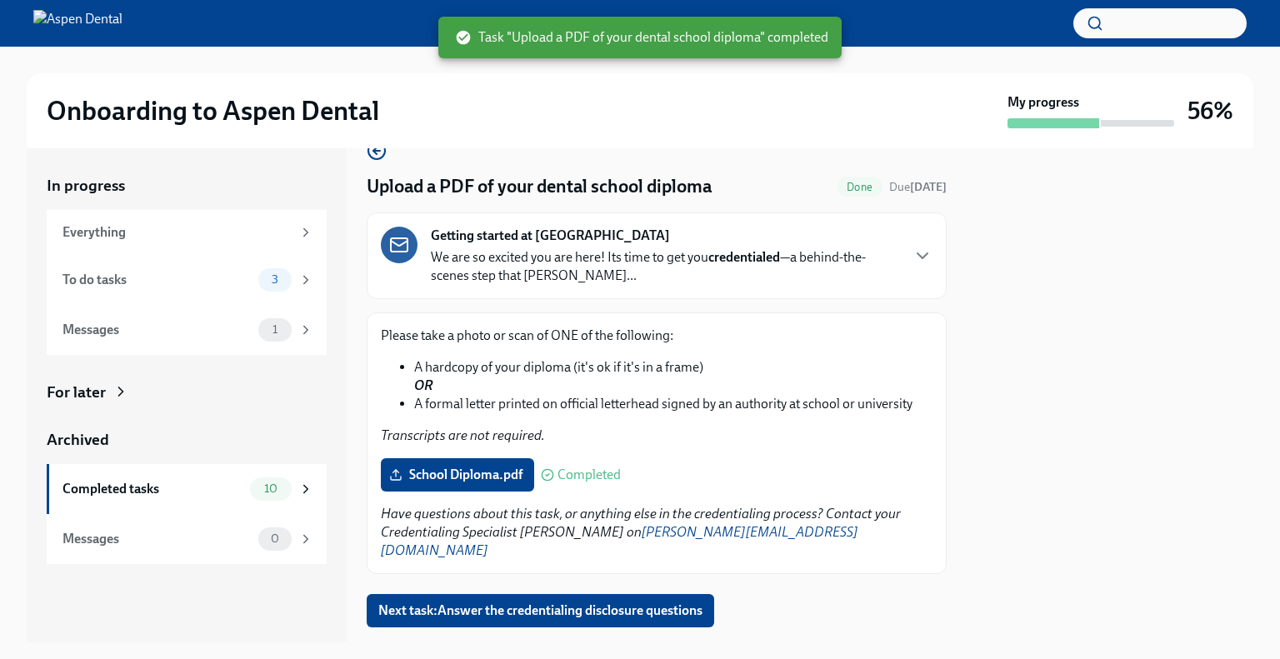
scroll to position [53, 0]
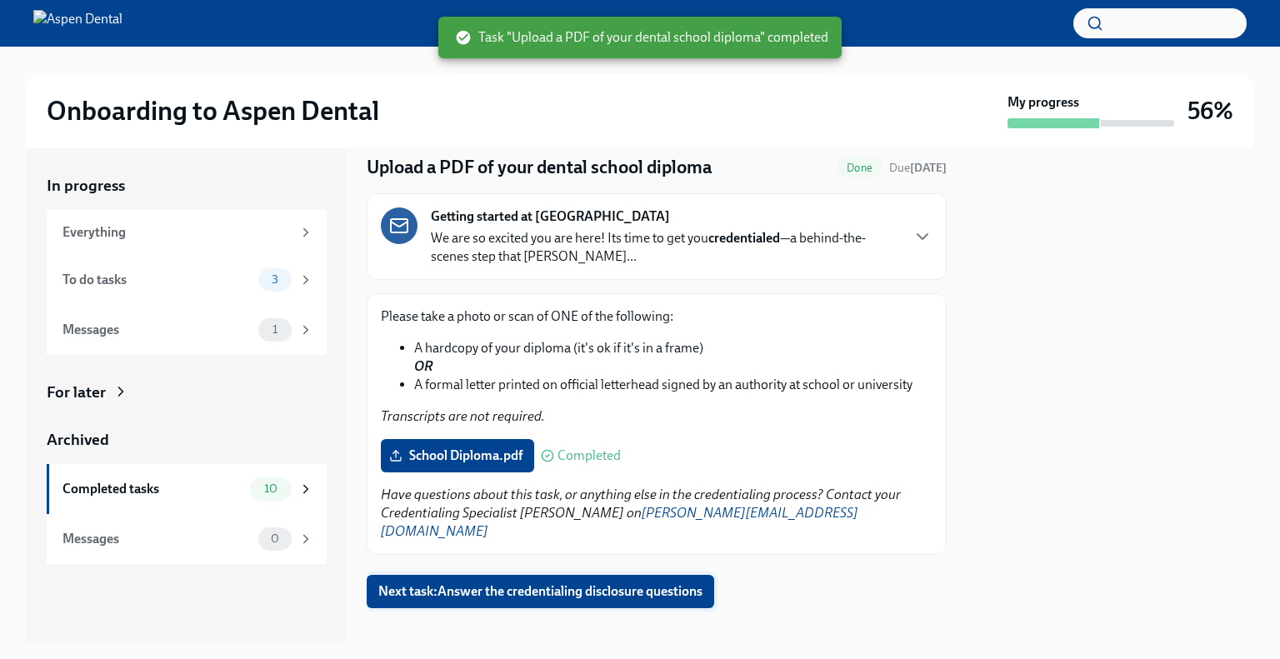
click at [517, 583] on span "Next task : Answer the credentialing disclosure questions" at bounding box center [540, 591] width 324 height 17
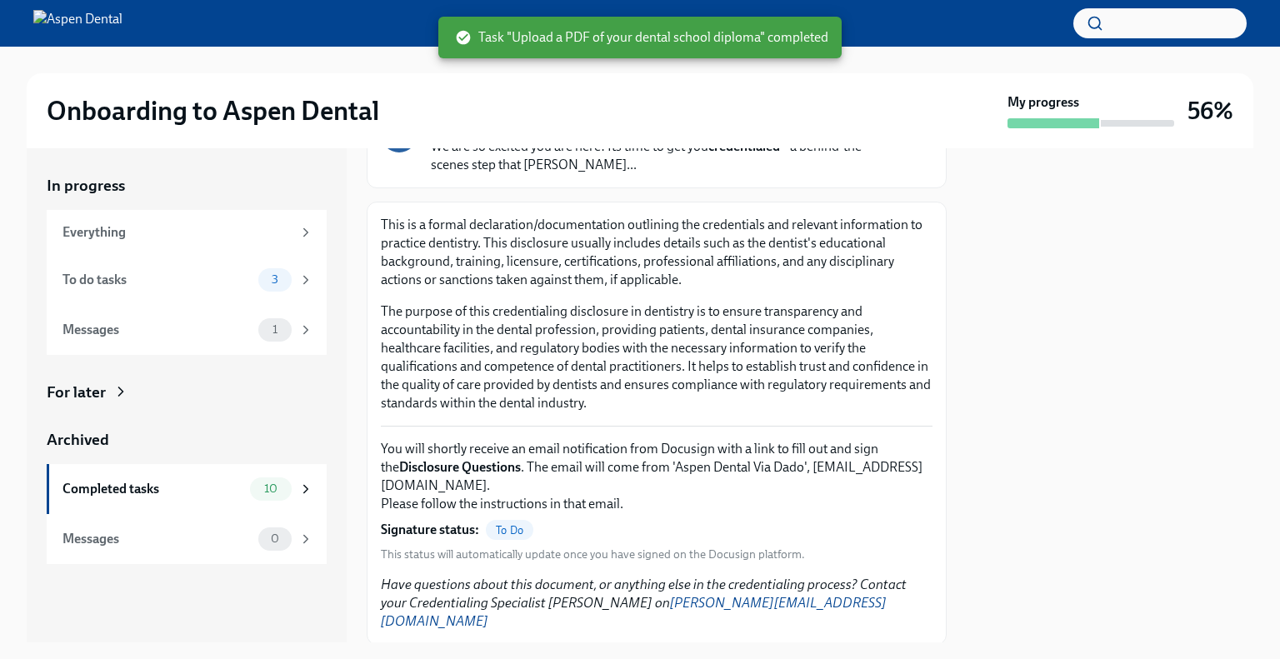
scroll to position [234, 0]
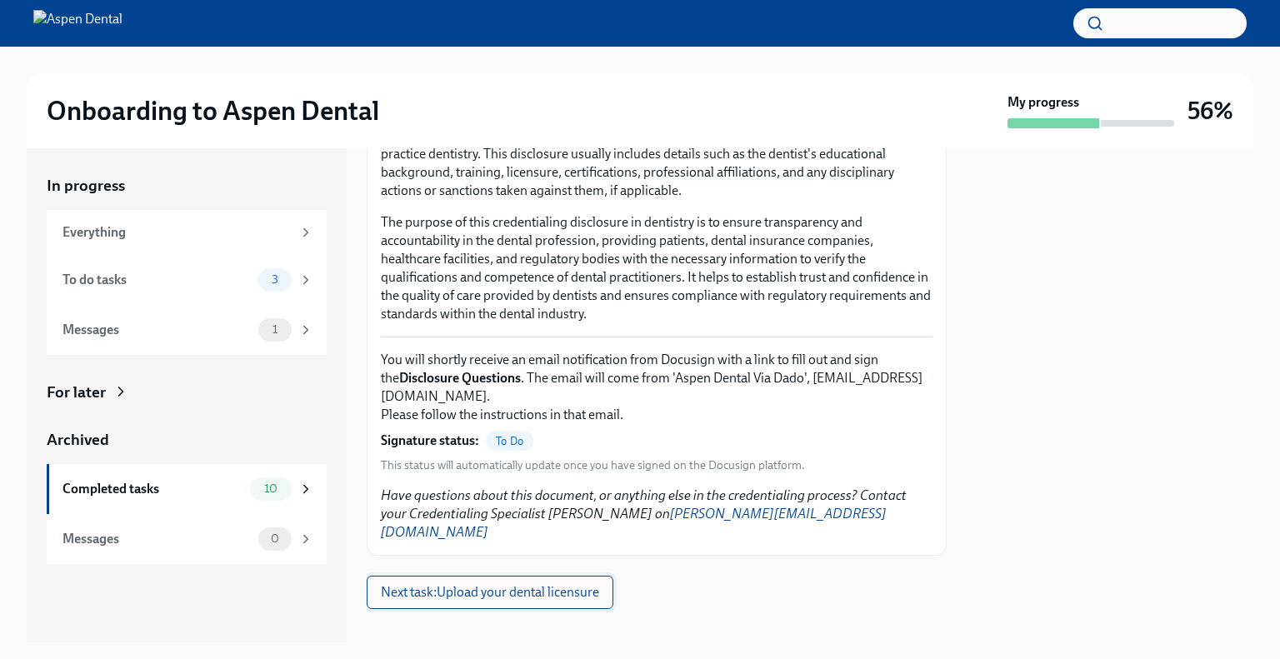
click at [534, 584] on span "Next task : Upload your dental licensure" at bounding box center [490, 592] width 218 height 17
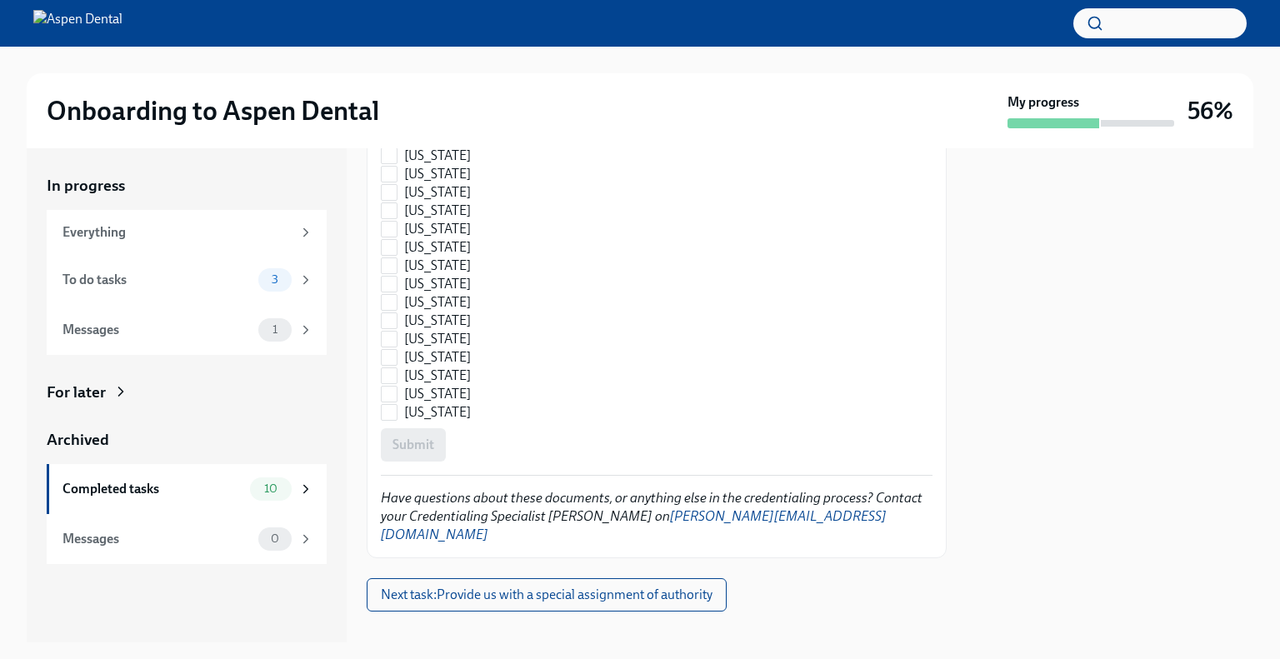
scroll to position [2502, 0]
click at [554, 584] on span "Next task : Provide us with a special assignment of authority" at bounding box center [547, 592] width 332 height 17
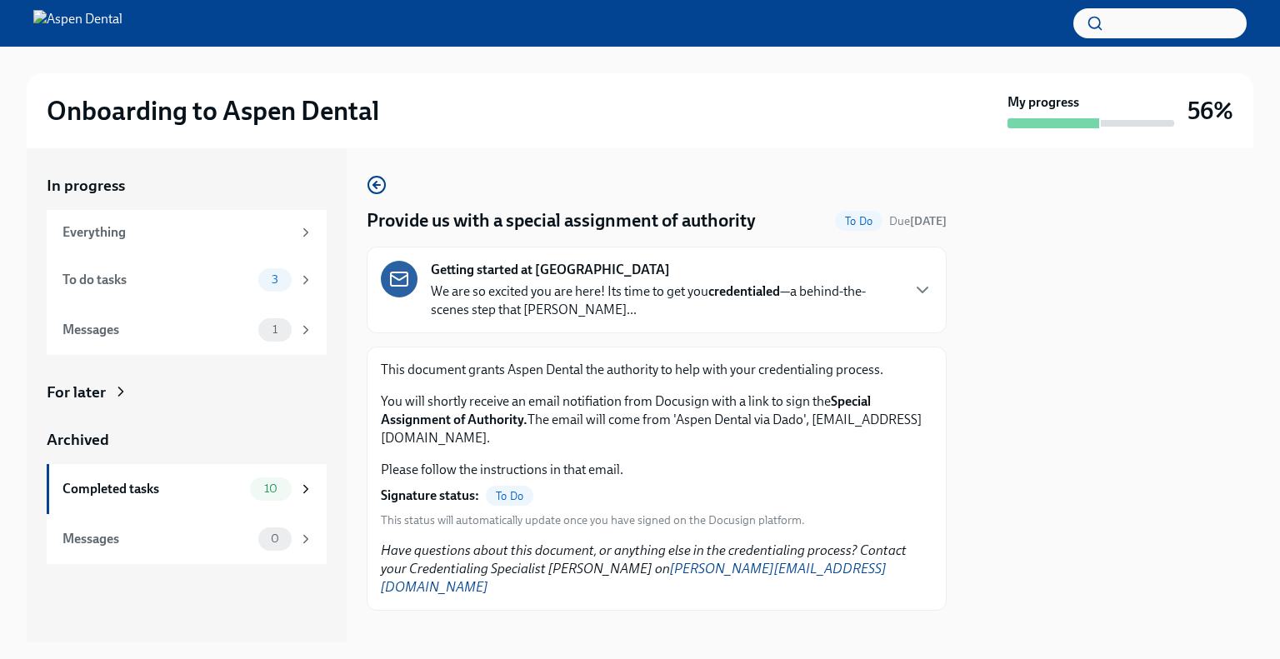
scroll to position [2, 0]
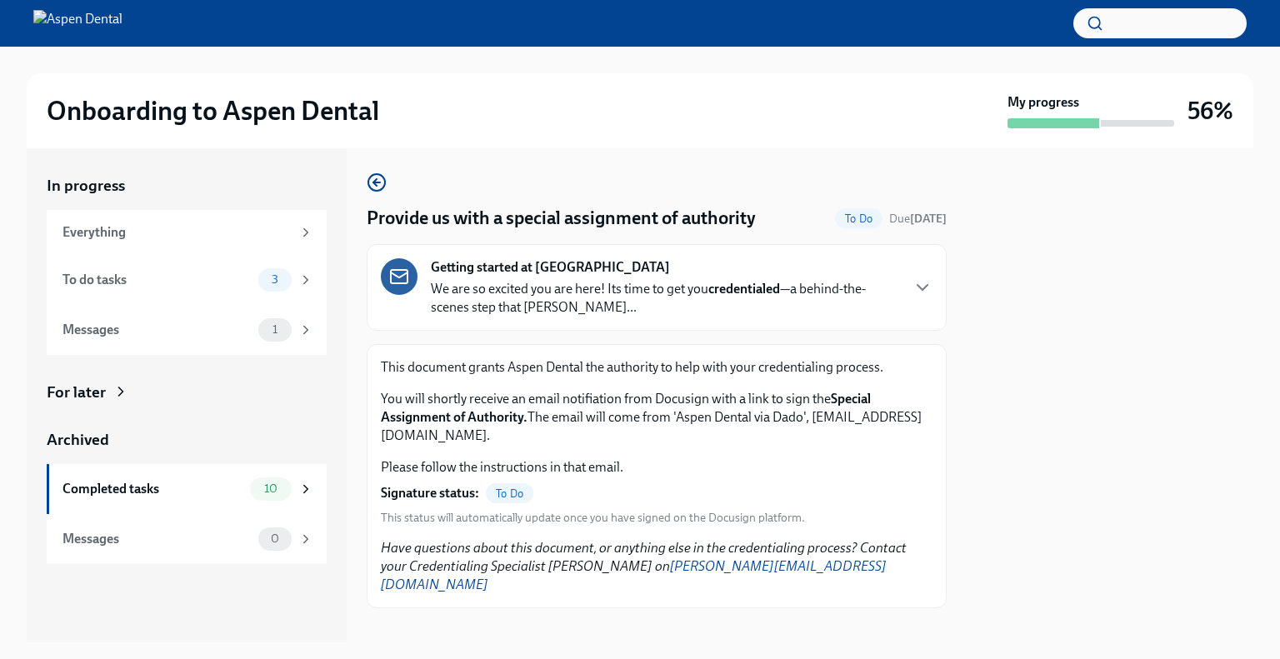
click at [497, 492] on span "To Do" at bounding box center [509, 493] width 47 height 12
click at [835, 217] on span "To Do" at bounding box center [858, 218] width 47 height 12
click at [252, 280] on div "To do tasks 3" at bounding box center [187, 279] width 251 height 23
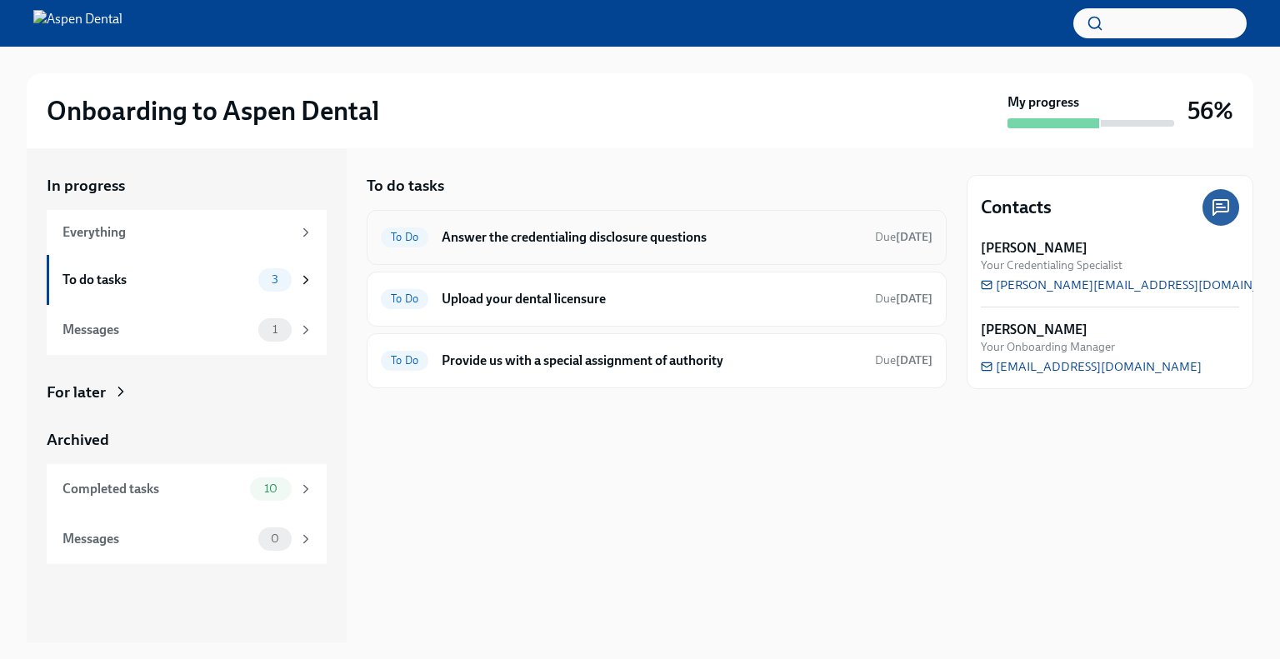
click at [409, 233] on span "To Do" at bounding box center [404, 237] width 47 height 12
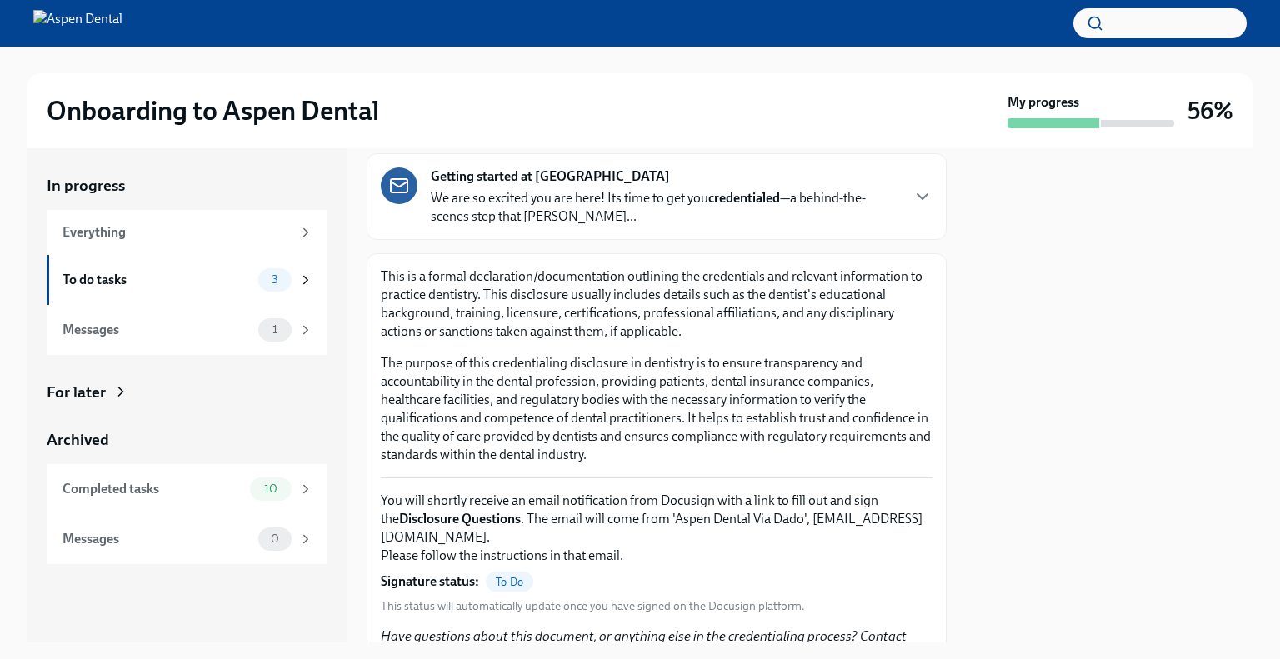
scroll to position [234, 0]
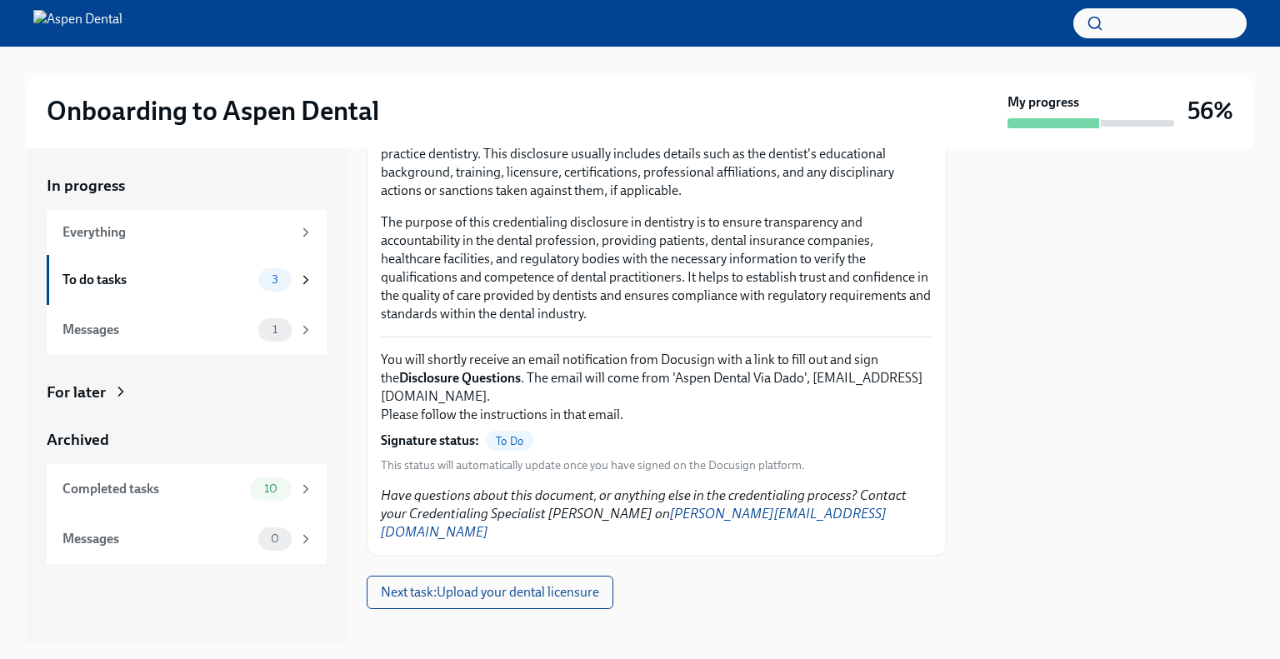
click at [502, 437] on span "To Do" at bounding box center [509, 441] width 47 height 12
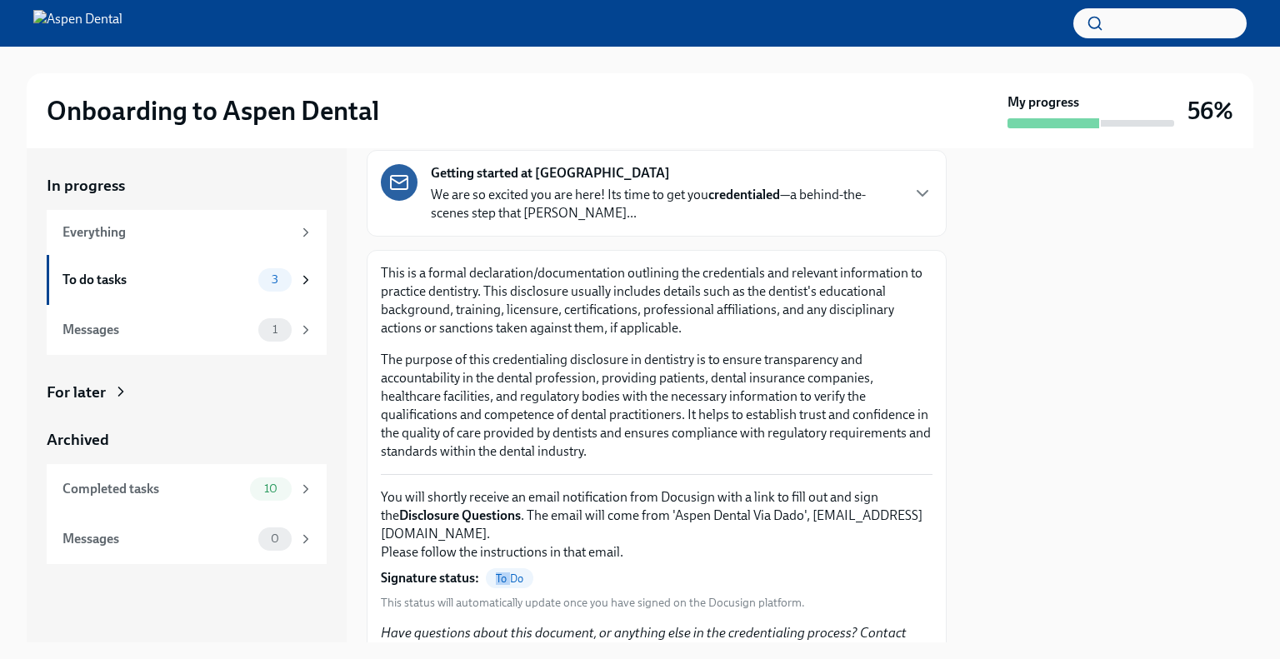
scroll to position [0, 0]
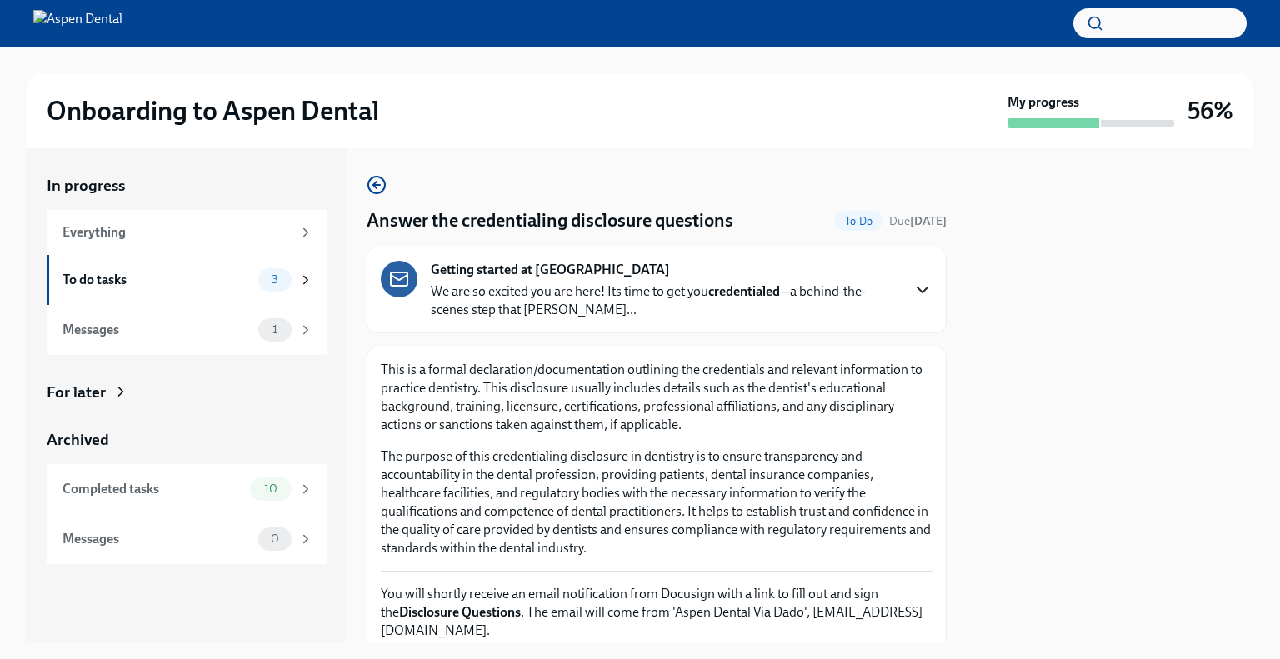
click at [912, 286] on icon "button" at bounding box center [922, 290] width 20 height 20
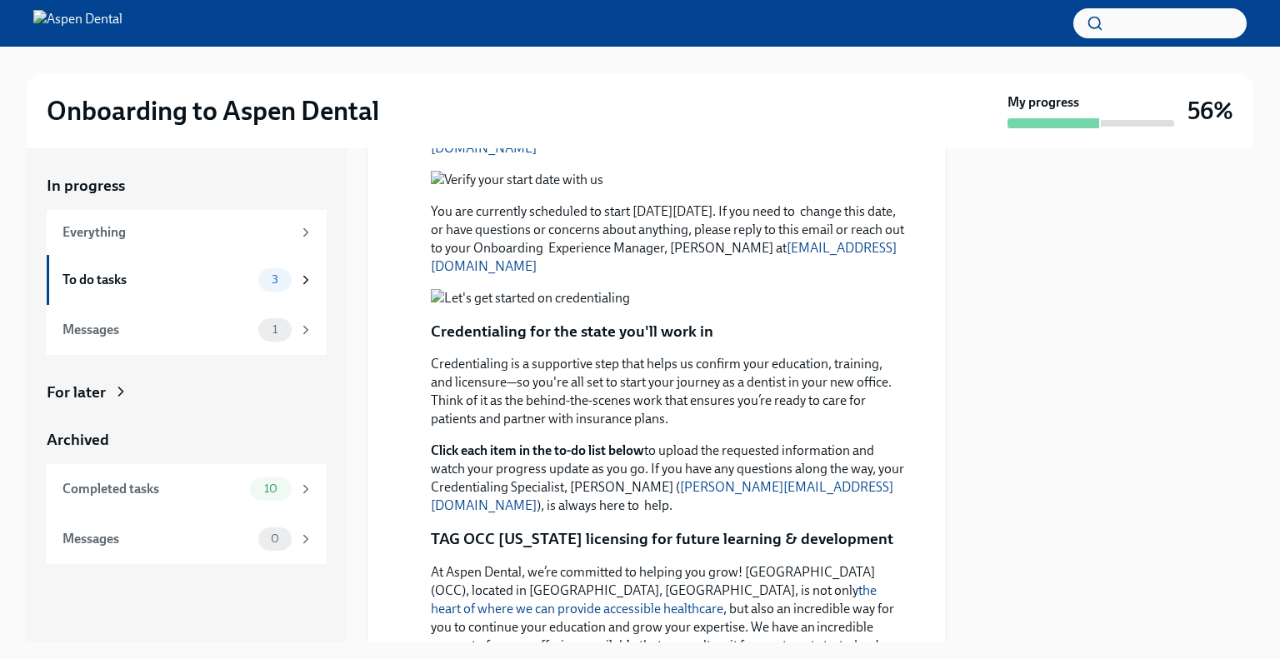
scroll to position [750, 0]
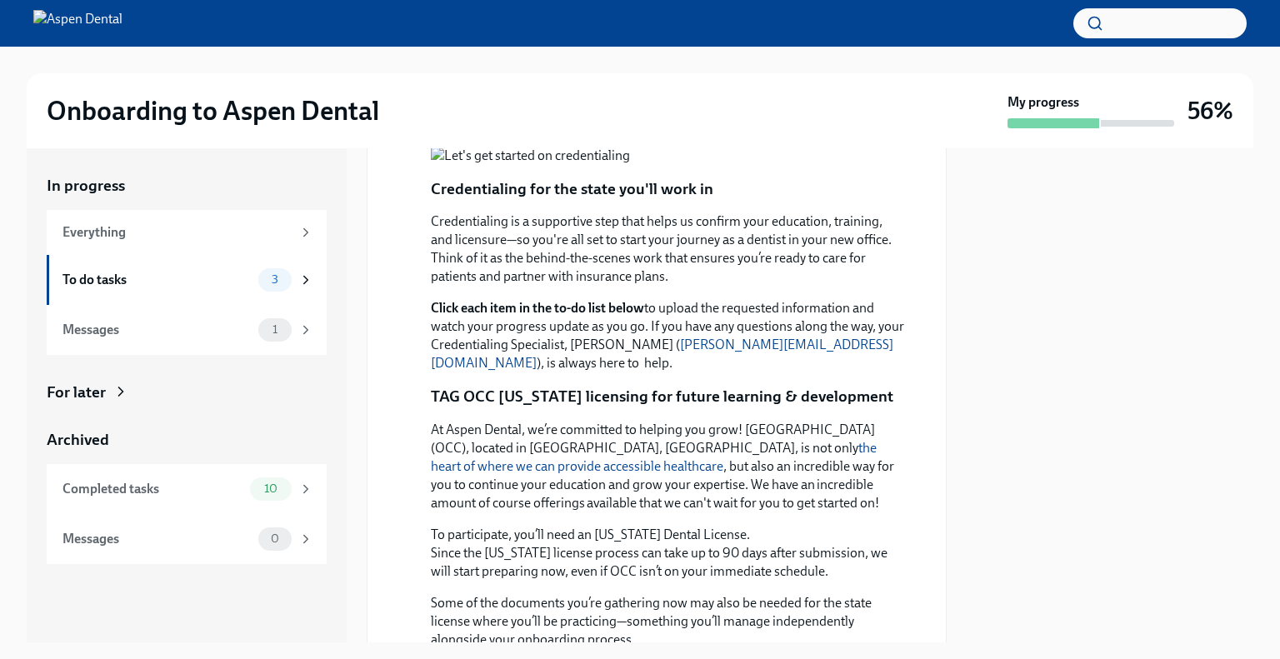
click at [663, 47] on button "Zoom image" at bounding box center [668, 37] width 475 height 18
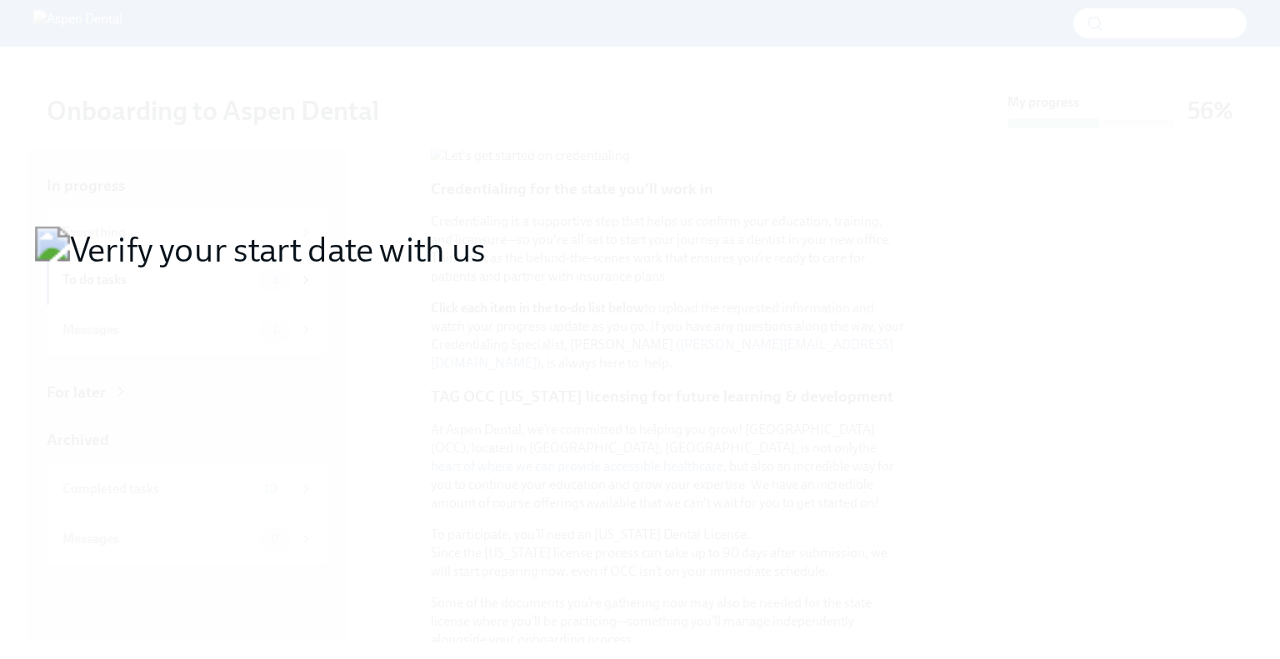
click at [676, 459] on button "Unzoom image" at bounding box center [640, 329] width 1280 height 659
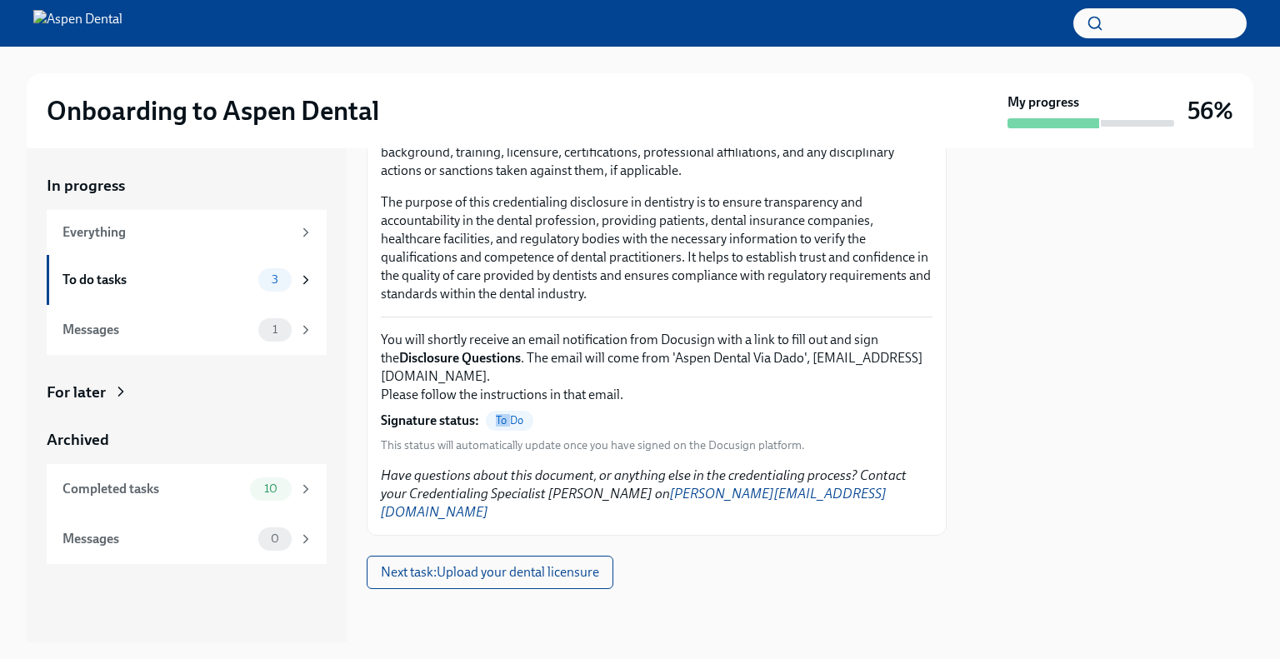
scroll to position [1872, 0]
click at [203, 275] on div "To do tasks" at bounding box center [156, 280] width 189 height 18
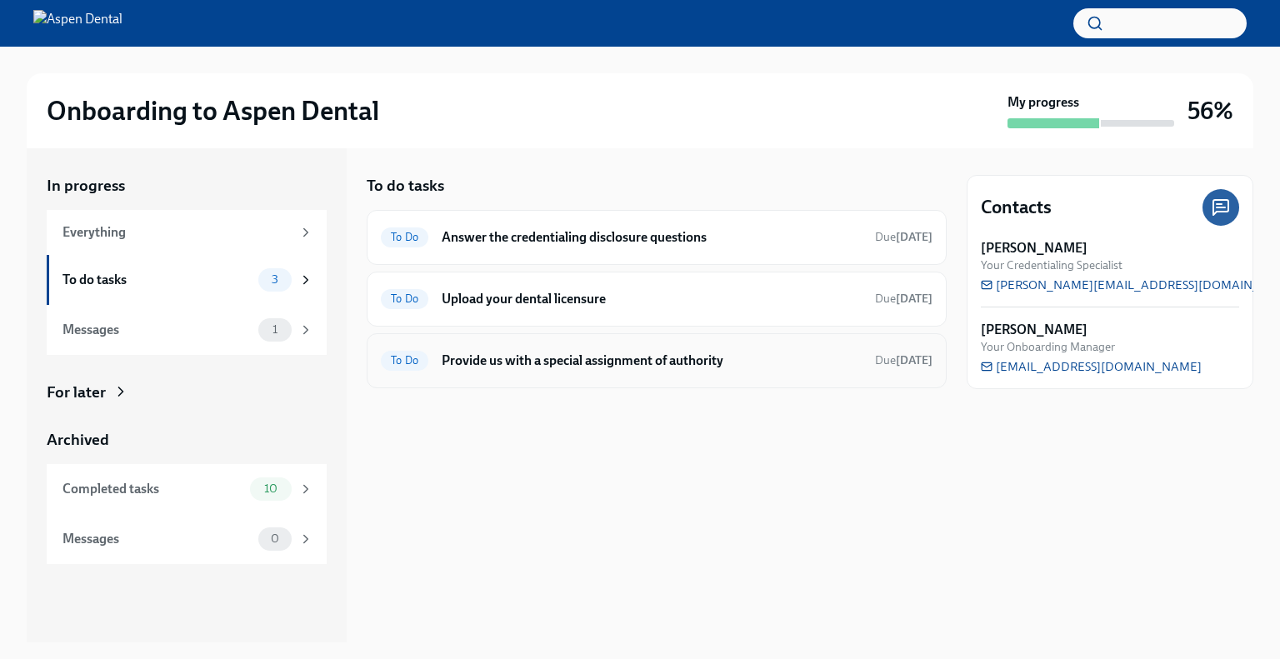
click at [535, 359] on h6 "Provide us with a special assignment of authority" at bounding box center [652, 361] width 420 height 18
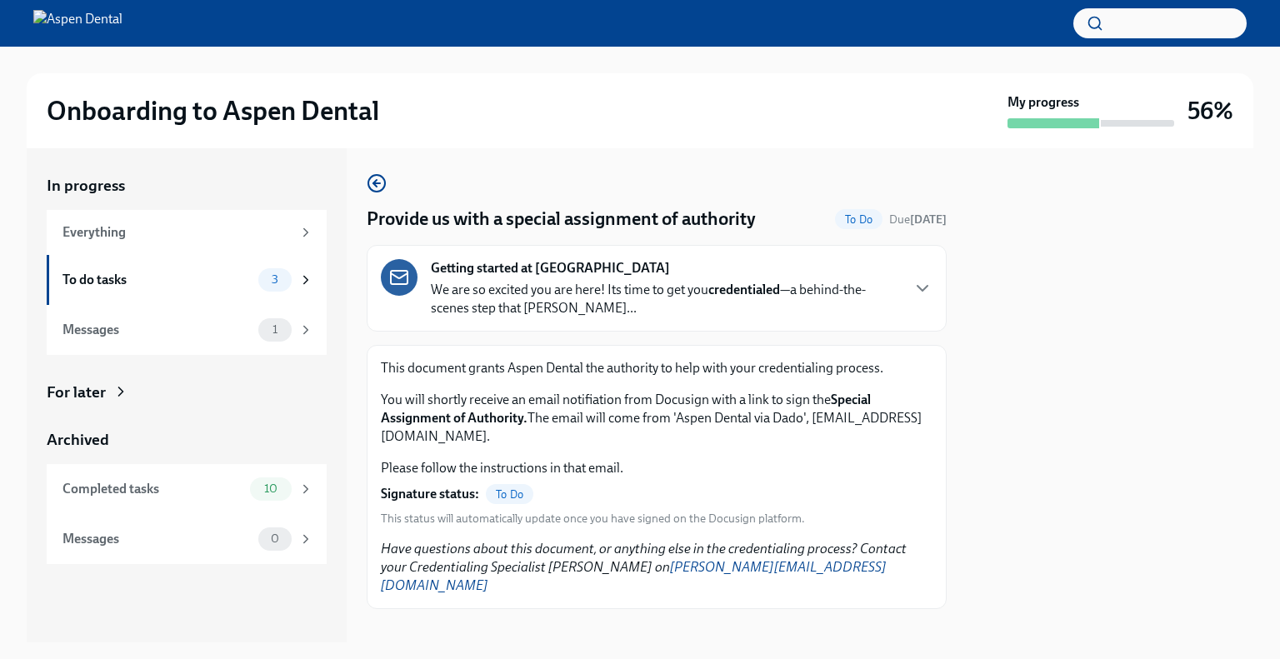
scroll to position [2, 0]
click at [149, 281] on div "To do tasks" at bounding box center [156, 280] width 189 height 18
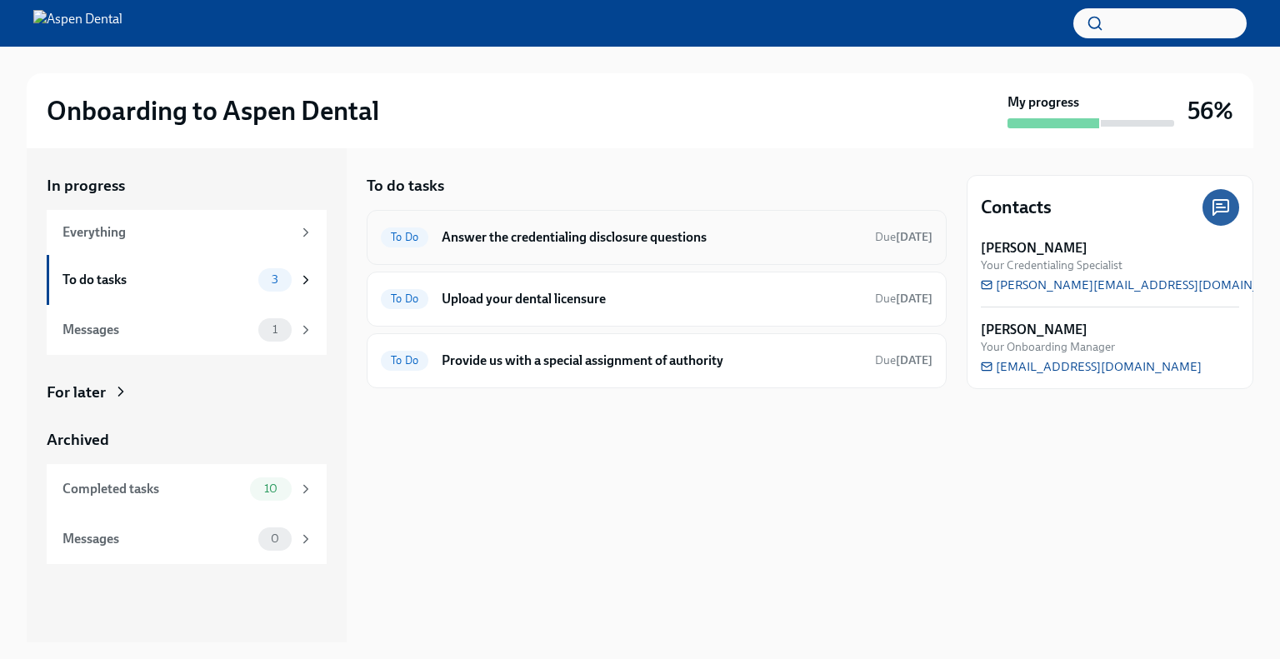
click at [518, 236] on h6 "Answer the credentialing disclosure questions" at bounding box center [652, 237] width 420 height 18
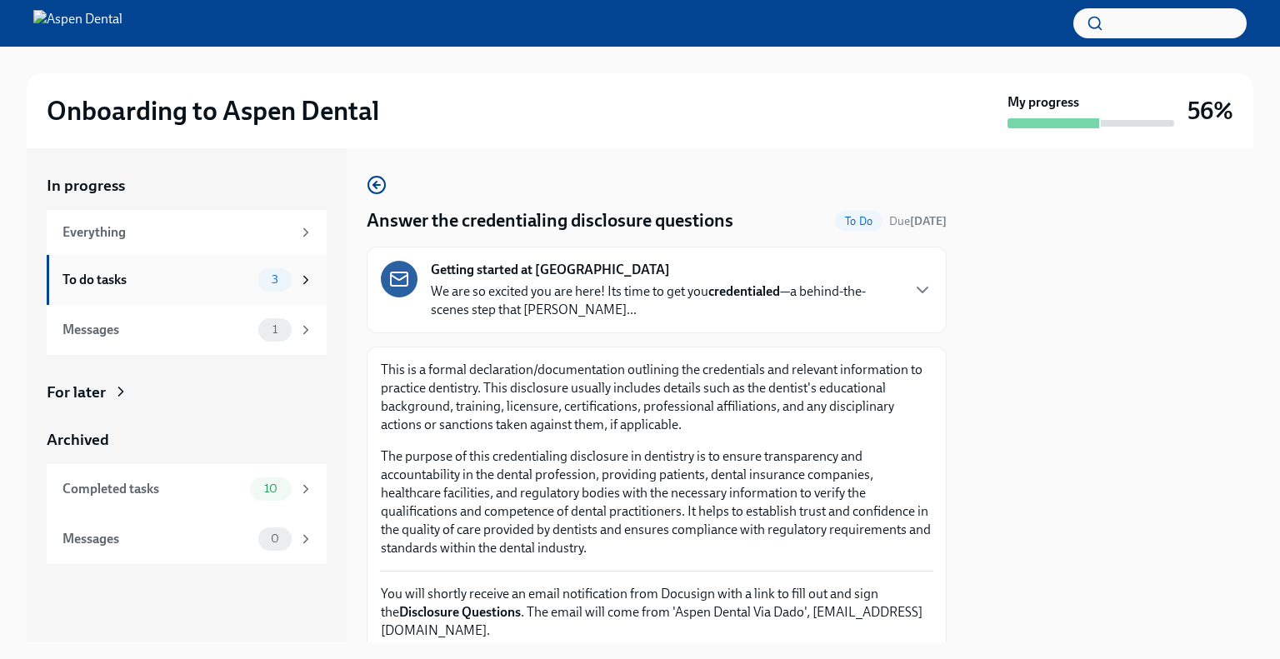
click at [236, 272] on div "To do tasks" at bounding box center [156, 280] width 189 height 18
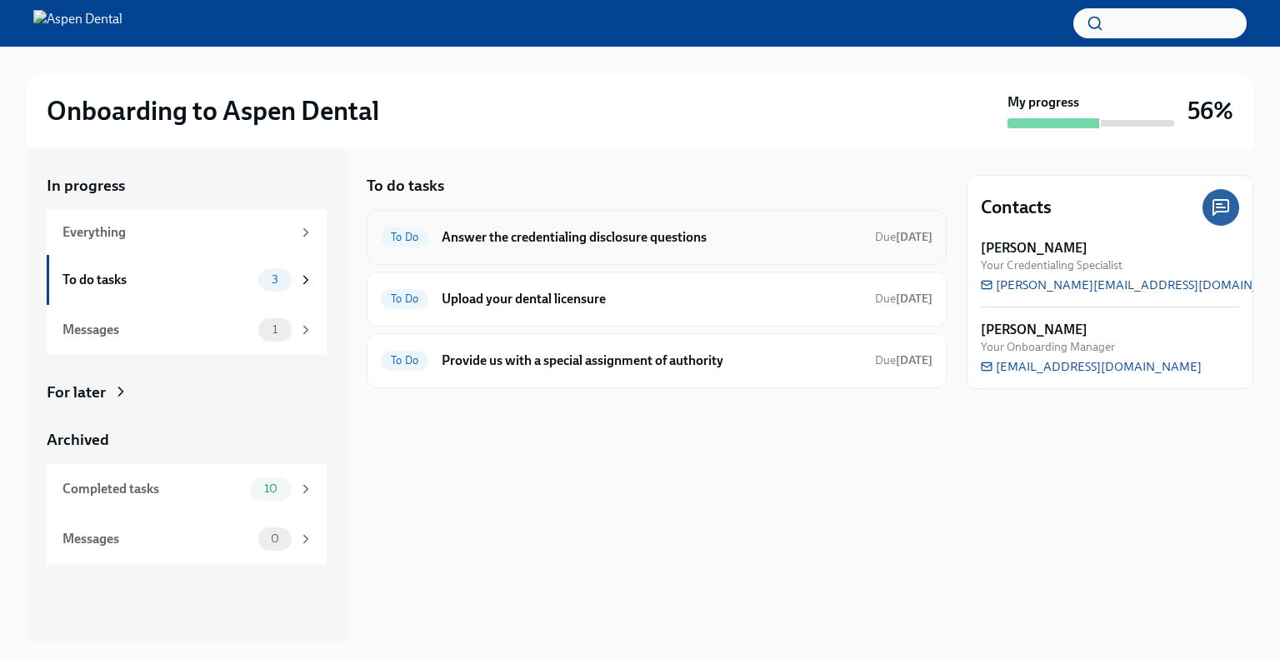
click at [606, 239] on h6 "Answer the credentialing disclosure questions" at bounding box center [652, 237] width 420 height 18
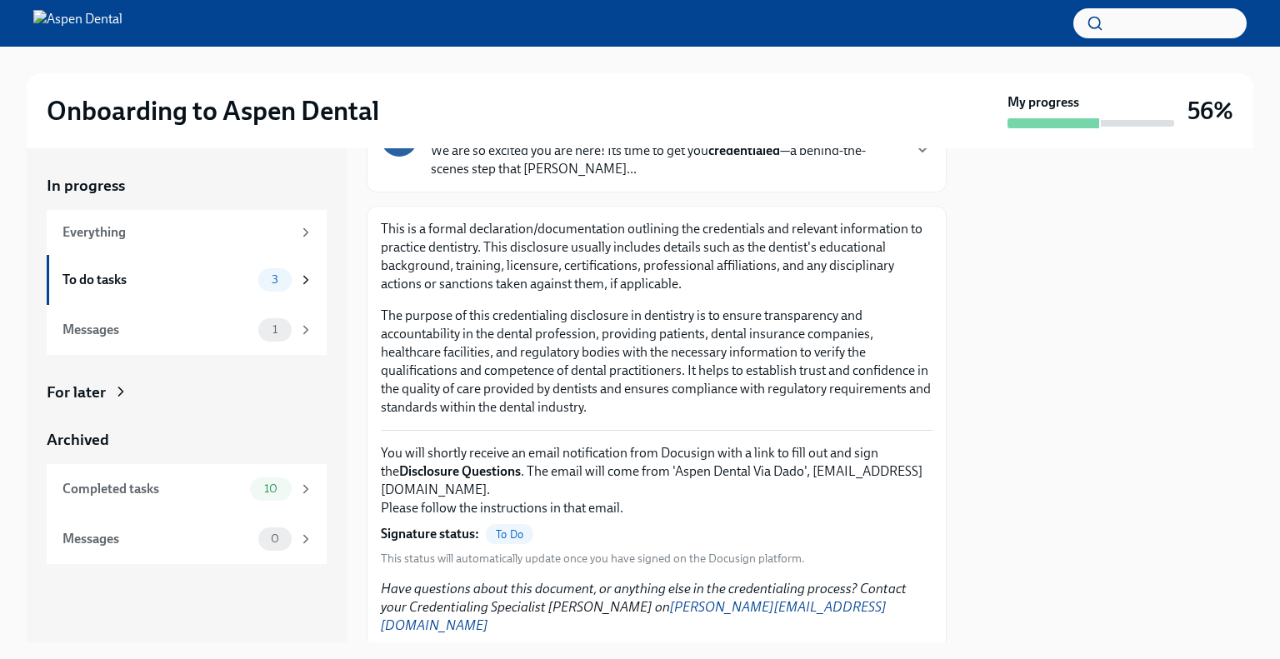
scroll to position [234, 0]
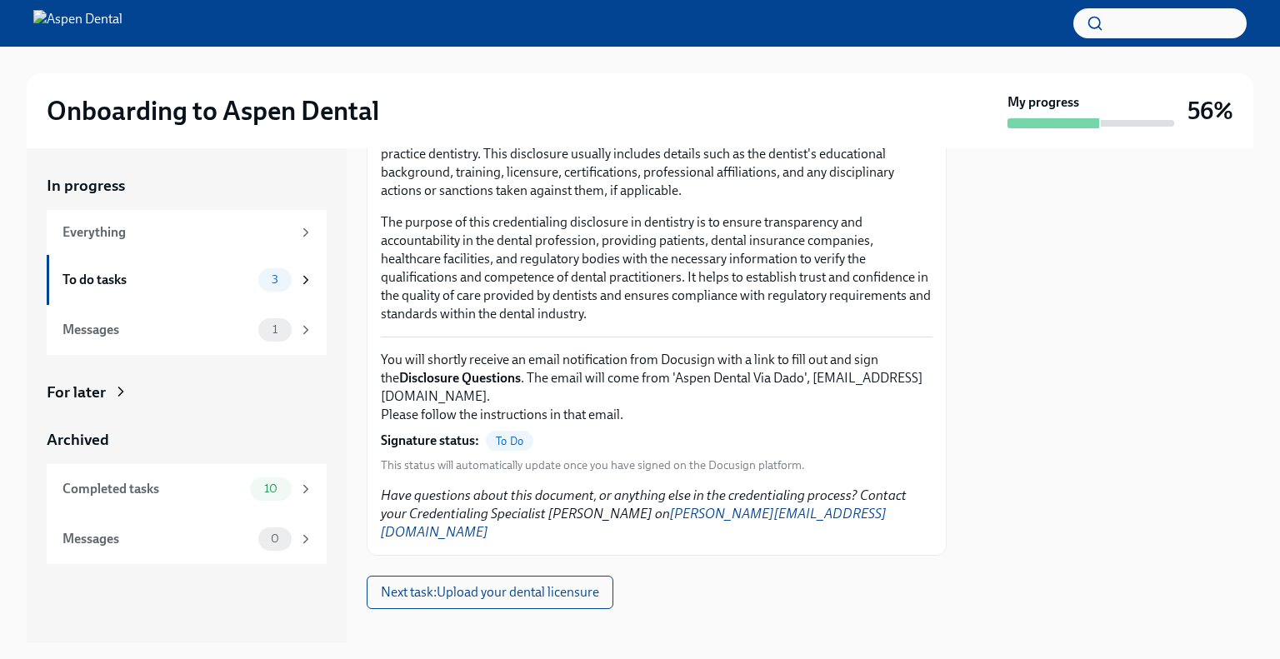
click at [508, 435] on span "To Do" at bounding box center [509, 441] width 47 height 12
click at [164, 287] on div "To do tasks" at bounding box center [156, 280] width 189 height 18
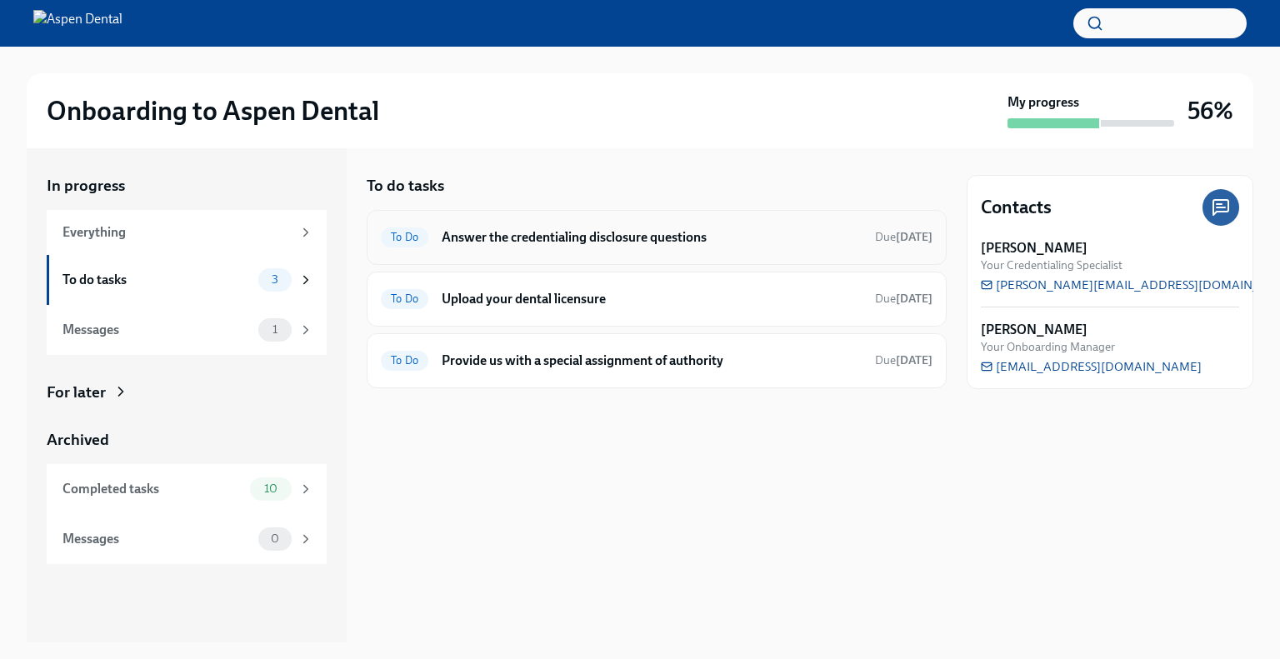
click at [577, 235] on h6 "Answer the credentialing disclosure questions" at bounding box center [652, 237] width 420 height 18
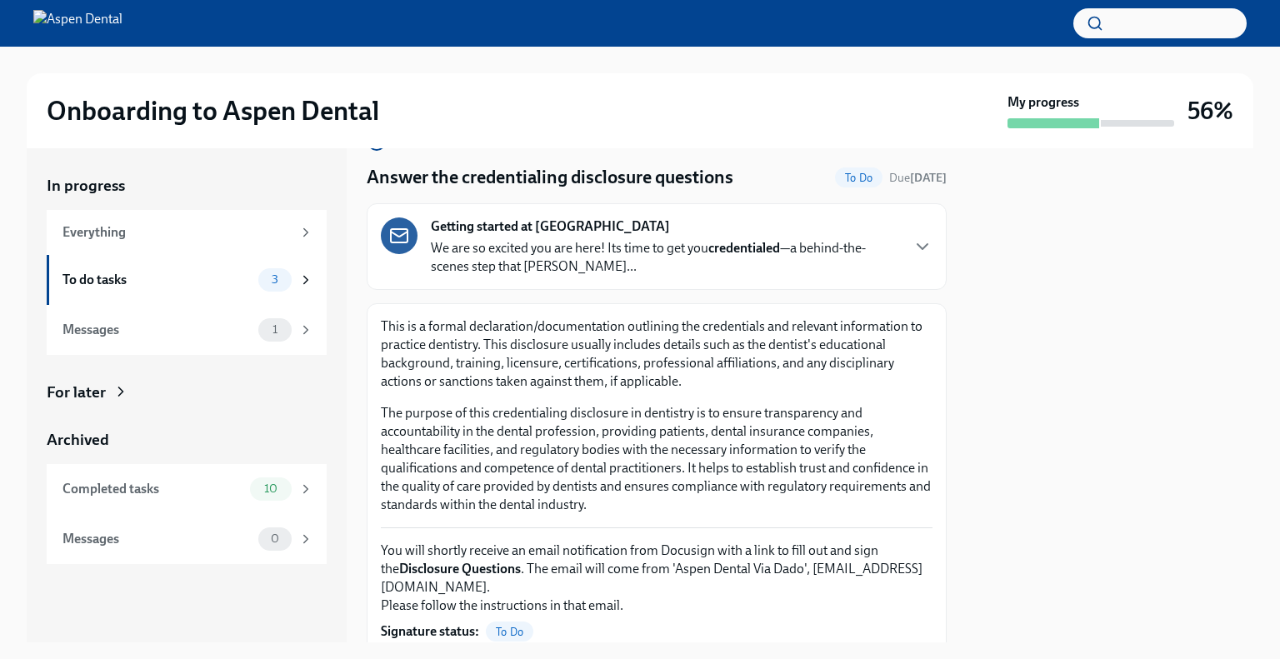
scroll to position [83, 0]
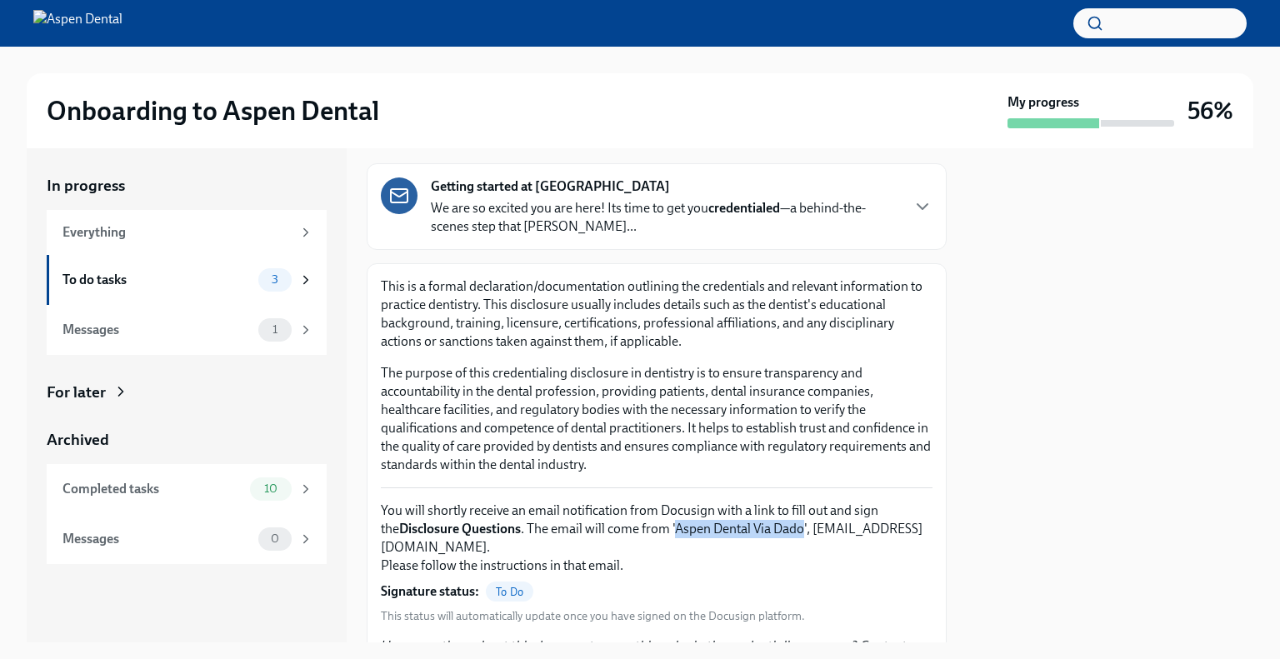
drag, startPoint x: 659, startPoint y: 527, endPoint x: 785, endPoint y: 530, distance: 125.8
click at [785, 530] on p "You will shortly receive an email notification from Docusign with a link to fil…" at bounding box center [657, 538] width 552 height 73
copy p "Aspen Dental Via Dado"
